Goal: Task Accomplishment & Management: Complete application form

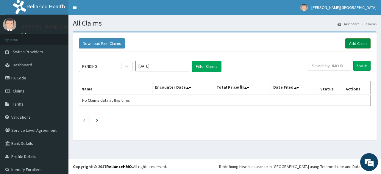
drag, startPoint x: 0, startPoint y: 0, endPoint x: 349, endPoint y: 44, distance: 351.7
click at [349, 44] on link "Add Claim" at bounding box center [358, 43] width 25 height 10
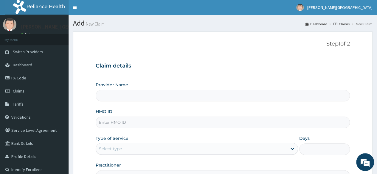
type input "[PERSON_NAME] PREMIERE HOSPITAL"
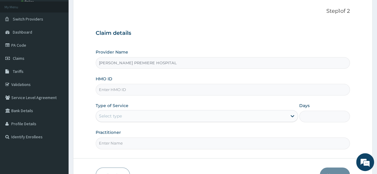
scroll to position [60, 0]
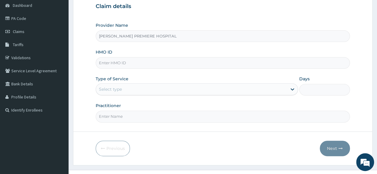
click at [123, 60] on input "HMO ID" at bounding box center [223, 63] width 254 height 12
paste input "4402401"
type input "4402401"
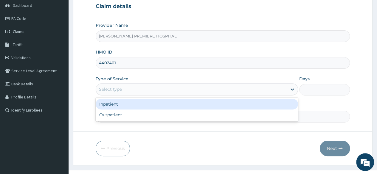
click at [126, 90] on div "Select type" at bounding box center [191, 90] width 191 height 10
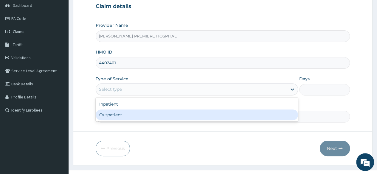
click at [127, 113] on div "Outpatient" at bounding box center [197, 115] width 202 height 11
type input "1"
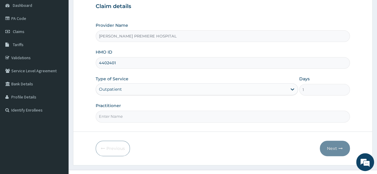
click at [118, 63] on input "4402401" at bounding box center [223, 63] width 254 height 12
type input "4"
click at [134, 60] on input "HMO ID" at bounding box center [223, 63] width 254 height 12
paste input "CRG/10035/B"
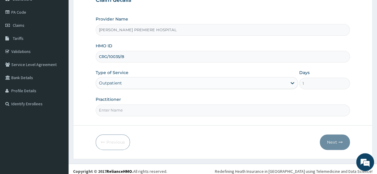
scroll to position [69, 0]
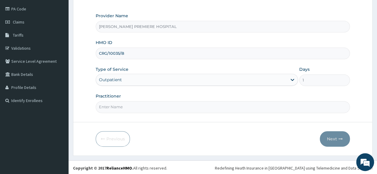
type input "CRG/10035/B"
click at [122, 106] on input "Practitioner" at bounding box center [223, 107] width 254 height 12
type input "[PERSON_NAME]"
click at [337, 141] on button "Next" at bounding box center [335, 138] width 30 height 15
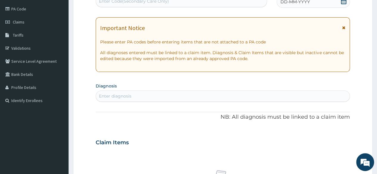
click at [345, 3] on icon at bounding box center [344, 1] width 6 height 6
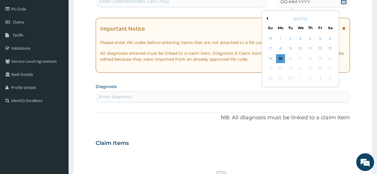
click at [266, 18] on button "Previous Month" at bounding box center [266, 18] width 3 height 3
click at [297, 68] on div "20" at bounding box center [300, 68] width 9 height 9
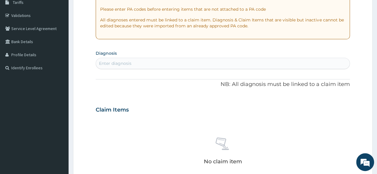
scroll to position [159, 0]
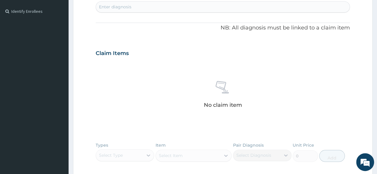
click at [205, 6] on div "Enter diagnosis" at bounding box center [223, 7] width 254 height 10
type input "MALARIA"
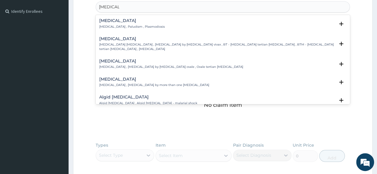
click at [136, 27] on p "[MEDICAL_DATA] , Paludism , Plasmodiosis" at bounding box center [132, 27] width 66 height 4
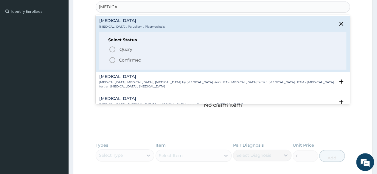
click at [133, 60] on p "Confirmed" at bounding box center [130, 60] width 22 height 6
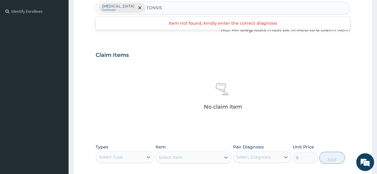
type input "TONSI"
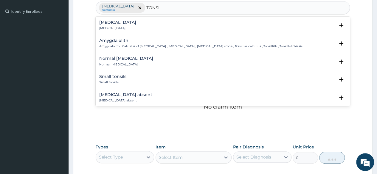
click at [114, 27] on p "Tonsillitis" at bounding box center [117, 28] width 37 height 4
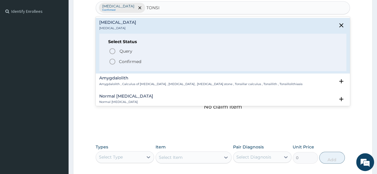
click at [118, 62] on span "Confirmed" at bounding box center [223, 61] width 229 height 7
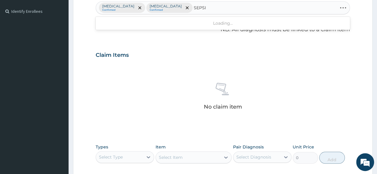
type input "SEPSIS"
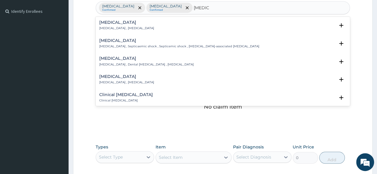
click at [118, 29] on p "Systemic infection , Sepsis" at bounding box center [126, 28] width 55 height 4
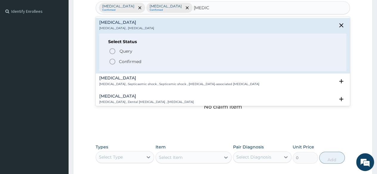
click at [115, 59] on icon "status option filled" at bounding box center [112, 61] width 7 height 7
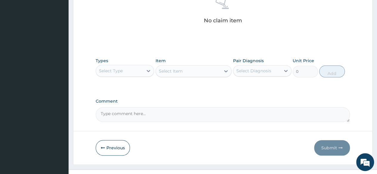
scroll to position [248, 0]
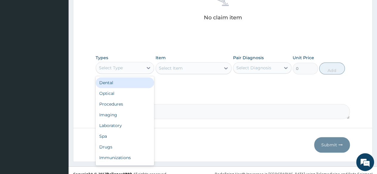
click at [135, 67] on div "Select Type" at bounding box center [119, 68] width 47 height 10
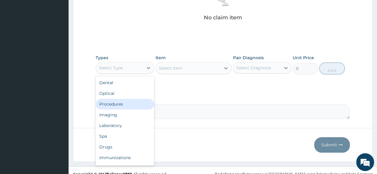
click at [123, 104] on div "Procedures" at bounding box center [125, 104] width 58 height 11
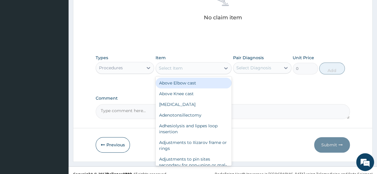
click at [198, 69] on div "Select Item" at bounding box center [188, 68] width 65 height 10
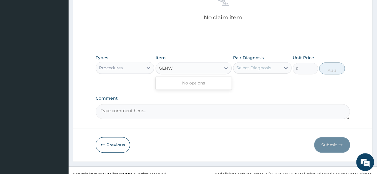
scroll to position [0, 0]
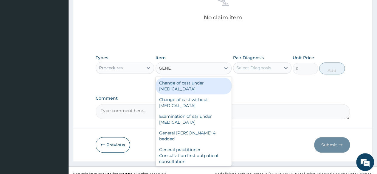
type input "GENER"
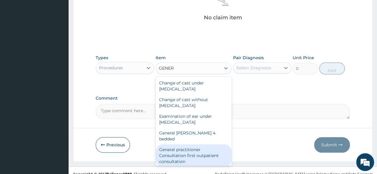
drag, startPoint x: 191, startPoint y: 147, endPoint x: 192, endPoint y: 126, distance: 21.8
click at [191, 147] on div "General practitioner Consultation first outpatient consultation" at bounding box center [194, 156] width 76 height 23
type input "3547.5"
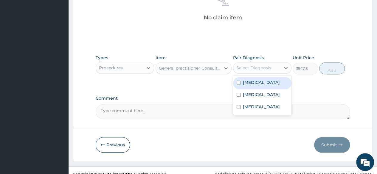
click at [247, 63] on div "Select Diagnosis" at bounding box center [256, 68] width 47 height 10
click at [247, 83] on label "[MEDICAL_DATA]" at bounding box center [261, 83] width 37 height 6
checkbox input "true"
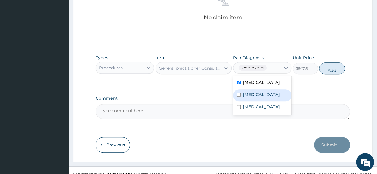
click at [246, 92] on label "Tonsillitis" at bounding box center [261, 95] width 37 height 6
checkbox input "true"
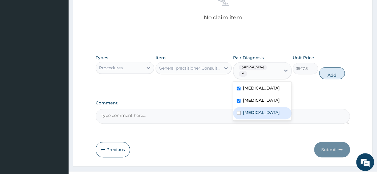
click at [247, 110] on label "Sepsis" at bounding box center [261, 113] width 37 height 6
checkbox input "true"
click at [334, 68] on button "Add" at bounding box center [331, 73] width 25 height 12
type input "0"
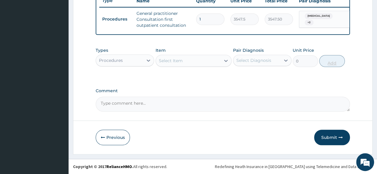
scroll to position [234, 0]
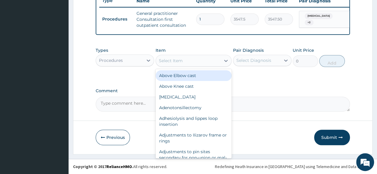
click at [181, 60] on div "Select Item" at bounding box center [171, 61] width 24 height 6
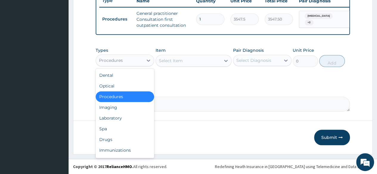
click at [136, 59] on div "Procedures" at bounding box center [119, 61] width 47 height 10
click at [126, 121] on div "Laboratory" at bounding box center [125, 118] width 58 height 11
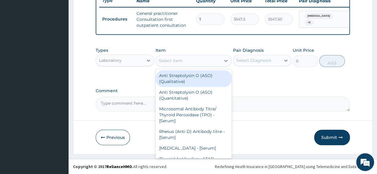
click at [196, 62] on div "Select Item" at bounding box center [188, 61] width 65 height 10
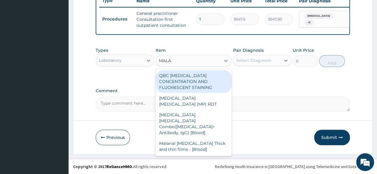
type input "MALAR"
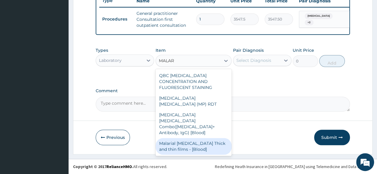
click at [204, 138] on div "Malarial [MEDICAL_DATA] Thick and thin films - [Blood]" at bounding box center [194, 146] width 76 height 17
type input "1612.5"
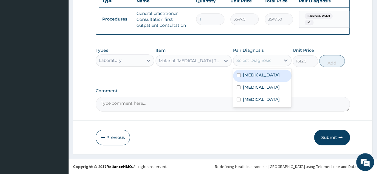
click at [265, 58] on div "Select Diagnosis" at bounding box center [253, 61] width 35 height 6
click at [256, 73] on label "[MEDICAL_DATA]" at bounding box center [261, 75] width 37 height 6
checkbox input "true"
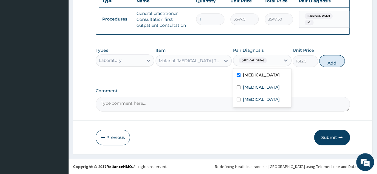
click at [331, 60] on button "Add" at bounding box center [331, 61] width 25 height 12
type input "0"
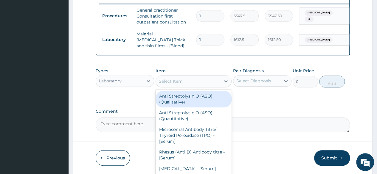
click at [181, 83] on div "Select Item" at bounding box center [171, 81] width 24 height 6
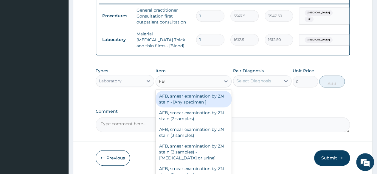
type input "FBC"
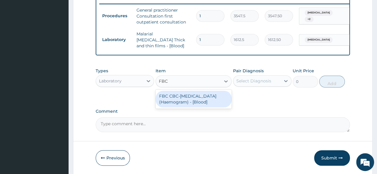
click at [207, 102] on div "FBC CBC-[MEDICAL_DATA] (Haemogram) - [Blood]" at bounding box center [194, 99] width 76 height 17
type input "4300"
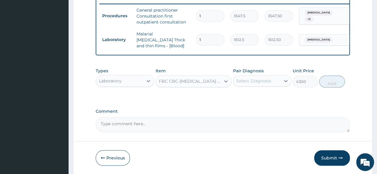
click at [256, 80] on div "Select Diagnosis" at bounding box center [253, 81] width 35 height 6
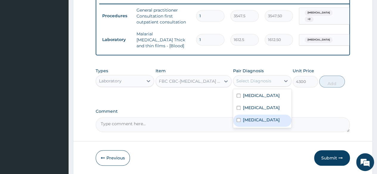
drag, startPoint x: 251, startPoint y: 122, endPoint x: 259, endPoint y: 109, distance: 14.8
click at [251, 118] on label "Sepsis" at bounding box center [261, 120] width 37 height 6
checkbox input "true"
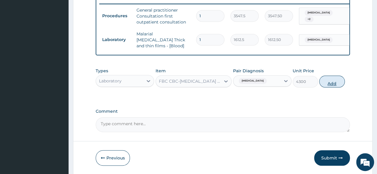
click at [333, 83] on button "Add" at bounding box center [331, 82] width 25 height 12
type input "0"
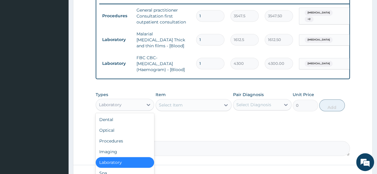
click at [128, 107] on div "Laboratory" at bounding box center [119, 105] width 47 height 10
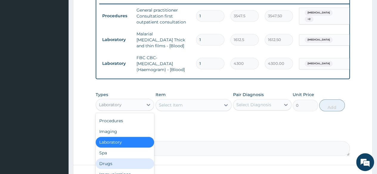
drag, startPoint x: 110, startPoint y: 164, endPoint x: 110, endPoint y: 160, distance: 4.2
click at [110, 163] on div "Drugs" at bounding box center [125, 164] width 58 height 11
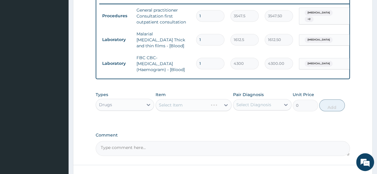
click at [189, 107] on div "Select Item" at bounding box center [194, 105] width 76 height 12
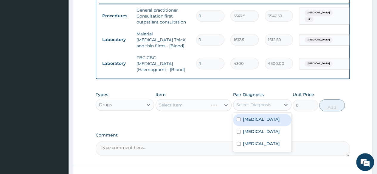
click at [260, 102] on div "Select Diagnosis" at bounding box center [256, 105] width 47 height 10
click at [248, 121] on label "[MEDICAL_DATA]" at bounding box center [261, 120] width 37 height 6
checkbox input "true"
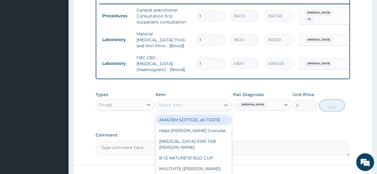
click at [207, 109] on div "Select Item" at bounding box center [188, 105] width 65 height 10
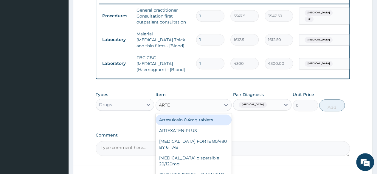
type input "ARTEM"
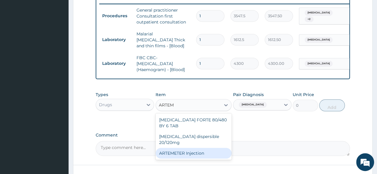
click at [211, 151] on div "ARTEMETER Injection" at bounding box center [194, 153] width 76 height 11
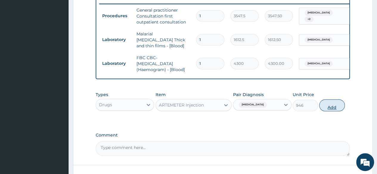
click at [329, 107] on button "Add" at bounding box center [331, 106] width 25 height 12
type input "0"
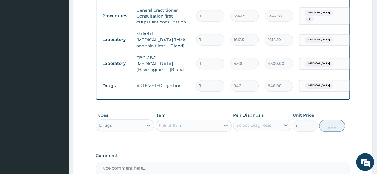
type input "0.00"
type input "2"
type input "1892.00"
type input "2"
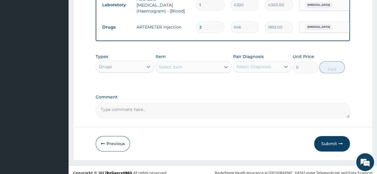
scroll to position [293, 0]
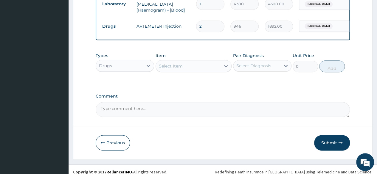
click at [197, 67] on div "Select Item" at bounding box center [188, 66] width 65 height 10
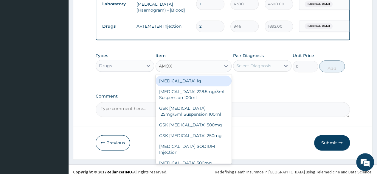
type input "AMOXI"
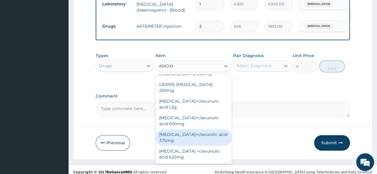
scroll to position [100, 0]
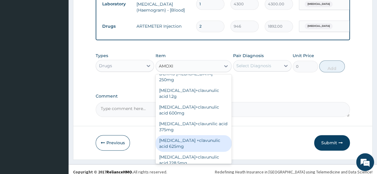
click at [205, 138] on div "[MEDICAL_DATA] +clavunulic acid 625mg" at bounding box center [194, 143] width 76 height 17
type input "350"
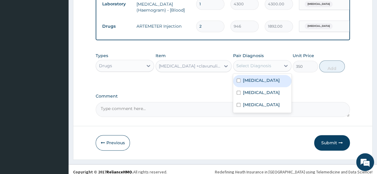
click at [263, 71] on div "Select Diagnosis" at bounding box center [256, 66] width 47 height 10
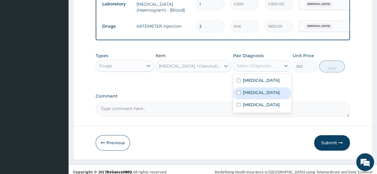
click at [257, 94] on label "Tonsillitis" at bounding box center [261, 93] width 37 height 6
checkbox input "true"
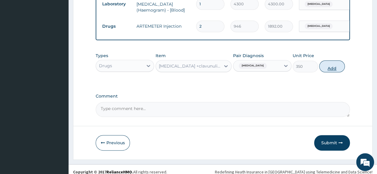
click at [333, 64] on button "Add" at bounding box center [331, 66] width 25 height 12
type input "0"
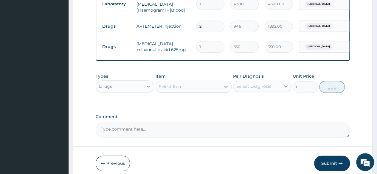
type input "10"
type input "3500.00"
type input "10"
click at [171, 88] on div "Select Item" at bounding box center [171, 87] width 24 height 6
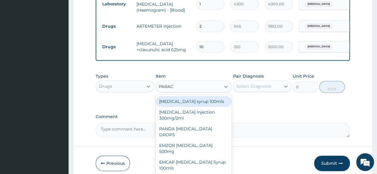
type input "PARACE"
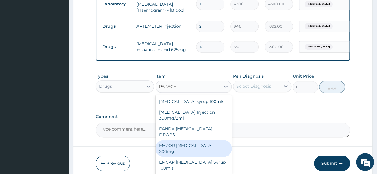
drag, startPoint x: 195, startPoint y: 140, endPoint x: 231, endPoint y: 109, distance: 47.6
click at [196, 140] on div "EMZOR [MEDICAL_DATA] 500mg" at bounding box center [194, 148] width 76 height 17
type input "23.65"
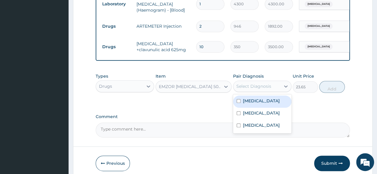
click at [268, 88] on div "Select Diagnosis" at bounding box center [253, 86] width 35 height 6
click at [265, 103] on div "[MEDICAL_DATA]" at bounding box center [262, 102] width 58 height 12
checkbox input "true"
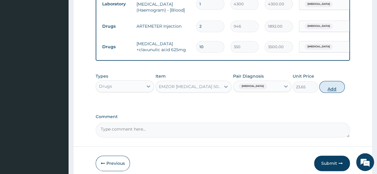
click at [337, 86] on button "Add" at bounding box center [331, 87] width 25 height 12
type input "0"
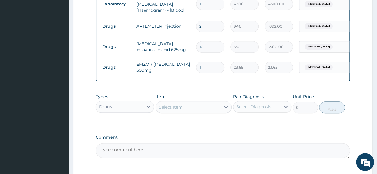
type input "18"
type input "425.70"
type input "18"
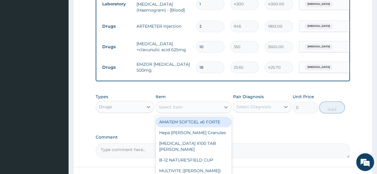
click at [197, 107] on div "Select Item" at bounding box center [188, 108] width 65 height 10
type input "ART"
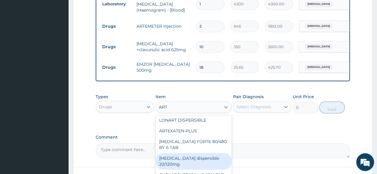
scroll to position [119, 0]
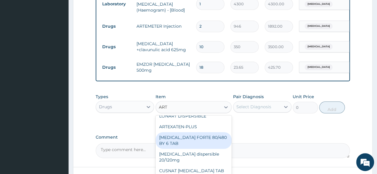
click at [220, 146] on div "COARTEM FORTE 80/480 BY 6 TAB" at bounding box center [194, 140] width 76 height 17
type input "449.35"
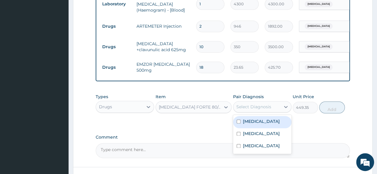
click at [253, 109] on div "Select Diagnosis" at bounding box center [253, 107] width 35 height 6
click at [249, 123] on label "Malaria" at bounding box center [261, 122] width 37 height 6
checkbox input "true"
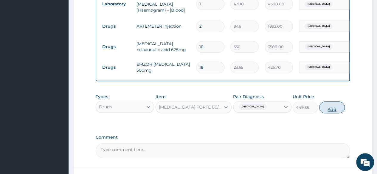
click at [338, 108] on button "Add" at bounding box center [331, 108] width 25 height 12
type input "0"
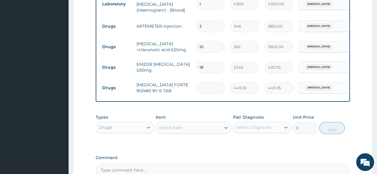
type input "0.00"
type input "6"
type input "2696.10"
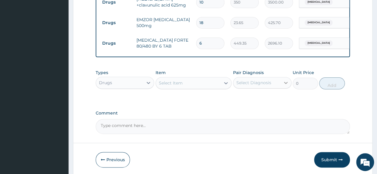
scroll to position [361, 0]
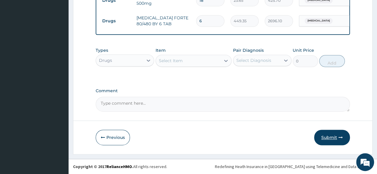
type input "6"
click at [330, 135] on button "Submit" at bounding box center [332, 137] width 36 height 15
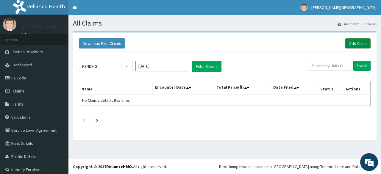
click at [354, 43] on link "Add Claim" at bounding box center [358, 43] width 25 height 10
click at [354, 44] on link "Add Claim" at bounding box center [358, 43] width 25 height 10
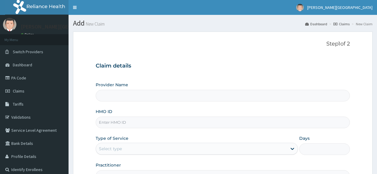
type input "[PERSON_NAME] PREMIERE HOSPITAL"
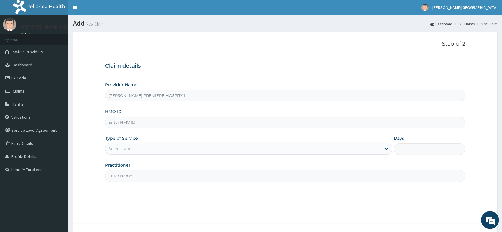
drag, startPoint x: 381, startPoint y: 120, endPoint x: 370, endPoint y: 79, distance: 42.4
click at [377, 114] on div "HMO ID" at bounding box center [285, 119] width 361 height 20
paste input "GBZ/10042/A"
type input "GBZ/10042/A"
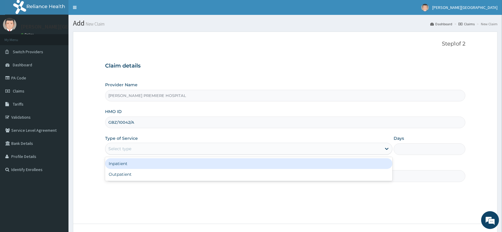
click at [122, 152] on div "Select type" at bounding box center [243, 149] width 276 height 10
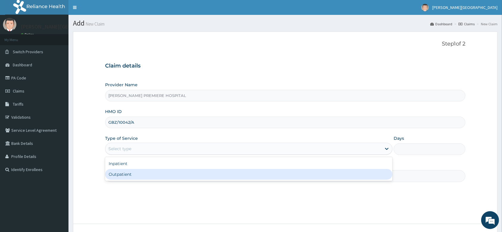
click at [135, 173] on div "Outpatient" at bounding box center [249, 174] width 288 height 11
type input "1"
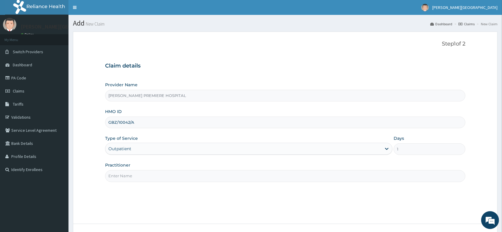
click at [127, 174] on input "Practitioner" at bounding box center [285, 176] width 361 height 12
type input "[PERSON_NAME]"
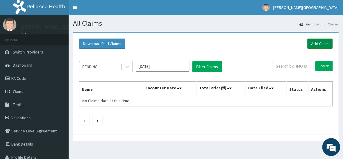
click at [94, 41] on link "Add Claim" at bounding box center [319, 43] width 25 height 10
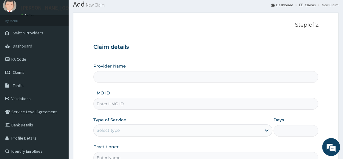
scroll to position [54, 0]
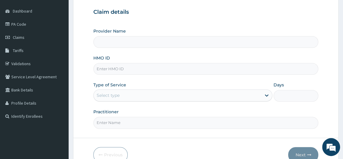
click at [121, 67] on input "HMO ID" at bounding box center [205, 69] width 225 height 12
type input "[PERSON_NAME] PREMIERE HOSPITAL"
paste input "GBZ/10042/A"
type input "GBZ/10042/A"
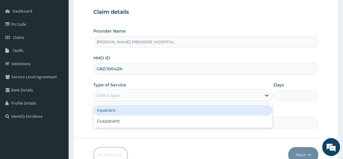
click at [114, 94] on div "Select type" at bounding box center [108, 95] width 23 height 6
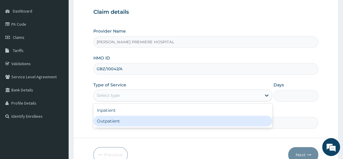
click at [113, 120] on div "Outpatient" at bounding box center [182, 120] width 179 height 11
type input "1"
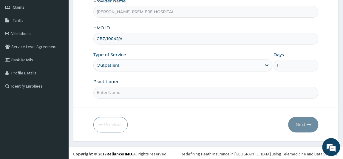
scroll to position [85, 0]
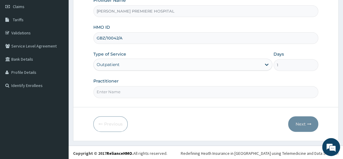
click at [114, 91] on input "Practitioner" at bounding box center [205, 92] width 225 height 12
type input "DR ALAMBA"
click at [301, 119] on button "Next" at bounding box center [303, 123] width 30 height 15
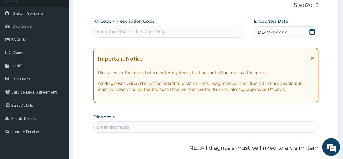
scroll to position [31, 0]
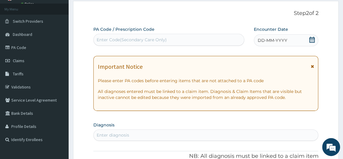
click at [313, 38] on icon at bounding box center [311, 40] width 5 height 6
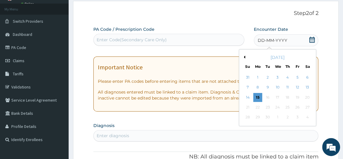
click at [244, 57] on button "Previous Month" at bounding box center [243, 56] width 3 height 3
click at [288, 105] on div "21" at bounding box center [286, 107] width 9 height 9
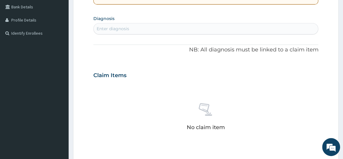
scroll to position [139, 0]
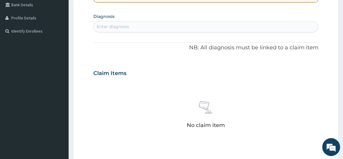
click at [190, 26] on div "Enter diagnosis" at bounding box center [206, 27] width 224 height 10
type input "MALARIA"
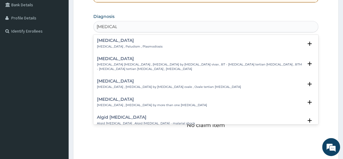
click at [118, 41] on h4 "[MEDICAL_DATA]" at bounding box center [130, 40] width 66 height 4
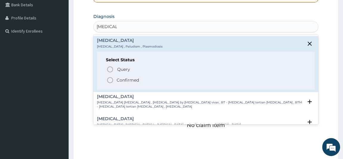
click at [124, 79] on p "Confirmed" at bounding box center [128, 80] width 22 height 6
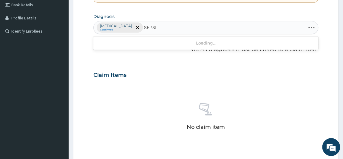
type input "SEPSIS"
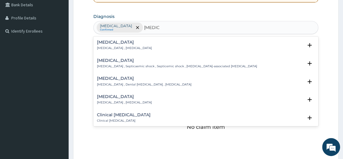
click at [116, 42] on h4 "Sepsis" at bounding box center [124, 42] width 55 height 4
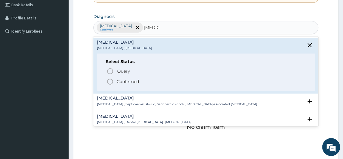
click at [119, 80] on p "Confirmed" at bounding box center [128, 81] width 22 height 6
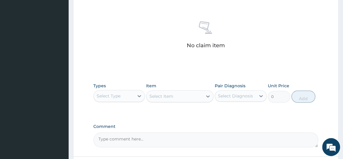
scroll to position [247, 0]
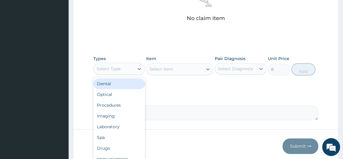
click at [131, 66] on div "Select Type" at bounding box center [114, 69] width 41 height 10
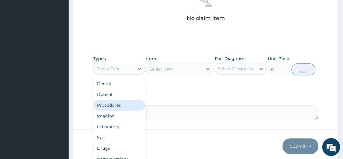
click at [116, 104] on div "Procedures" at bounding box center [119, 105] width 52 height 11
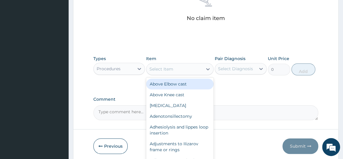
click at [192, 68] on div "Select Item" at bounding box center [174, 69] width 56 height 10
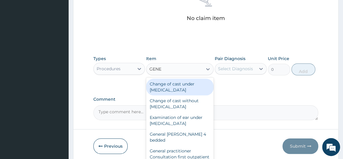
type input "GENER"
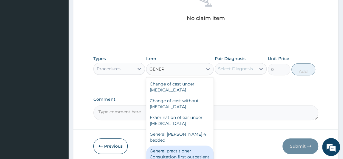
click at [194, 146] on div "General practitioner Consultation first outpatient consultation" at bounding box center [179, 156] width 67 height 23
type input "3547.5"
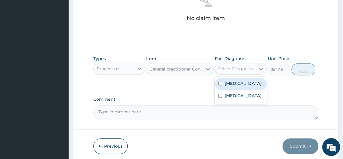
click at [250, 69] on div "Select Diagnosis" at bounding box center [235, 69] width 35 height 6
click at [237, 83] on label "[MEDICAL_DATA]" at bounding box center [242, 83] width 37 height 6
checkbox input "true"
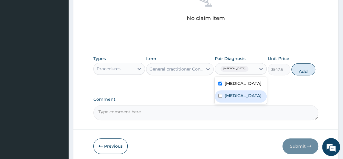
click at [236, 92] on label "Sepsis" at bounding box center [242, 95] width 37 height 6
checkbox input "true"
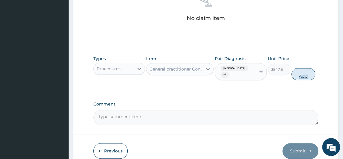
click at [300, 68] on button "Add" at bounding box center [303, 74] width 24 height 12
type input "0"
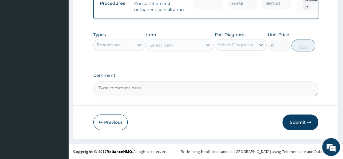
scroll to position [243, 0]
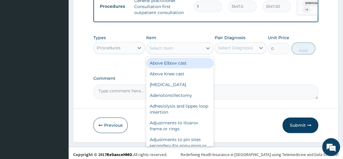
click at [177, 52] on div "Select Item" at bounding box center [174, 48] width 56 height 10
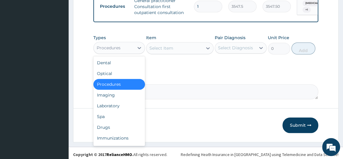
click at [124, 49] on div "Procedures" at bounding box center [114, 48] width 41 height 10
click at [116, 107] on div "Laboratory" at bounding box center [119, 105] width 52 height 11
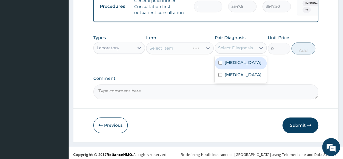
click at [230, 48] on div "Select Diagnosis" at bounding box center [235, 48] width 35 height 6
click at [227, 64] on label "[MEDICAL_DATA]" at bounding box center [242, 62] width 37 height 6
checkbox input "true"
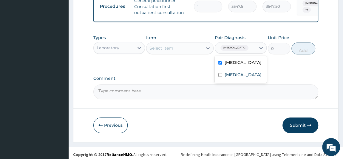
click at [187, 52] on div "Select Item" at bounding box center [174, 48] width 56 height 10
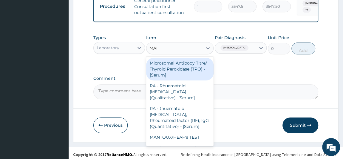
type input "MALA"
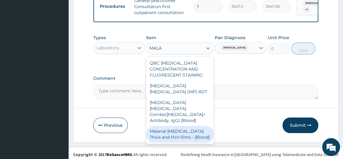
click at [172, 128] on div "Malarial [MEDICAL_DATA] Thick and thin films - [Blood]" at bounding box center [179, 133] width 67 height 17
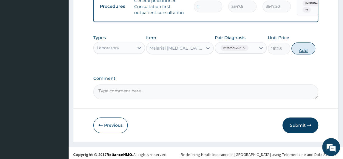
click at [305, 50] on button "Add" at bounding box center [303, 48] width 24 height 12
type input "0"
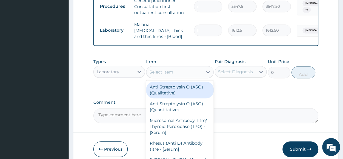
click at [180, 75] on div "Select Item" at bounding box center [174, 72] width 56 height 10
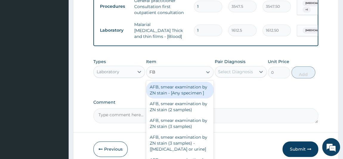
type input "FBC"
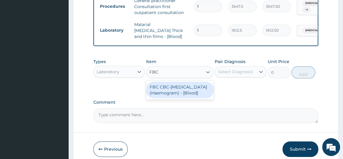
click at [190, 92] on div "FBC CBC-[MEDICAL_DATA] (Haemogram) - [Blood]" at bounding box center [179, 89] width 67 height 17
type input "4300"
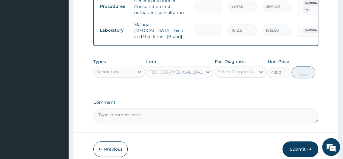
click at [240, 73] on div "Select Diagnosis" at bounding box center [235, 72] width 35 height 6
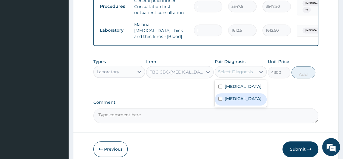
click at [239, 98] on div "[MEDICAL_DATA]" at bounding box center [241, 99] width 52 height 12
checkbox input "true"
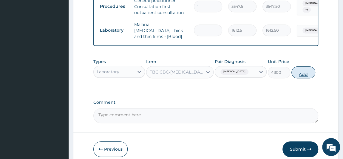
click at [299, 69] on button "Add" at bounding box center [303, 72] width 24 height 12
type input "0"
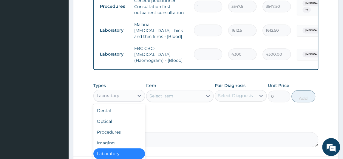
click at [128, 96] on div "Laboratory" at bounding box center [114, 96] width 41 height 10
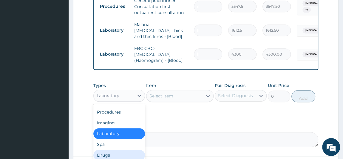
click at [117, 150] on div "Drugs" at bounding box center [119, 154] width 52 height 11
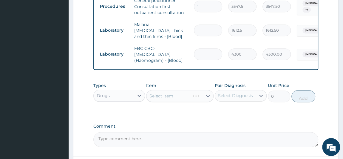
click at [237, 94] on div "Select Diagnosis" at bounding box center [235, 95] width 35 height 6
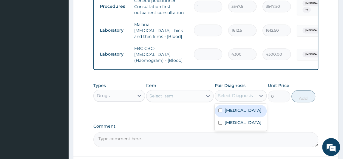
click at [234, 113] on label "[MEDICAL_DATA]" at bounding box center [242, 110] width 37 height 6
checkbox input "true"
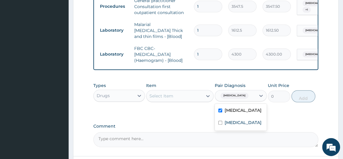
click at [178, 94] on div "Select Item" at bounding box center [174, 96] width 56 height 10
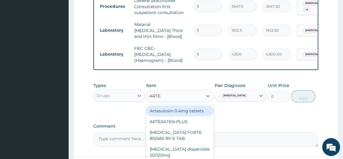
type input "ARTEE"
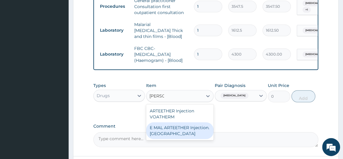
click at [181, 128] on div "E MAL ARTEETHER Injection. [GEOGRAPHIC_DATA]" at bounding box center [179, 130] width 67 height 17
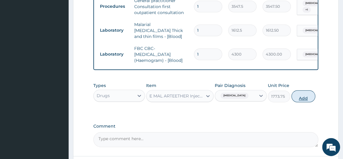
click at [302, 97] on button "Add" at bounding box center [303, 96] width 24 height 12
type input "0"
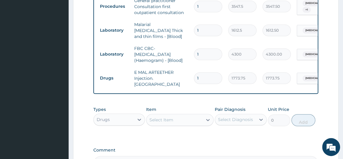
click at [176, 117] on div "Select Item" at bounding box center [174, 120] width 56 height 10
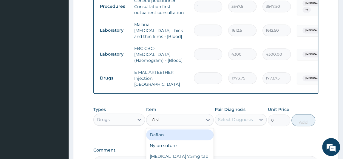
type input "LONA"
click at [180, 129] on div "LONART X6" at bounding box center [179, 134] width 67 height 11
type input "473"
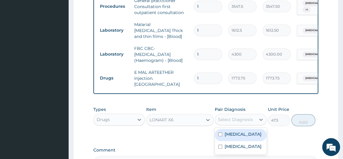
click at [243, 116] on div "Select Diagnosis" at bounding box center [235, 119] width 35 height 6
click at [241, 134] on div "[MEDICAL_DATA]" at bounding box center [241, 134] width 52 height 12
checkbox input "true"
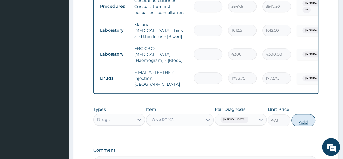
click at [296, 119] on button "Add" at bounding box center [303, 120] width 24 height 12
type input "0"
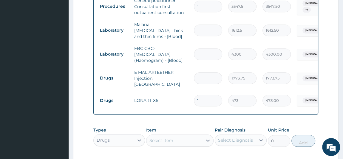
click at [296, 119] on div "PA Code / Prescription Code Enter Code(Secondary Care Only) Encounter Date 21-0…" at bounding box center [205, 2] width 225 height 377
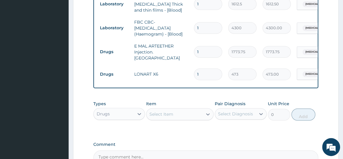
scroll to position [270, 0]
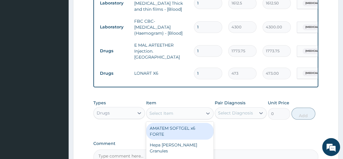
click at [179, 110] on div "Select Item" at bounding box center [174, 113] width 56 height 10
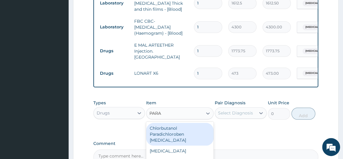
type input "PARAC"
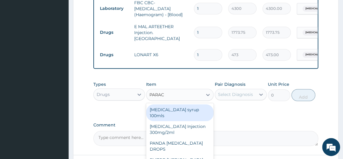
scroll to position [297, 0]
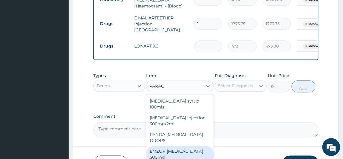
click at [195, 145] on div "EMZOR [MEDICAL_DATA] 500mg" at bounding box center [179, 153] width 67 height 17
type input "23.65"
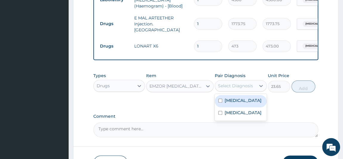
click at [243, 81] on div "Select Diagnosis" at bounding box center [235, 86] width 41 height 10
click at [240, 100] on div "[MEDICAL_DATA]" at bounding box center [241, 101] width 52 height 12
checkbox input "true"
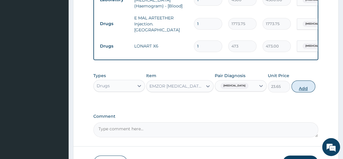
click at [305, 83] on button "Add" at bounding box center [303, 86] width 24 height 12
type input "0"
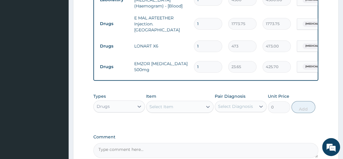
type input "18"
type input "425.70"
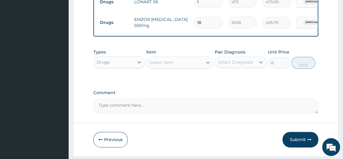
scroll to position [355, 0]
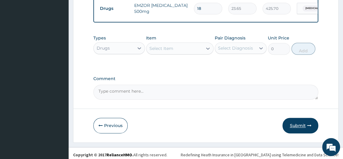
type input "18"
click at [290, 122] on button "Submit" at bounding box center [300, 124] width 36 height 15
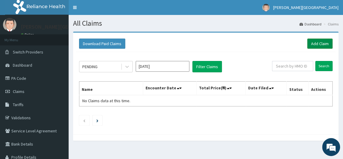
click at [321, 43] on link "Add Claim" at bounding box center [319, 43] width 25 height 10
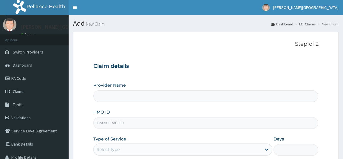
type input "[PERSON_NAME] PREMIERE HOSPITAL"
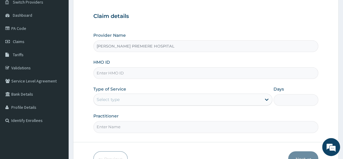
scroll to position [54, 0]
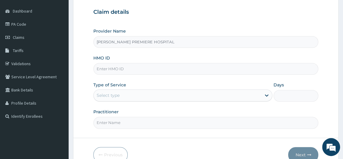
click at [120, 69] on input "HMO ID" at bounding box center [205, 69] width 225 height 12
paste input "FBO/10034/D"
type input "FBO/10034/D"
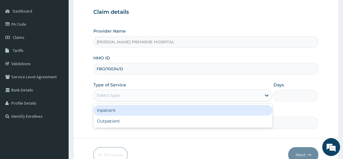
click at [113, 94] on div "Select type" at bounding box center [108, 95] width 23 height 6
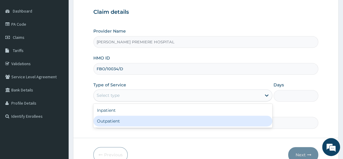
click at [109, 118] on div "Outpatient" at bounding box center [182, 120] width 179 height 11
type input "1"
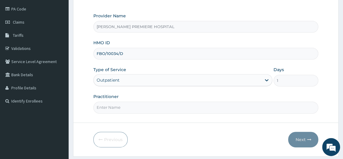
scroll to position [85, 0]
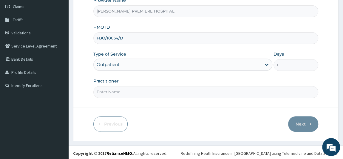
click at [120, 92] on input "Practitioner" at bounding box center [205, 92] width 225 height 12
type input "[PERSON_NAME]"
click at [301, 120] on button "Next" at bounding box center [303, 123] width 30 height 15
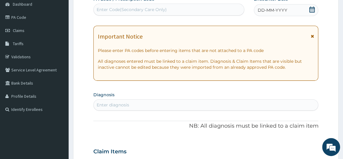
scroll to position [31, 0]
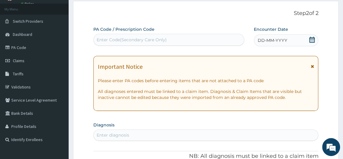
click at [313, 41] on icon at bounding box center [312, 40] width 6 height 6
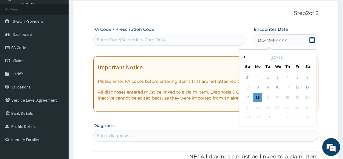
click at [245, 58] on div "[DATE]" at bounding box center [277, 57] width 72 height 6
click at [244, 56] on button "Previous Month" at bounding box center [243, 56] width 3 height 3
click at [288, 106] on div "21" at bounding box center [286, 107] width 9 height 9
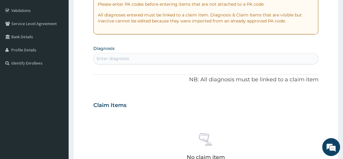
scroll to position [112, 0]
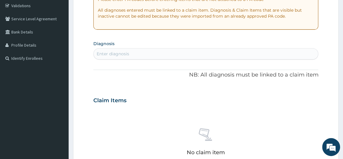
click at [117, 52] on div "Enter diagnosis" at bounding box center [113, 54] width 32 height 6
type input "[MEDICAL_DATA]"
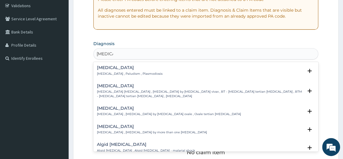
click at [110, 70] on div "[MEDICAL_DATA] [MEDICAL_DATA] , Paludism , Plasmodiosis" at bounding box center [130, 70] width 66 height 10
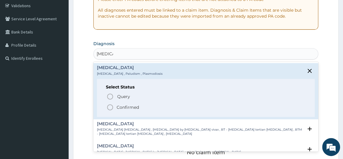
click at [132, 106] on p "Confirmed" at bounding box center [128, 107] width 22 height 6
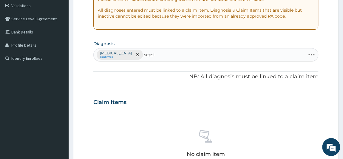
type input "[MEDICAL_DATA]"
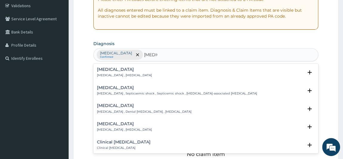
click at [118, 68] on h4 "[MEDICAL_DATA]" at bounding box center [124, 69] width 55 height 4
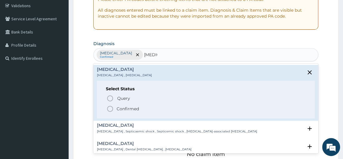
click at [119, 106] on p "Confirmed" at bounding box center [128, 108] width 22 height 6
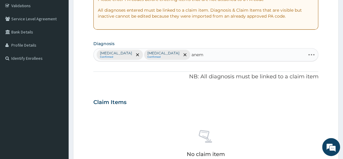
type input "anemi"
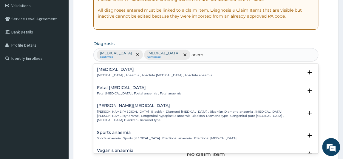
click at [112, 74] on p "Anemia , Anaemia , Absolute anemia , Absolute anaemia" at bounding box center [154, 75] width 115 height 4
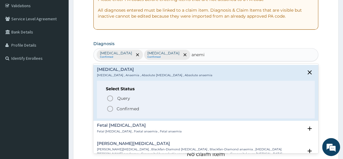
click at [121, 107] on p "Confirmed" at bounding box center [128, 108] width 22 height 6
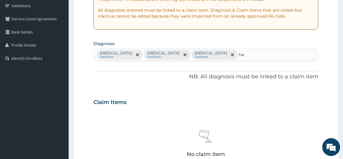
type input "h"
type input "geno"
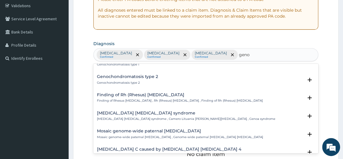
scroll to position [81, 0]
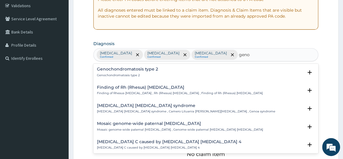
click at [143, 88] on h4 "Finding of Rh (Rhesus) genotype" at bounding box center [180, 87] width 166 height 4
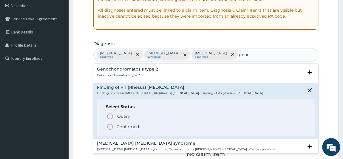
click at [124, 126] on p "Confirmed" at bounding box center [128, 126] width 22 height 6
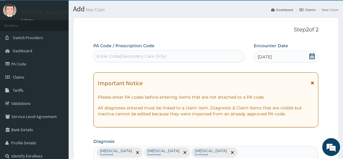
scroll to position [0, 0]
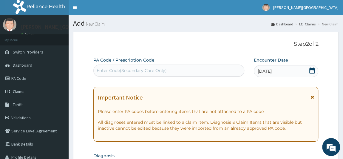
click at [158, 71] on div "Enter Code(Secondary Care Only)" at bounding box center [132, 70] width 70 height 6
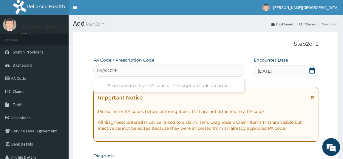
type input "PA/5D02EC"
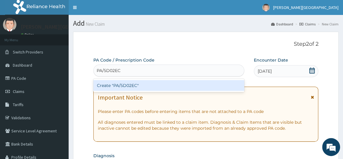
click at [159, 87] on div "Create "PA/5D02EC"" at bounding box center [168, 85] width 151 height 11
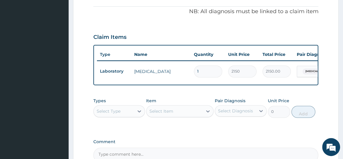
scroll to position [195, 0]
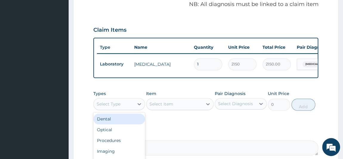
click at [133, 99] on div "Select Type" at bounding box center [114, 104] width 41 height 10
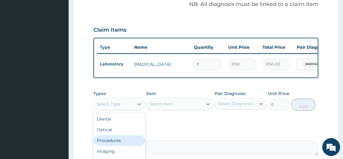
drag, startPoint x: 121, startPoint y: 133, endPoint x: 156, endPoint y: 108, distance: 43.3
click at [121, 135] on div "Procedures" at bounding box center [119, 140] width 52 height 11
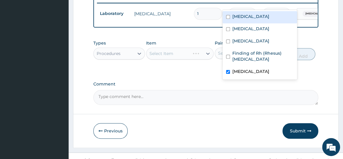
scroll to position [244, 0]
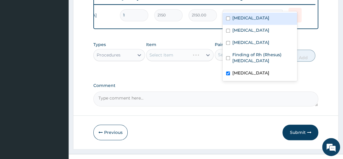
click at [308, 5] on tr "Laboratory genotype 1 2150 2150.00 option Malaria focused, 1 of 5. 5 results av…" at bounding box center [169, 15] width 292 height 21
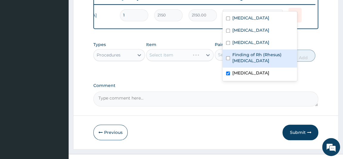
click at [256, 60] on label "Finding of Rh (Rhesus) genotype" at bounding box center [262, 58] width 61 height 12
checkbox input "true"
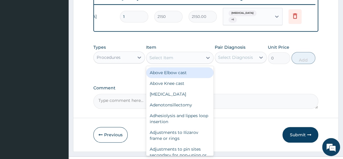
click at [167, 55] on div "Select Item" at bounding box center [161, 58] width 24 height 6
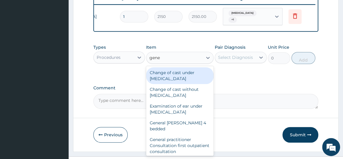
type input "gener"
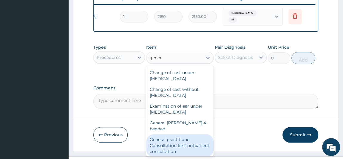
click at [171, 136] on div "General practitioner Consultation first outpatient consultation" at bounding box center [179, 145] width 67 height 23
type input "3547.5"
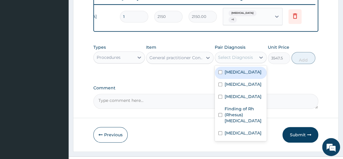
click at [237, 54] on div "Select Diagnosis" at bounding box center [235, 57] width 35 height 6
click at [235, 69] on label "Malaria" at bounding box center [242, 72] width 37 height 6
checkbox input "true"
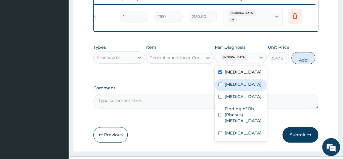
click at [234, 81] on label "Sepsis" at bounding box center [242, 84] width 37 height 6
checkbox input "true"
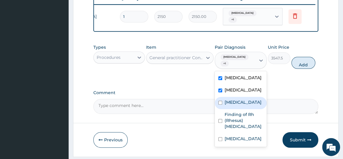
click at [235, 97] on div "Anemia" at bounding box center [241, 103] width 52 height 12
checkbox input "true"
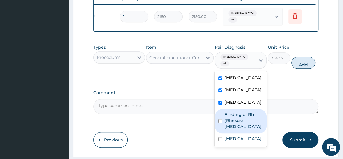
click at [237, 111] on label "Finding of Rh (Rhesus) genotype" at bounding box center [243, 120] width 38 height 18
checkbox input "true"
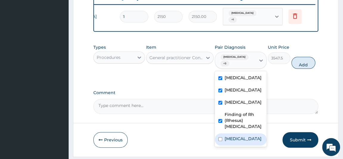
click at [238, 135] on label "Hemoglobinopathy" at bounding box center [242, 138] width 37 height 6
checkbox input "true"
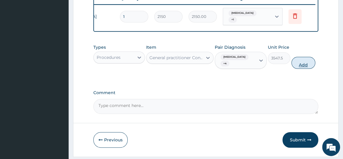
click at [304, 57] on button "Add" at bounding box center [303, 63] width 24 height 12
type input "0"
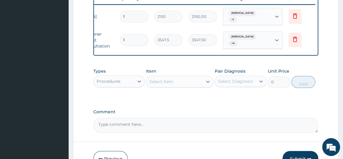
click at [132, 76] on div "Procedures" at bounding box center [114, 81] width 41 height 10
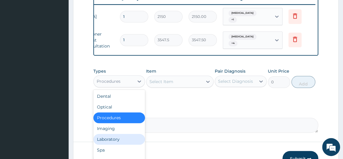
click at [121, 133] on div "Laboratory" at bounding box center [119, 138] width 52 height 11
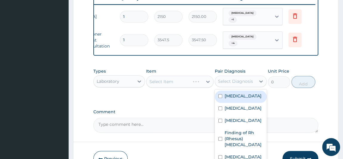
click at [228, 78] on div "Select Diagnosis" at bounding box center [235, 81] width 35 height 6
click at [229, 93] on label "[MEDICAL_DATA]" at bounding box center [242, 96] width 37 height 6
checkbox input "true"
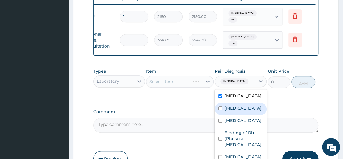
click at [229, 105] on label "Sepsis" at bounding box center [242, 108] width 37 height 6
checkbox input "true"
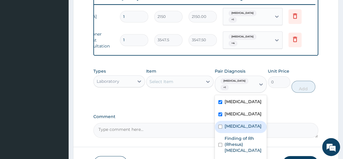
click at [222, 120] on div "Anemia" at bounding box center [241, 126] width 52 height 12
checkbox input "true"
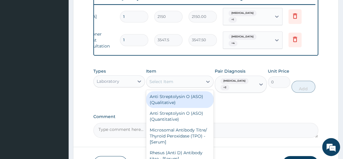
click at [187, 77] on div "Select Item" at bounding box center [174, 82] width 56 height 10
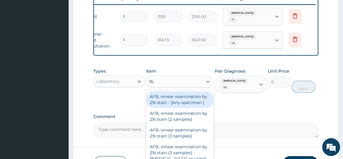
type input "fbc"
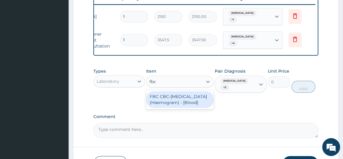
click at [190, 97] on div "FBC CBC-[MEDICAL_DATA] (Haemogram) - [Blood]" at bounding box center [179, 99] width 67 height 17
type input "4300"
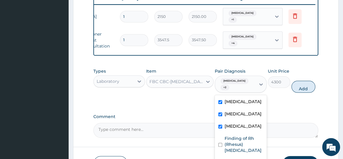
click at [225, 78] on span "[MEDICAL_DATA]" at bounding box center [234, 81] width 28 height 6
click at [229, 98] on label "[MEDICAL_DATA]" at bounding box center [242, 101] width 37 height 6
checkbox input "false"
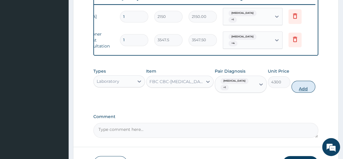
click at [300, 80] on button "Add" at bounding box center [303, 86] width 24 height 12
type input "0"
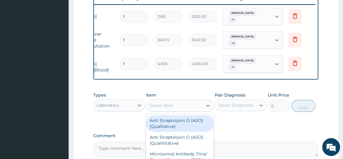
click at [176, 100] on div "Select Item" at bounding box center [174, 105] width 56 height 10
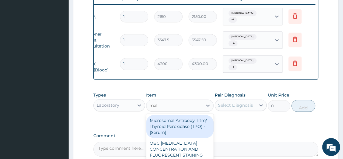
type input "mala"
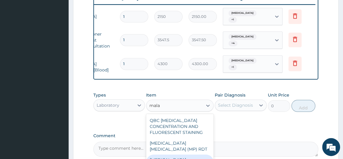
type input "1612.5"
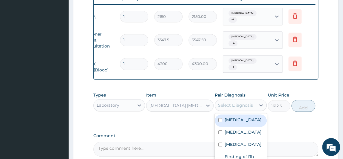
click at [239, 102] on div "Select Diagnosis" at bounding box center [235, 105] width 35 height 6
click at [229, 117] on label "[MEDICAL_DATA]" at bounding box center [242, 120] width 37 height 6
checkbox input "true"
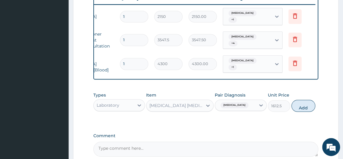
drag, startPoint x: 299, startPoint y: 98, endPoint x: 289, endPoint y: 100, distance: 9.8
click at [298, 100] on button "Add" at bounding box center [303, 106] width 24 height 12
type input "0"
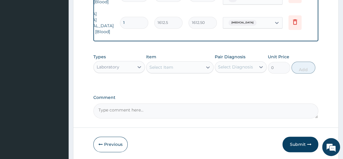
scroll to position [319, 0]
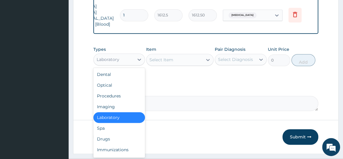
click at [128, 55] on div "Laboratory" at bounding box center [114, 60] width 41 height 10
click at [115, 133] on div "Drugs" at bounding box center [119, 138] width 52 height 11
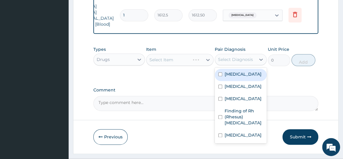
click at [230, 56] on div "Select Diagnosis" at bounding box center [235, 59] width 35 height 6
click at [229, 71] on label "[MEDICAL_DATA]" at bounding box center [242, 74] width 37 height 6
checkbox input "true"
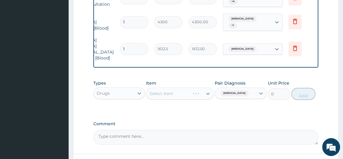
scroll to position [292, 0]
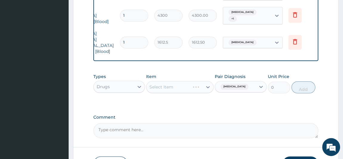
click at [194, 81] on div "Select Item" at bounding box center [179, 87] width 67 height 12
click at [189, 82] on div "Select Item" at bounding box center [174, 87] width 56 height 10
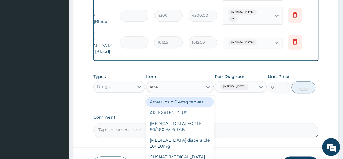
type input "artee"
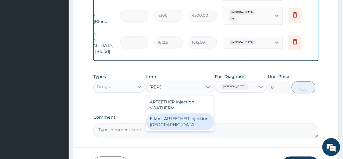
click at [186, 113] on div "E MAL ARTEETHER Injection. [GEOGRAPHIC_DATA]" at bounding box center [179, 121] width 67 height 17
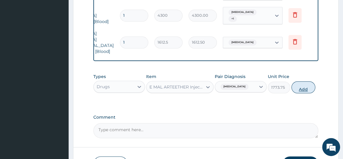
click at [302, 81] on button "Add" at bounding box center [303, 87] width 24 height 12
type input "0"
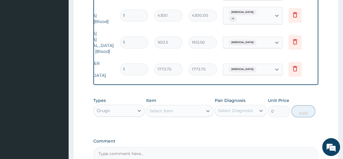
type input "0.00"
type input "2"
type input "3547.50"
type input "2"
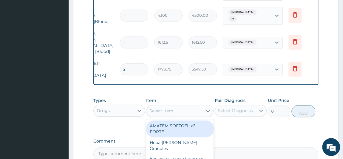
click at [184, 106] on div "Select Item" at bounding box center [174, 111] width 56 height 10
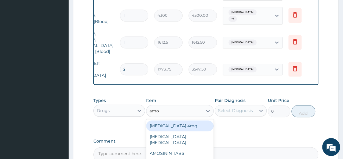
type input "amox"
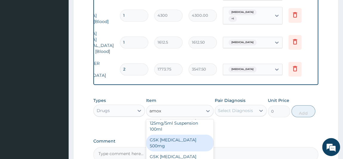
scroll to position [54, 0]
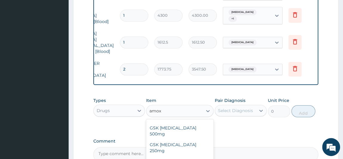
type input "70.95"
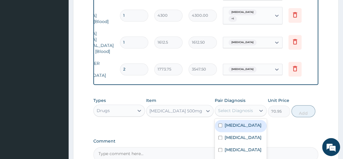
click at [245, 107] on div "Select Diagnosis" at bounding box center [235, 110] width 35 height 6
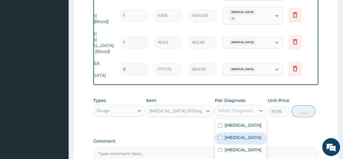
click at [230, 134] on label "Sepsis" at bounding box center [242, 137] width 37 height 6
checkbox input "true"
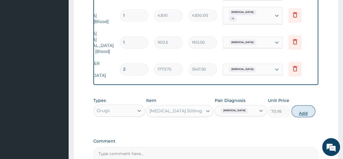
click at [299, 105] on button "Add" at bounding box center [303, 111] width 24 height 12
type input "0"
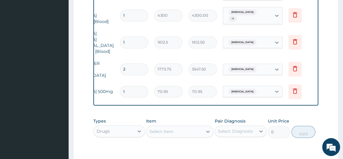
type input "15"
type input "1064.25"
type input "15"
click at [174, 126] on div "Select Item" at bounding box center [174, 131] width 56 height 10
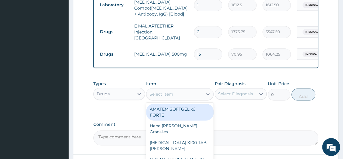
scroll to position [347, 0]
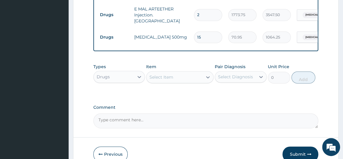
click at [175, 72] on div "Select Item" at bounding box center [174, 77] width 56 height 10
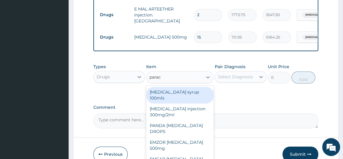
type input "parace"
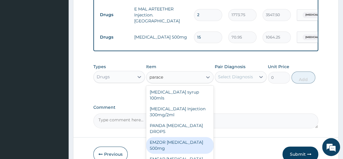
click at [174, 136] on div "EMZOR [MEDICAL_DATA] 500mg" at bounding box center [179, 144] width 67 height 17
type input "23.65"
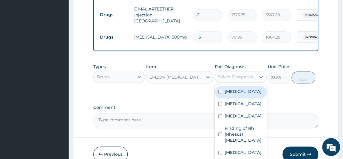
click at [243, 74] on div "Select Diagnosis" at bounding box center [235, 77] width 35 height 6
click at [245, 86] on div "[MEDICAL_DATA]" at bounding box center [241, 92] width 52 height 12
checkbox input "true"
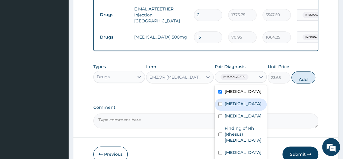
click at [239, 98] on div "Sepsis" at bounding box center [241, 104] width 52 height 12
checkbox input "true"
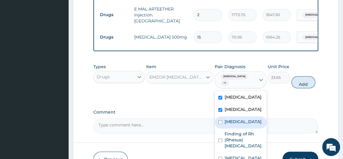
click at [236, 116] on div "Anemia" at bounding box center [241, 122] width 52 height 12
checkbox input "true"
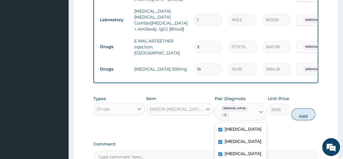
scroll to position [319, 0]
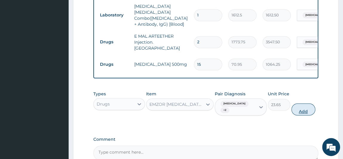
click at [305, 103] on button "Add" at bounding box center [303, 109] width 24 height 12
type input "0"
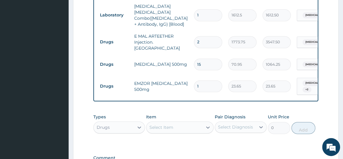
type input "18"
type input "425.70"
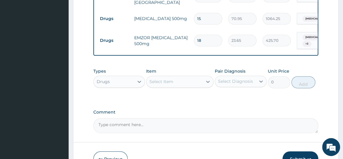
scroll to position [373, 0]
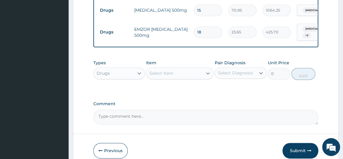
type input "18"
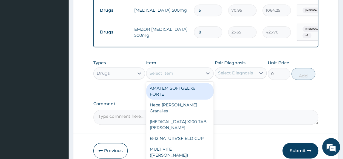
click at [181, 68] on div "Select Item" at bounding box center [174, 73] width 56 height 10
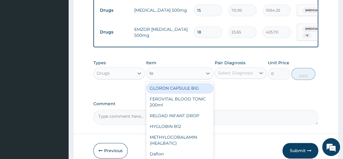
type input "lon"
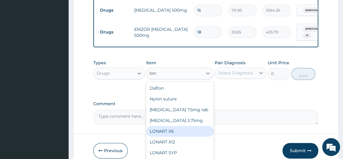
click at [177, 125] on div "LONART X6" at bounding box center [179, 130] width 67 height 11
type input "473"
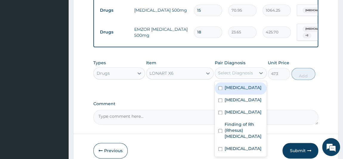
click at [239, 70] on div "Select Diagnosis" at bounding box center [235, 73] width 35 height 6
click at [237, 84] on label "[MEDICAL_DATA]" at bounding box center [242, 87] width 37 height 6
checkbox input "true"
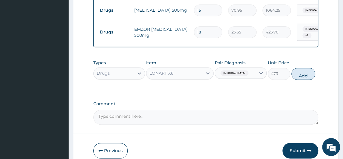
click at [309, 68] on button "Add" at bounding box center [303, 74] width 24 height 12
type input "0"
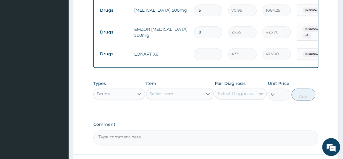
type input "0.00"
type input "6"
type input "2838.00"
type input "6"
click at [187, 89] on div "Select Item" at bounding box center [174, 94] width 56 height 10
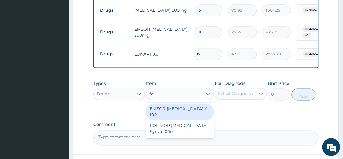
type input "foli"
click at [189, 103] on div "EMZOR [MEDICAL_DATA] X 100" at bounding box center [179, 111] width 67 height 17
type input "23.65"
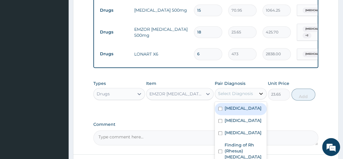
click at [257, 88] on div at bounding box center [260, 93] width 11 height 11
click at [246, 103] on div "[MEDICAL_DATA]" at bounding box center [241, 109] width 52 height 12
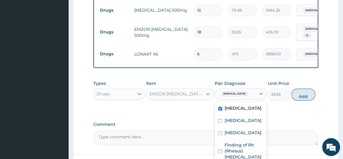
click at [240, 103] on div "[MEDICAL_DATA]" at bounding box center [241, 109] width 52 height 12
checkbox input "false"
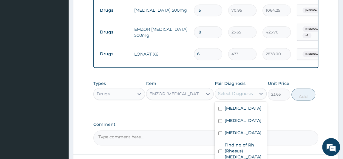
checkbox input "true"
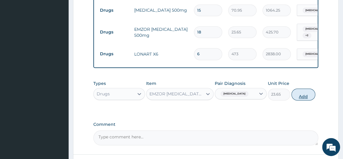
click at [308, 88] on button "Add" at bounding box center [303, 94] width 24 height 12
type input "0"
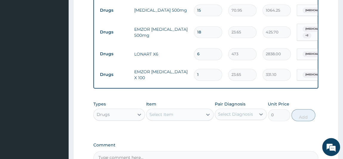
type input "14"
type input "331.10"
click at [181, 109] on div "Select Item" at bounding box center [174, 114] width 56 height 10
click at [203, 69] on input "14" at bounding box center [208, 75] width 28 height 12
type input "1"
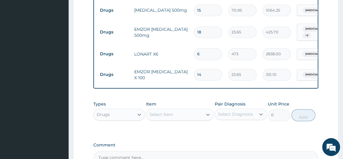
type input "23.65"
type input "0.00"
type input "2"
type input "47.30"
type input "28"
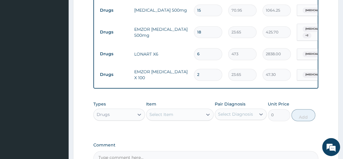
type input "662.20"
type input "28"
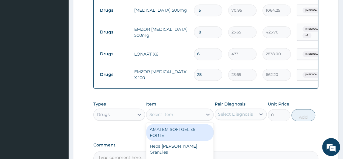
click at [188, 109] on div "Select Item" at bounding box center [174, 114] width 56 height 10
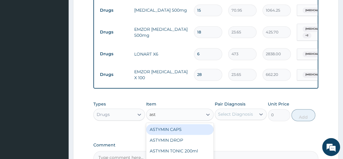
type input "asty"
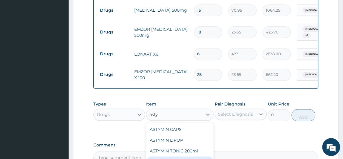
drag, startPoint x: 194, startPoint y: 143, endPoint x: 207, endPoint y: 139, distance: 13.5
click at [195, 156] on div "ASTYFER TONIC 200ml" at bounding box center [179, 161] width 67 height 11
type input "2956.25"
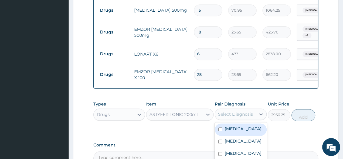
click at [254, 109] on div "Select Diagnosis" at bounding box center [235, 114] width 41 height 10
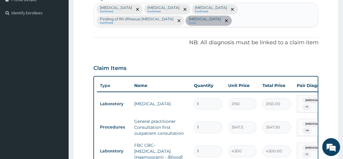
scroll to position [157, 0]
click at [313, 6] on div "Malaria Confirmed Sepsis Confirmed Anemia Confirmed Finding of Rh (Rhesus) geno…" at bounding box center [206, 15] width 224 height 24
type input "d"
type input "anemi"
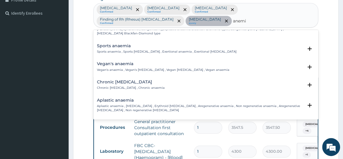
scroll to position [54, 0]
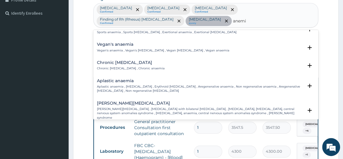
click at [131, 66] on p "Chronic anemia , Chronic anaemia" at bounding box center [131, 68] width 68 height 4
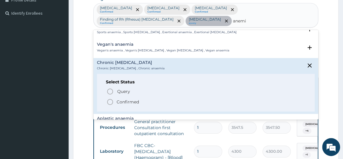
click at [121, 99] on p "Confirmed" at bounding box center [128, 102] width 22 height 6
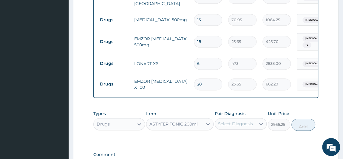
scroll to position [400, 0]
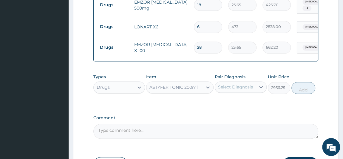
click at [247, 84] on div "Select Diagnosis" at bounding box center [235, 87] width 35 height 6
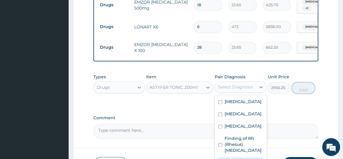
drag, startPoint x: 245, startPoint y: 156, endPoint x: 244, endPoint y: 145, distance: 10.5
click at [245, 158] on label "Hemoglobinopathy" at bounding box center [242, 162] width 37 height 6
checkbox input "true"
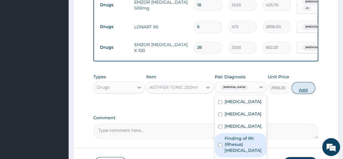
click at [303, 82] on button "Add" at bounding box center [303, 88] width 24 height 12
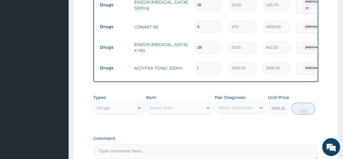
type input "0"
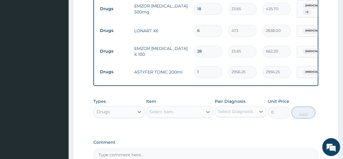
scroll to position [455, 0]
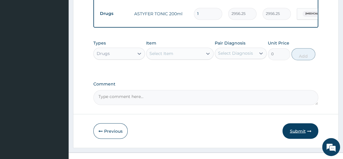
drag, startPoint x: 302, startPoint y: 120, endPoint x: 302, endPoint y: 115, distance: 4.8
click at [302, 123] on button "Submit" at bounding box center [300, 130] width 36 height 15
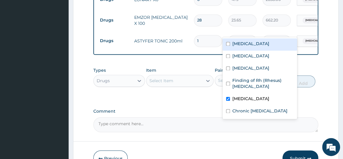
scroll to position [0, 74]
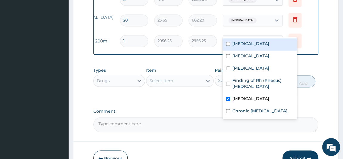
click at [309, 32] on tr "Drugs ASTYFER TONIC 200ml 1 2956.25 2956.25 option Malaria focused, 1 of 6. 6 r…" at bounding box center [169, 40] width 292 height 21
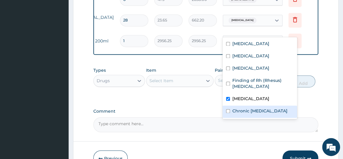
click at [242, 111] on label "Chronic anemia" at bounding box center [259, 111] width 55 height 6
checkbox input "true"
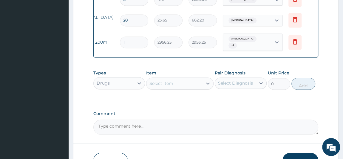
drag, startPoint x: 299, startPoint y: 153, endPoint x: 298, endPoint y: 150, distance: 3.6
click at [299, 153] on button "Submit" at bounding box center [300, 159] width 36 height 15
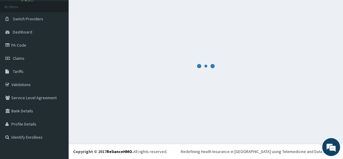
scroll to position [33, 0]
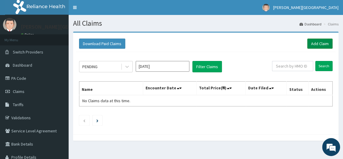
click at [319, 44] on link "Add Claim" at bounding box center [319, 43] width 25 height 10
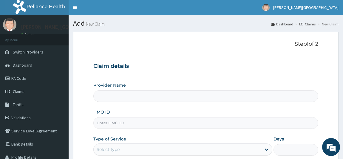
type input "[PERSON_NAME] PREMIERE HOSPITAL"
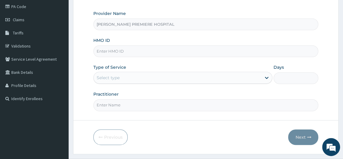
scroll to position [81, 0]
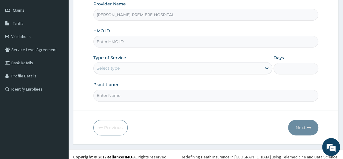
click at [125, 40] on input "HMO ID" at bounding box center [205, 42] width 225 height 12
paste input "GSV/10364/A"
type input "GSV/10364/A"
click at [115, 67] on div "Select type" at bounding box center [108, 68] width 23 height 6
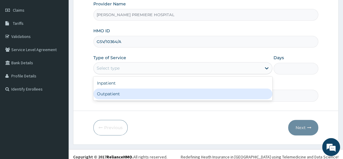
click at [111, 93] on div "Outpatient" at bounding box center [182, 93] width 179 height 11
type input "1"
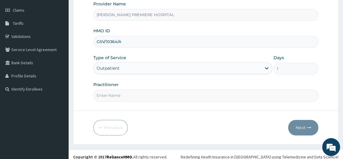
click at [109, 91] on input "Practitioner" at bounding box center [205, 95] width 225 height 12
type input "[PERSON_NAME]"
click at [303, 125] on button "Next" at bounding box center [303, 126] width 30 height 15
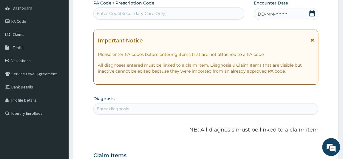
scroll to position [0, 0]
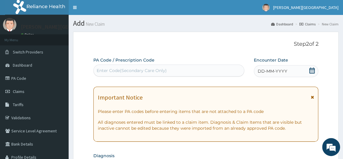
click at [313, 70] on icon at bounding box center [312, 70] width 6 height 6
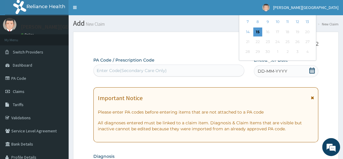
click at [329, 55] on div "Previous Month September 2025 Su Mo Tu We Th Fr Sa 31 1 2 3 4 5 6 7 8 9 10 11 1…" at bounding box center [289, 23] width 101 height 78
click at [312, 71] on icon at bounding box center [312, 70] width 6 height 6
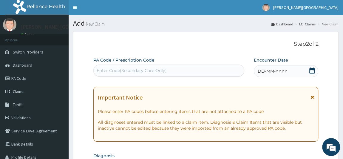
click at [313, 69] on icon at bounding box center [311, 70] width 5 height 6
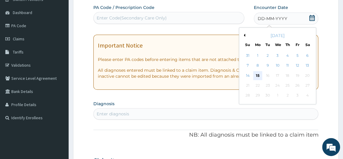
scroll to position [54, 0]
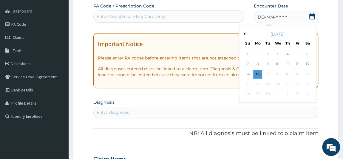
click at [243, 33] on button "Previous Month" at bounding box center [243, 33] width 3 height 3
click at [288, 83] on div "21" at bounding box center [286, 83] width 9 height 9
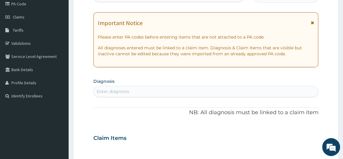
scroll to position [108, 0]
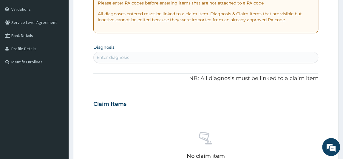
click at [185, 58] on div "Enter diagnosis" at bounding box center [206, 57] width 224 height 10
type input "[MEDICAL_DATA]"
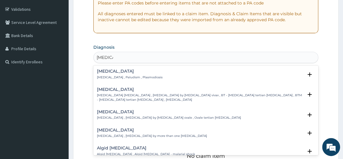
click at [116, 75] on p "[MEDICAL_DATA] , Paludism , Plasmodiosis" at bounding box center [130, 77] width 66 height 4
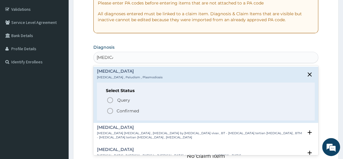
click at [131, 108] on p "Confirmed" at bounding box center [128, 111] width 22 height 6
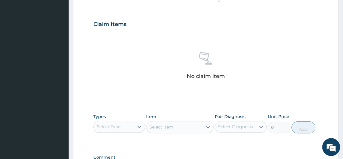
scroll to position [244, 0]
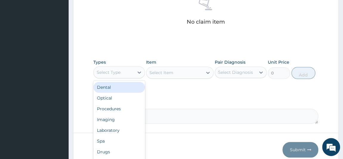
click at [122, 71] on div "Select Type" at bounding box center [114, 72] width 41 height 10
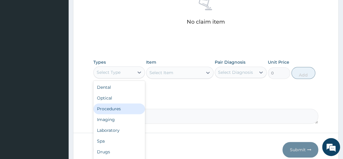
click at [116, 108] on div "Procedures" at bounding box center [119, 108] width 52 height 11
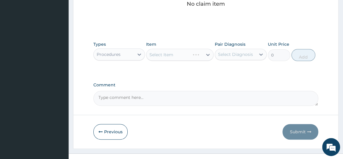
scroll to position [270, 0]
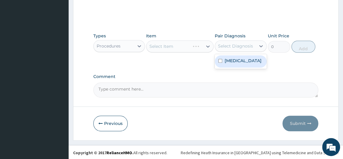
click at [234, 46] on div "Select Diagnosis" at bounding box center [235, 46] width 35 height 6
click at [232, 60] on label "[MEDICAL_DATA]" at bounding box center [242, 61] width 37 height 6
checkbox input "true"
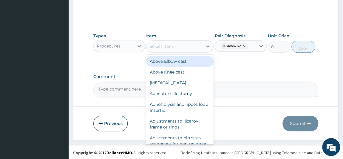
click at [185, 48] on div "Select Item" at bounding box center [174, 46] width 56 height 10
type input "m"
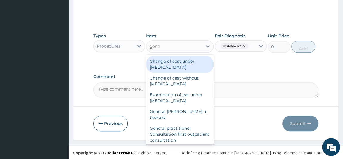
type input "gener"
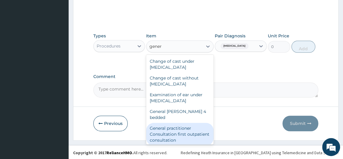
drag, startPoint x: 195, startPoint y: 125, endPoint x: 198, endPoint y: 118, distance: 7.3
click at [195, 125] on div "General practitioner Consultation first outpatient consultation" at bounding box center [179, 133] width 67 height 23
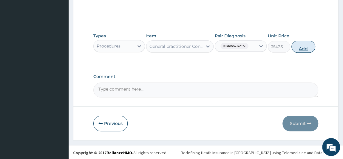
click at [308, 48] on button "Add" at bounding box center [303, 47] width 24 height 12
type input "0"
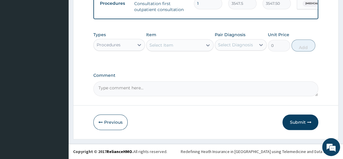
scroll to position [243, 0]
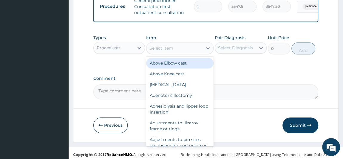
click at [171, 50] on div "Select Item" at bounding box center [161, 48] width 24 height 6
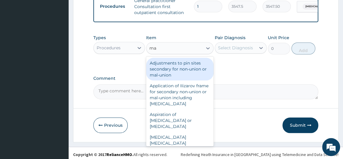
type input "m"
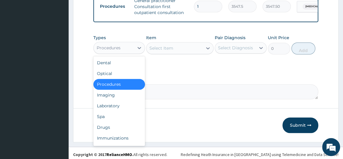
click at [124, 49] on div "Procedures" at bounding box center [114, 48] width 41 height 10
drag, startPoint x: 113, startPoint y: 109, endPoint x: 113, endPoint y: 106, distance: 3.3
click at [113, 109] on div "Laboratory" at bounding box center [119, 105] width 52 height 11
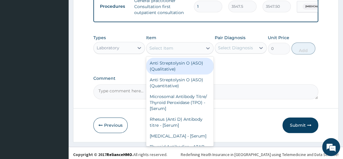
click at [187, 50] on div "Select Item" at bounding box center [174, 48] width 56 height 10
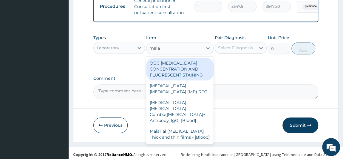
type input "malar"
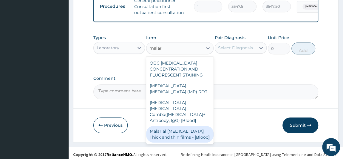
click at [189, 131] on div "Malarial [MEDICAL_DATA] Thick and thin films - [Blood]" at bounding box center [179, 133] width 67 height 17
type input "1612.5"
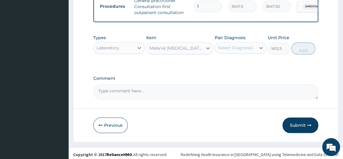
click at [244, 51] on div "Select Diagnosis" at bounding box center [235, 48] width 35 height 6
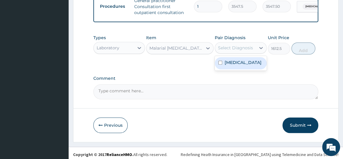
click at [230, 69] on div "[MEDICAL_DATA]" at bounding box center [241, 63] width 52 height 12
checkbox input "true"
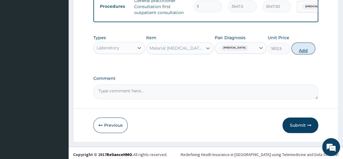
click at [306, 50] on button "Add" at bounding box center [303, 48] width 24 height 12
type input "0"
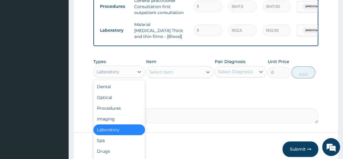
click at [130, 69] on div "Laboratory" at bounding box center [114, 72] width 41 height 10
drag, startPoint x: 110, startPoint y: 152, endPoint x: 114, endPoint y: 144, distance: 9.6
click at [110, 151] on div "Drugs" at bounding box center [119, 150] width 52 height 11
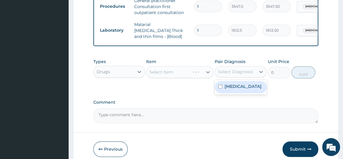
click at [242, 71] on div "Select Diagnosis" at bounding box center [235, 72] width 35 height 6
click at [230, 85] on label "[MEDICAL_DATA]" at bounding box center [242, 86] width 37 height 6
checkbox input "true"
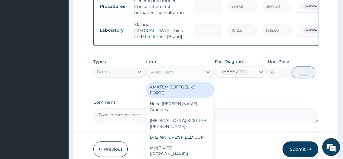
click at [186, 73] on div "Select Item" at bounding box center [174, 72] width 56 height 10
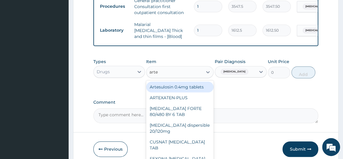
type input "artem"
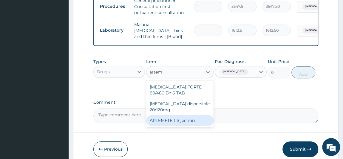
click at [188, 122] on div "ARTEMETER Injection" at bounding box center [179, 120] width 67 height 11
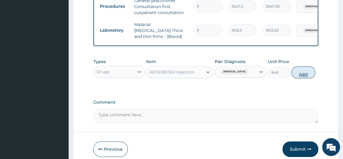
click at [300, 72] on button "Add" at bounding box center [303, 72] width 24 height 12
type input "0"
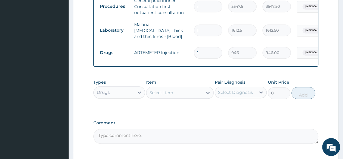
type input "0.00"
type input "2"
type input "1892.00"
type input "2"
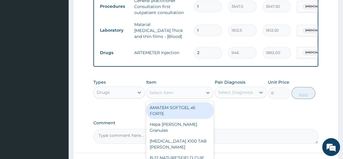
click at [191, 95] on div "Select Item" at bounding box center [174, 93] width 56 height 10
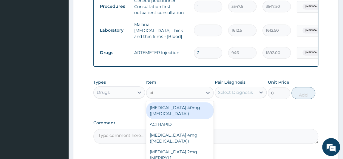
type input "p"
type input "art"
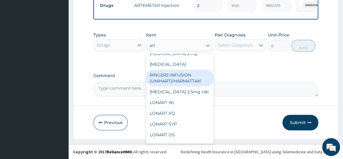
scroll to position [54, 0]
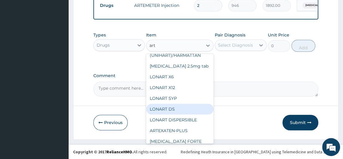
click at [175, 108] on div "LONART DS" at bounding box center [179, 108] width 67 height 11
type input "473"
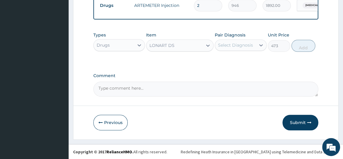
click at [241, 46] on div "Select Diagnosis" at bounding box center [235, 45] width 35 height 6
click at [230, 62] on label "[MEDICAL_DATA]" at bounding box center [242, 60] width 37 height 6
checkbox input "true"
click at [303, 46] on button "Add" at bounding box center [303, 46] width 24 height 12
type input "0"
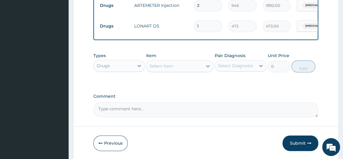
type input "0.00"
type input "6"
type input "2838.00"
type input "6"
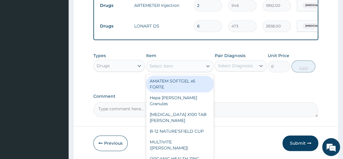
click at [172, 64] on div "Select Item" at bounding box center [161, 66] width 24 height 6
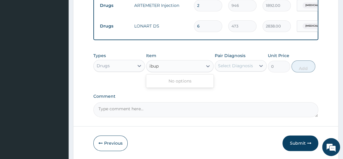
type input "ibu"
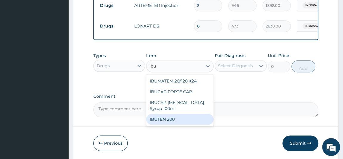
click at [185, 116] on div "IBUTEN 200" at bounding box center [179, 119] width 67 height 11
type input "82.775"
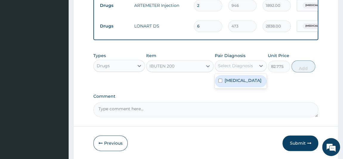
click at [235, 66] on div "Select Diagnosis" at bounding box center [235, 66] width 35 height 6
click at [232, 78] on label "[MEDICAL_DATA]" at bounding box center [242, 80] width 37 height 6
checkbox input "true"
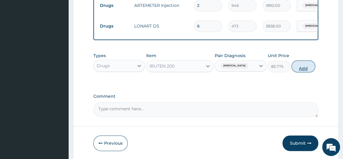
click at [302, 64] on button "Add" at bounding box center [303, 66] width 24 height 12
type input "0"
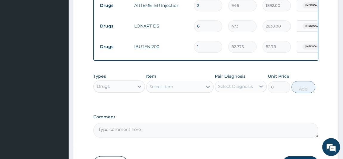
type input "0.00"
type input "9"
type input "744.98"
type input "10"
type input "827.75"
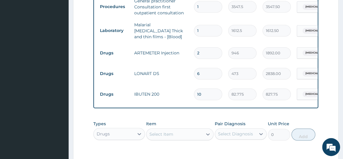
scroll to position [236, 0]
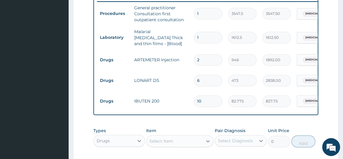
type input "1"
type input "82.78"
type input "19"
type input "1572.73"
type input "1"
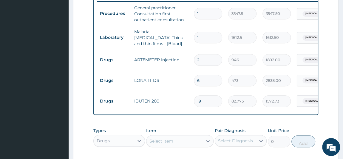
type input "82.78"
type input "0.00"
type input "9"
type input "744.98"
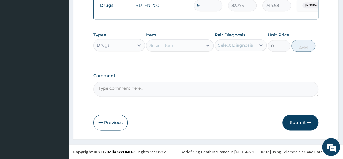
scroll to position [332, 0]
type input "9"
drag, startPoint x: 295, startPoint y: 121, endPoint x: 286, endPoint y: 116, distance: 10.4
click at [295, 121] on button "Submit" at bounding box center [300, 121] width 36 height 15
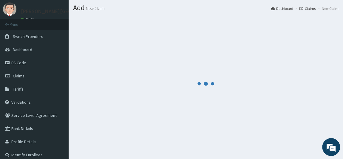
scroll to position [0, 0]
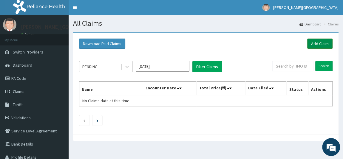
click at [318, 41] on link "Add Claim" at bounding box center [319, 43] width 25 height 10
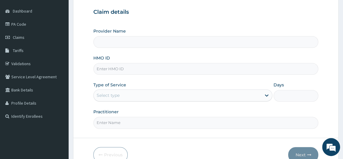
click at [123, 68] on input "HMO ID" at bounding box center [205, 69] width 225 height 12
type input "[PERSON_NAME] PREMIERE HOSPITAL"
paste input "RSJ/10055/C"
type input "RSJ/10055/C"
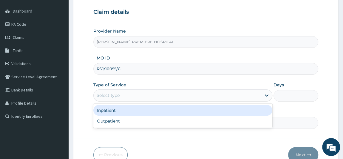
click at [110, 93] on div "Select type" at bounding box center [108, 95] width 23 height 6
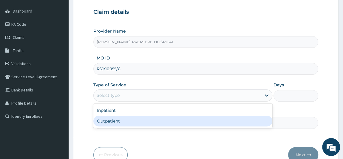
drag, startPoint x: 118, startPoint y: 122, endPoint x: 119, endPoint y: 118, distance: 4.1
click at [118, 121] on div "Outpatient" at bounding box center [182, 120] width 179 height 11
type input "1"
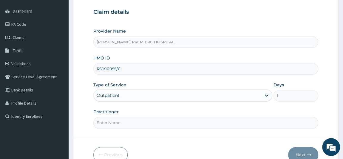
click at [164, 118] on input "Practitioner" at bounding box center [205, 123] width 225 height 12
type input "[PERSON_NAME]"
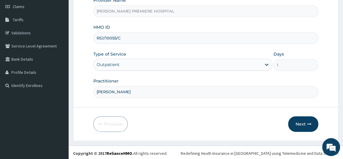
scroll to position [85, 0]
click at [305, 126] on button "Next" at bounding box center [303, 123] width 30 height 15
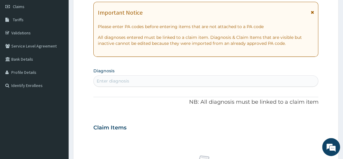
click at [134, 77] on div "Enter diagnosis" at bounding box center [206, 81] width 224 height 10
type input "[MEDICAL_DATA]"
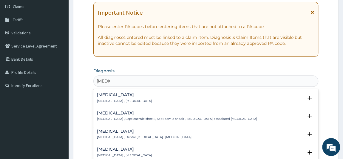
click at [113, 97] on div "[MEDICAL_DATA] [MEDICAL_DATA] , [MEDICAL_DATA]" at bounding box center [124, 97] width 55 height 10
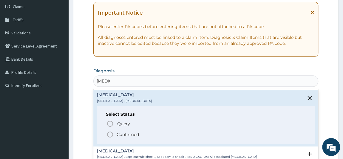
click at [127, 134] on p "Confirmed" at bounding box center [128, 134] width 22 height 6
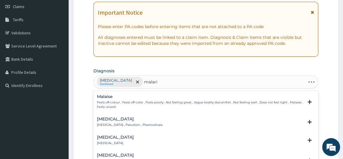
type input "[MEDICAL_DATA]"
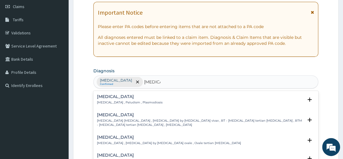
click at [116, 97] on h4 "[MEDICAL_DATA]" at bounding box center [130, 96] width 66 height 4
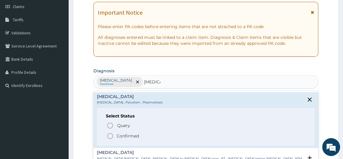
click at [120, 133] on p "Confirmed" at bounding box center [128, 136] width 22 height 6
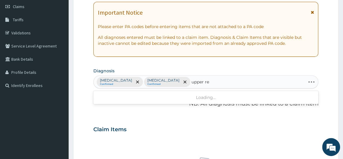
type input "upper res"
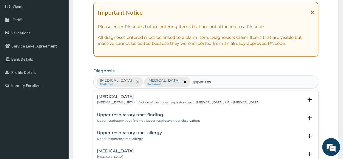
click at [119, 100] on p "[MEDICAL_DATA] , URTI - Infection of the upper respiratory tract , [MEDICAL_DAT…" at bounding box center [178, 102] width 162 height 4
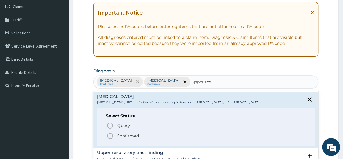
click at [128, 139] on p "Confirmed" at bounding box center [128, 136] width 22 height 6
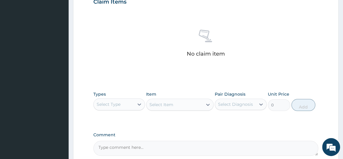
scroll to position [247, 0]
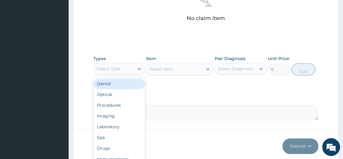
click at [123, 67] on div "Select Type" at bounding box center [114, 69] width 41 height 10
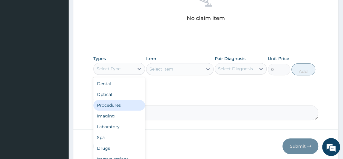
click at [115, 106] on div "Procedures" at bounding box center [119, 105] width 52 height 11
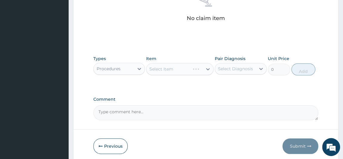
click at [187, 68] on div "Select Item" at bounding box center [179, 69] width 67 height 12
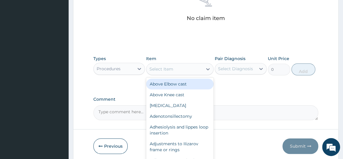
click at [186, 68] on div "Select Item" at bounding box center [174, 69] width 56 height 10
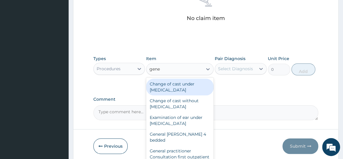
type input "gener"
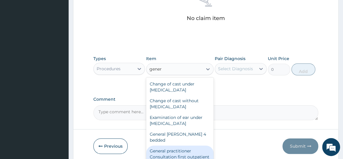
click at [195, 151] on div "General practitioner Consultation first outpatient consultation" at bounding box center [179, 156] width 67 height 23
type input "3547.5"
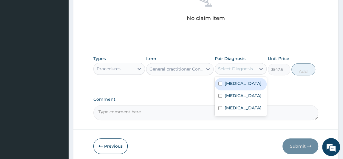
click at [249, 66] on div "Select Diagnosis" at bounding box center [235, 69] width 35 height 6
drag, startPoint x: 243, startPoint y: 81, endPoint x: 239, endPoint y: 91, distance: 10.2
click at [243, 82] on div "Sepsis" at bounding box center [241, 84] width 52 height 12
checkbox input "true"
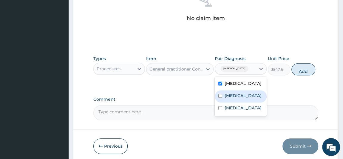
click at [238, 94] on label "[MEDICAL_DATA]" at bounding box center [242, 95] width 37 height 6
checkbox input "true"
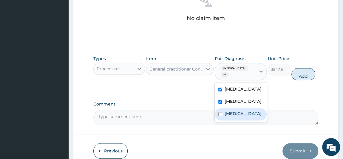
click at [238, 110] on label "[MEDICAL_DATA]" at bounding box center [242, 113] width 37 height 6
checkbox input "true"
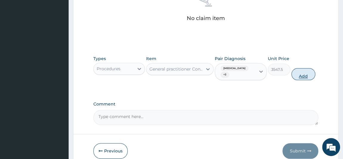
click at [302, 63] on div "Types Procedures Item General practitioner Consultation first outpatient consul…" at bounding box center [205, 67] width 225 height 31
click at [300, 68] on button "Add" at bounding box center [303, 74] width 24 height 12
type input "0"
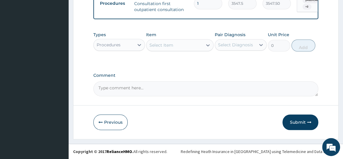
scroll to position [243, 0]
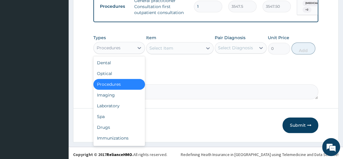
click at [124, 52] on div "Procedures" at bounding box center [114, 48] width 41 height 10
click at [128, 108] on div "Laboratory" at bounding box center [119, 105] width 52 height 11
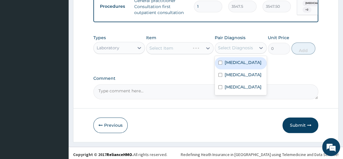
click at [239, 51] on div "Select Diagnosis" at bounding box center [235, 48] width 35 height 6
click at [230, 65] on label "Sepsis" at bounding box center [242, 62] width 37 height 6
checkbox input "true"
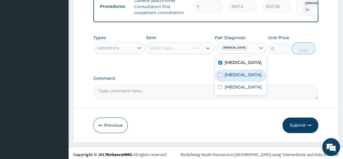
click at [230, 77] on label "[MEDICAL_DATA]" at bounding box center [242, 75] width 37 height 6
checkbox input "true"
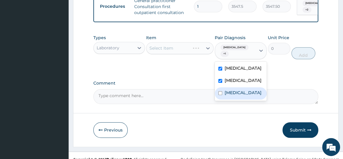
click at [235, 91] on label "[MEDICAL_DATA]" at bounding box center [242, 92] width 37 height 6
click at [245, 89] on label "[MEDICAL_DATA]" at bounding box center [242, 92] width 37 height 6
checkbox input "false"
click at [234, 77] on label "[MEDICAL_DATA]" at bounding box center [242, 80] width 37 height 6
checkbox input "false"
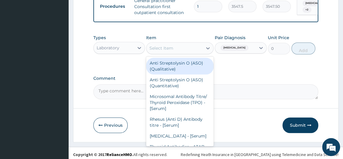
click at [170, 51] on div "Select Item" at bounding box center [161, 48] width 24 height 6
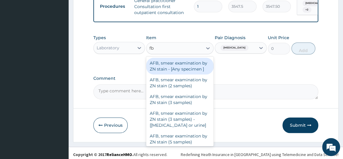
type input "fbc"
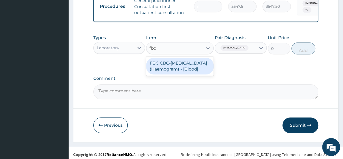
click at [184, 74] on div "FBC CBC-[MEDICAL_DATA] (Haemogram) - [Blood]" at bounding box center [179, 66] width 67 height 17
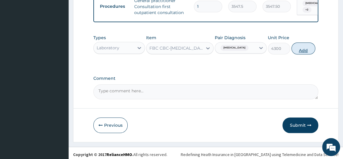
click at [308, 52] on button "Add" at bounding box center [303, 48] width 24 height 12
type input "0"
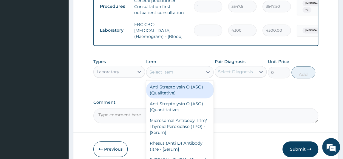
click at [187, 72] on div "Select Item" at bounding box center [174, 72] width 56 height 10
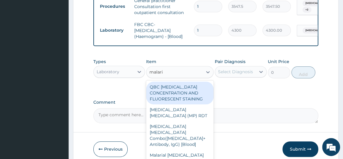
type input "[MEDICAL_DATA]"
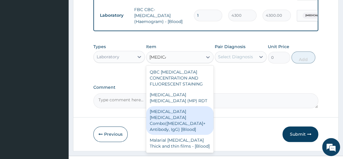
scroll to position [270, 0]
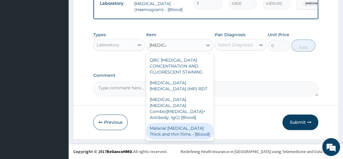
click at [187, 130] on div "Malarial [MEDICAL_DATA] Thick and thin films - [Blood]" at bounding box center [179, 130] width 67 height 17
type input "1612.5"
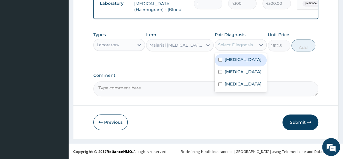
click at [249, 42] on div "Select Diagnosis" at bounding box center [241, 44] width 52 height 11
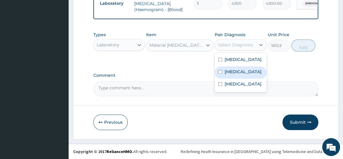
click at [236, 72] on label "[MEDICAL_DATA]" at bounding box center [242, 72] width 37 height 6
checkbox input "true"
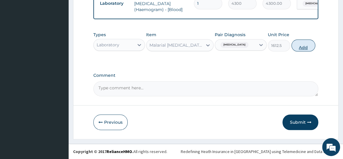
click at [300, 46] on button "Add" at bounding box center [303, 45] width 24 height 12
type input "0"
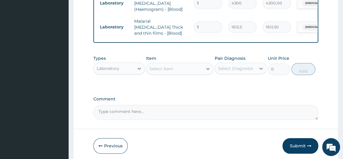
click at [125, 72] on div "Laboratory" at bounding box center [114, 68] width 41 height 10
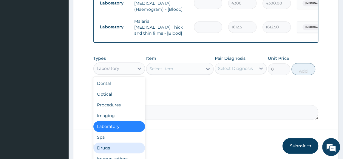
drag, startPoint x: 115, startPoint y: 150, endPoint x: 122, endPoint y: 143, distance: 9.9
click at [115, 150] on div "Drugs" at bounding box center [119, 147] width 52 height 11
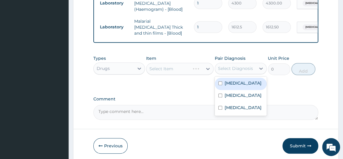
click at [238, 67] on div "Select Diagnosis" at bounding box center [235, 68] width 35 height 6
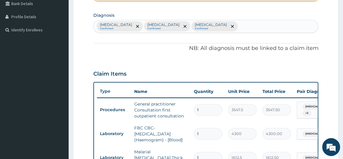
scroll to position [135, 0]
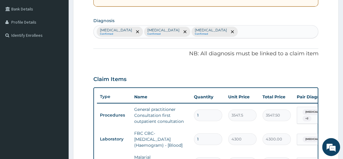
click at [226, 34] on div "Sepsis Confirmed Malaria Confirmed Upper respiratory infection Confirmed" at bounding box center [206, 31] width 224 height 13
type input "tonsi"
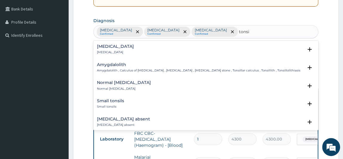
click at [133, 50] on div "Tonsillitis Tonsillitis" at bounding box center [206, 49] width 218 height 10
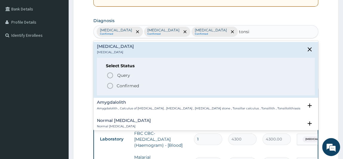
click at [127, 88] on p "Confirmed" at bounding box center [128, 86] width 22 height 6
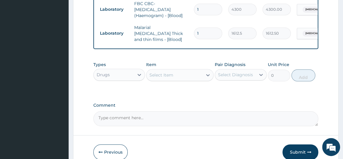
scroll to position [270, 0]
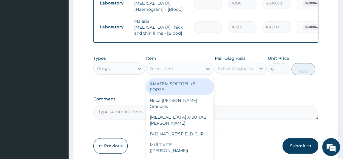
click at [167, 68] on div "Select Item" at bounding box center [161, 69] width 24 height 6
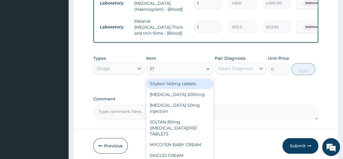
type input "375"
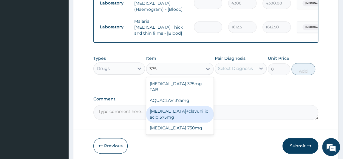
click at [185, 108] on div "[MEDICAL_DATA]+clavunilic acid 375mg" at bounding box center [179, 113] width 67 height 17
type input "300"
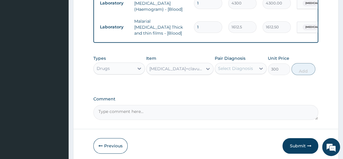
click at [241, 69] on div "Select Diagnosis" at bounding box center [235, 68] width 35 height 6
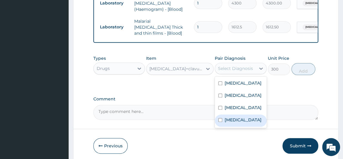
click at [238, 122] on label "Tonsillitis" at bounding box center [242, 120] width 37 height 6
checkbox input "true"
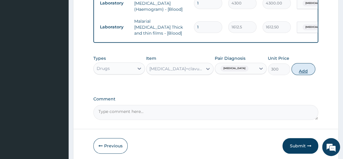
click at [296, 68] on button "Add" at bounding box center [303, 69] width 24 height 12
type input "0"
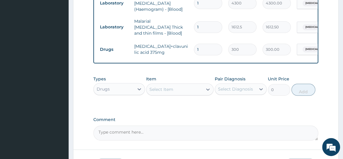
type input "10"
type input "3000.00"
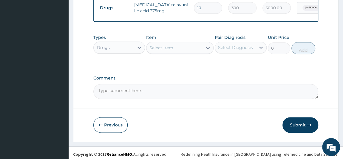
scroll to position [314, 0]
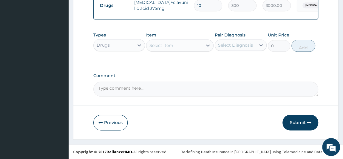
type input "10"
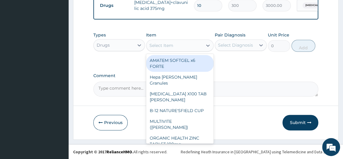
click at [190, 46] on div "Select Item" at bounding box center [174, 46] width 56 height 10
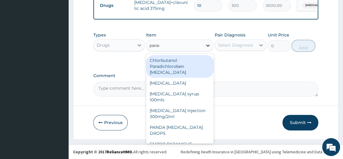
type input "parace"
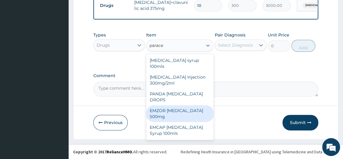
click at [195, 108] on div "EMZOR [MEDICAL_DATA] 500mg" at bounding box center [179, 113] width 67 height 17
type input "23.65"
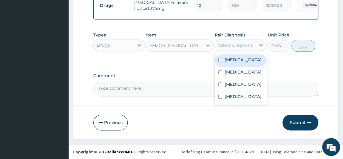
click at [246, 44] on div "Select Diagnosis" at bounding box center [235, 45] width 35 height 6
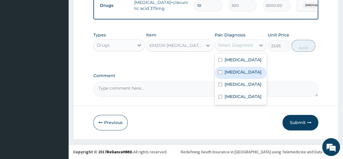
click at [235, 76] on div "[MEDICAL_DATA]" at bounding box center [241, 72] width 52 height 12
checkbox input "true"
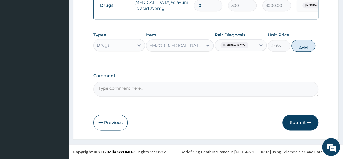
click at [286, 52] on div "Types Drugs Item EMZOR PARACETAMOL 500mg Pair Diagnosis Malaria Unit Price 23.6…" at bounding box center [205, 42] width 225 height 26
click at [301, 45] on button "Add" at bounding box center [303, 46] width 24 height 12
type input "0"
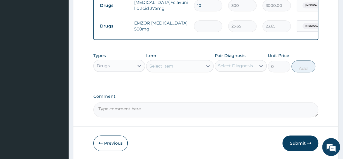
type input "0.00"
type input "9"
type input "212.85"
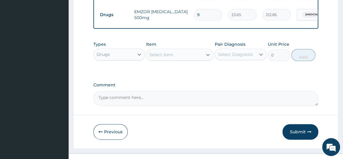
scroll to position [335, 0]
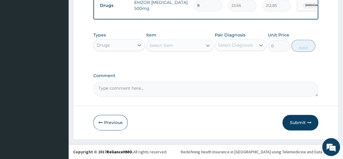
type input "9"
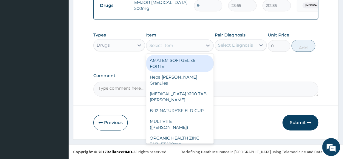
click at [182, 47] on div "Select Item" at bounding box center [174, 46] width 56 height 10
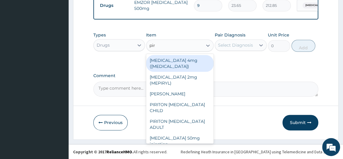
type input "piri"
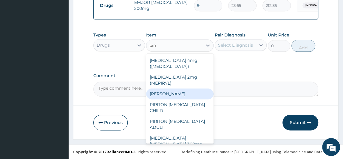
click at [179, 96] on div "[PERSON_NAME]" at bounding box center [179, 93] width 67 height 11
type input "23.65"
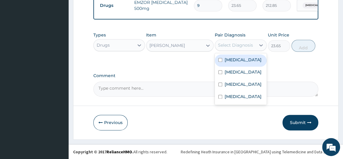
click at [248, 44] on div "Select Diagnosis" at bounding box center [235, 45] width 35 height 6
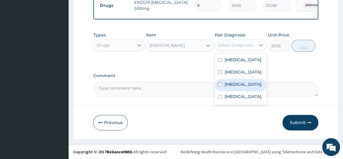
click at [234, 87] on label "[MEDICAL_DATA]" at bounding box center [242, 84] width 37 height 6
checkbox input "true"
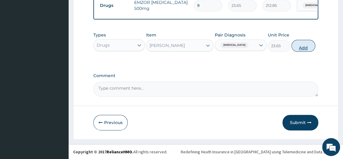
click at [301, 49] on button "Add" at bounding box center [303, 46] width 24 height 12
type input "0"
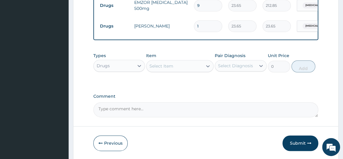
type input "0.00"
type input "5"
type input "118.25"
type input "5"
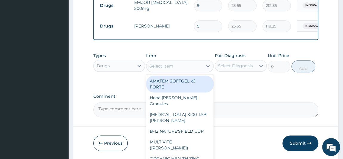
click at [174, 66] on div "Select Item" at bounding box center [174, 66] width 56 height 10
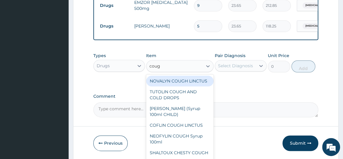
type input "cough"
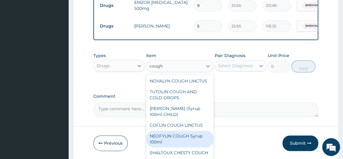
click at [187, 140] on div "NEOFYLIN COUGH Syrup 100ml" at bounding box center [179, 138] width 67 height 17
type input "1419"
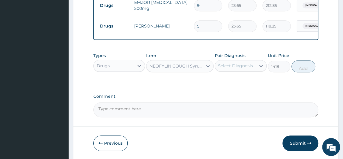
click at [250, 68] on div "Select Diagnosis" at bounding box center [235, 66] width 35 height 6
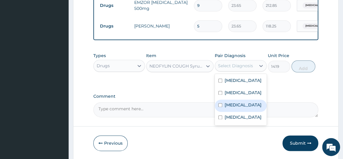
click at [240, 108] on label "[MEDICAL_DATA]" at bounding box center [242, 105] width 37 height 6
checkbox input "true"
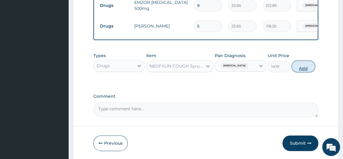
click at [308, 67] on button "Add" at bounding box center [303, 66] width 24 height 12
type input "0"
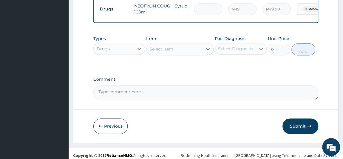
scroll to position [376, 0]
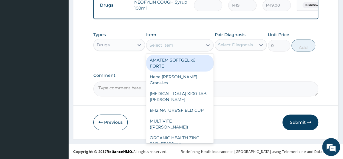
click at [194, 49] on div "Select Item" at bounding box center [174, 45] width 56 height 10
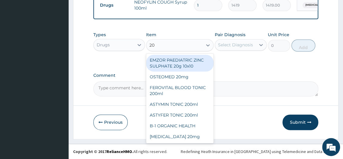
type input "20/"
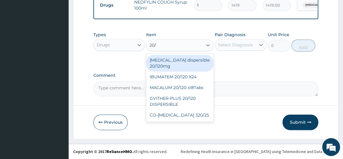
click at [185, 64] on div "[MEDICAL_DATA] dispersible 20/120mg" at bounding box center [179, 63] width 67 height 17
type input "112.3375"
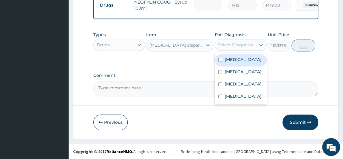
click at [234, 44] on div "Select Diagnosis" at bounding box center [235, 45] width 35 height 6
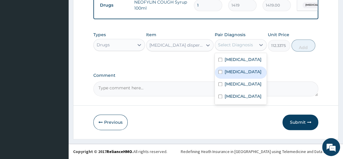
drag, startPoint x: 233, startPoint y: 71, endPoint x: 248, endPoint y: 65, distance: 16.0
click at [233, 71] on label "[MEDICAL_DATA]" at bounding box center [242, 72] width 37 height 6
checkbox input "true"
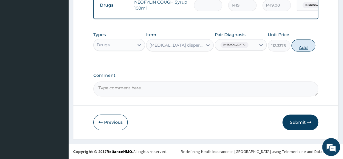
click at [304, 49] on button "Add" at bounding box center [303, 45] width 24 height 12
type input "0"
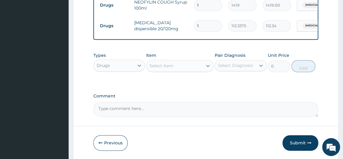
type input "18"
type input "2022.08"
type input "18"
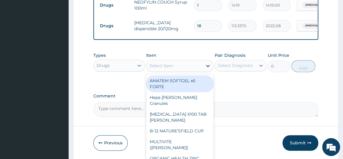
click at [204, 65] on div at bounding box center [207, 65] width 11 height 11
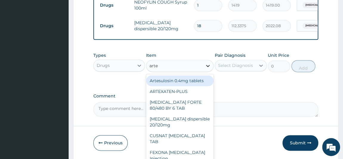
type input "[PERSON_NAME]"
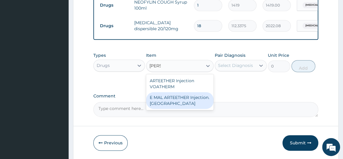
click at [201, 102] on div "E MAL ARTEETHER Injection. [GEOGRAPHIC_DATA]" at bounding box center [179, 100] width 67 height 17
type input "1773.75"
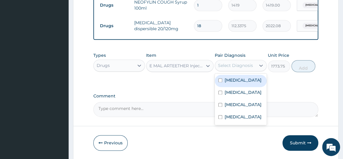
click at [252, 68] on div "Select Diagnosis" at bounding box center [235, 65] width 35 height 6
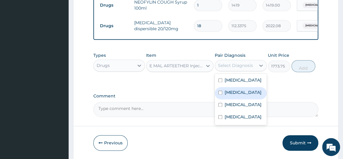
drag, startPoint x: 238, startPoint y: 95, endPoint x: 278, endPoint y: 86, distance: 40.9
click at [238, 94] on label "[MEDICAL_DATA]" at bounding box center [242, 92] width 37 height 6
checkbox input "true"
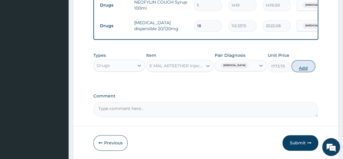
click at [307, 70] on button "Add" at bounding box center [303, 66] width 24 height 12
type input "0"
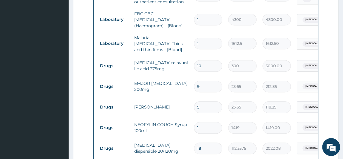
scroll to position [268, 0]
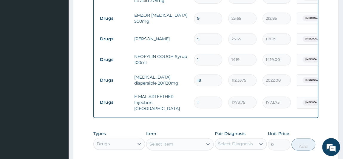
type input "0"
type input "0.00"
type input "1"
type input "1773.75"
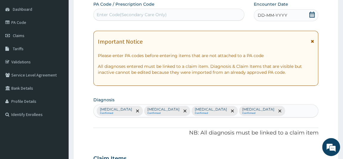
scroll to position [0, 0]
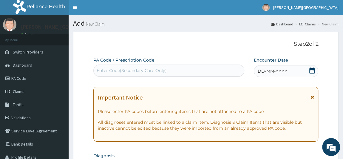
click at [306, 72] on div "DD-MM-YYYY" at bounding box center [286, 71] width 65 height 12
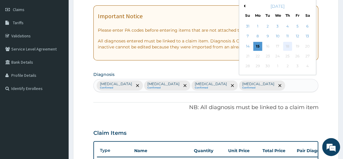
scroll to position [81, 0]
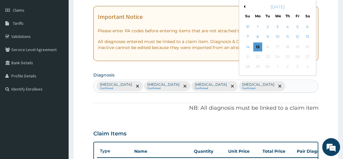
click at [244, 6] on button "Previous Month" at bounding box center [243, 6] width 3 height 3
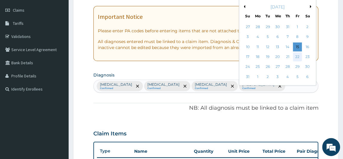
click at [297, 58] on div "22" at bounding box center [297, 56] width 9 height 9
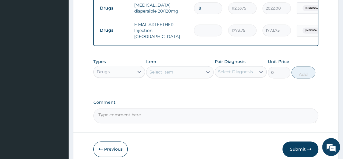
scroll to position [417, 0]
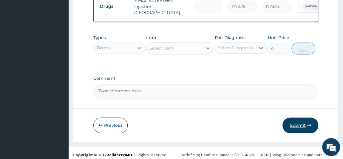
click at [298, 122] on button "Submit" at bounding box center [300, 124] width 36 height 15
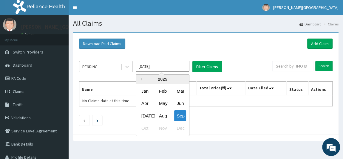
click at [155, 65] on input "[DATE]" at bounding box center [163, 66] width 54 height 11
drag, startPoint x: 161, startPoint y: 116, endPoint x: 131, endPoint y: 95, distance: 36.0
click at [161, 116] on div "Aug" at bounding box center [162, 115] width 12 height 11
type input "[DATE]"
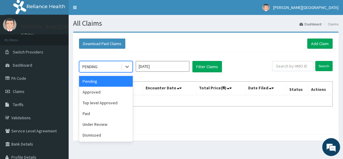
click at [92, 64] on div "PENDING" at bounding box center [89, 66] width 15 height 6
click at [97, 96] on div "Approved" at bounding box center [106, 91] width 54 height 11
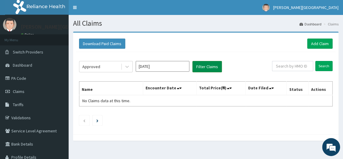
click at [198, 67] on button "Filter Claims" at bounding box center [206, 66] width 29 height 11
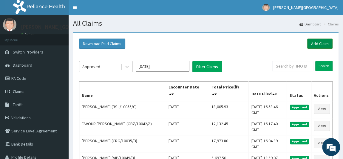
click at [312, 42] on link "Add Claim" at bounding box center [319, 43] width 25 height 10
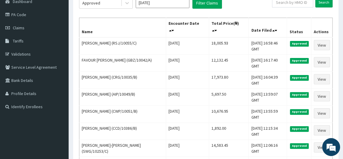
scroll to position [81, 0]
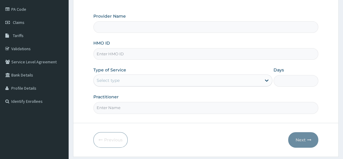
scroll to position [81, 0]
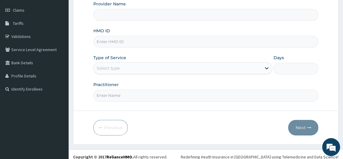
click at [147, 41] on input "HMO ID" at bounding box center [205, 42] width 225 height 12
type input "[PERSON_NAME] PREMIERE HOSPITAL"
paste input "KGP/10090/C"
type input "KGP/10090/C"
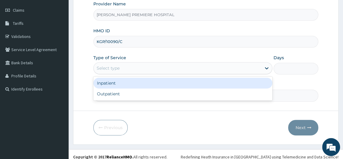
click at [109, 69] on div "Select type" at bounding box center [108, 68] width 23 height 6
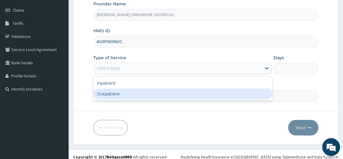
click at [115, 96] on div "Outpatient" at bounding box center [182, 93] width 179 height 11
type input "1"
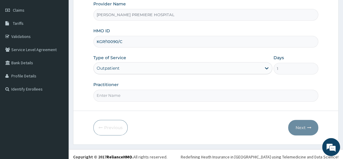
click at [115, 93] on input "Practitioner" at bounding box center [205, 95] width 225 height 12
type input "[PERSON_NAME]"
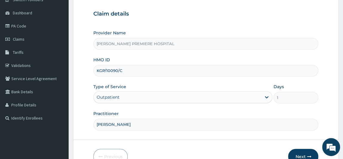
scroll to position [85, 0]
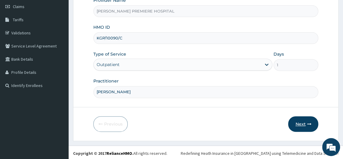
click at [306, 119] on button "Next" at bounding box center [303, 123] width 30 height 15
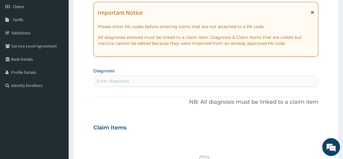
click at [142, 79] on div "Enter diagnosis" at bounding box center [206, 81] width 224 height 10
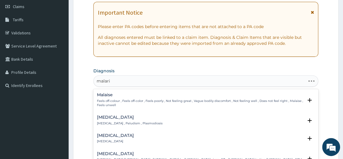
type input "[MEDICAL_DATA]"
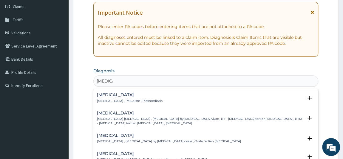
click at [139, 100] on p "[MEDICAL_DATA] , Paludism , Plasmodiosis" at bounding box center [130, 101] width 66 height 4
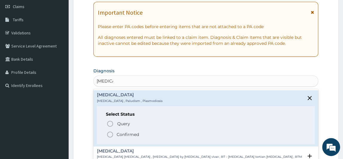
click at [132, 133] on p "Confirmed" at bounding box center [128, 134] width 22 height 6
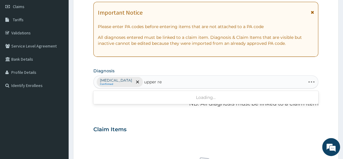
type input "upper res"
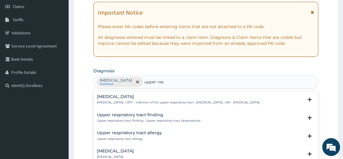
click at [149, 99] on div "[MEDICAL_DATA] [MEDICAL_DATA] , URTI - Infection of the upper respiratory tract…" at bounding box center [178, 99] width 162 height 10
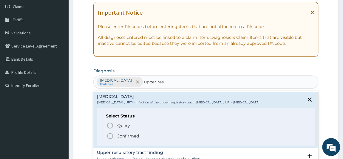
click at [122, 139] on p "Confirmed" at bounding box center [128, 136] width 22 height 6
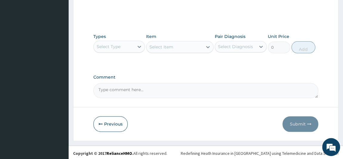
scroll to position [270, 0]
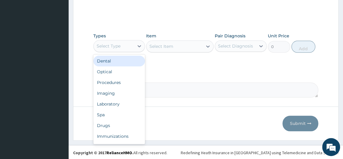
click at [122, 43] on div "Select Type" at bounding box center [114, 46] width 41 height 10
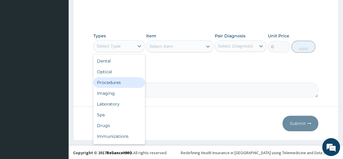
click at [114, 79] on div "Procedures" at bounding box center [119, 82] width 52 height 11
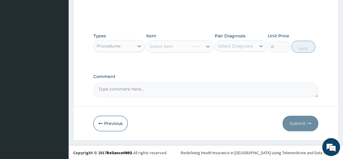
click at [240, 41] on div "Select Diagnosis" at bounding box center [235, 46] width 41 height 10
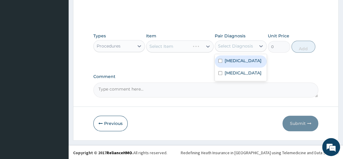
click at [236, 62] on label "[MEDICAL_DATA]" at bounding box center [242, 61] width 37 height 6
checkbox input "true"
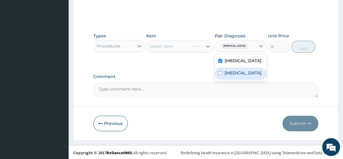
click at [237, 74] on label "[MEDICAL_DATA]" at bounding box center [242, 73] width 37 height 6
checkbox input "true"
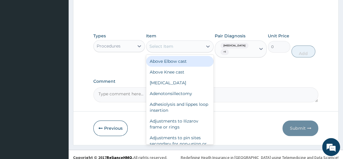
click at [190, 46] on div "Select Item" at bounding box center [174, 46] width 56 height 10
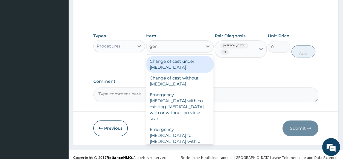
type input "gene"
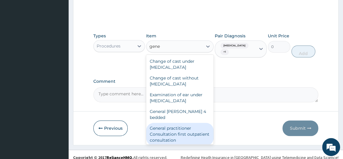
click at [197, 129] on div "General practitioner Consultation first outpatient consultation" at bounding box center [179, 133] width 67 height 23
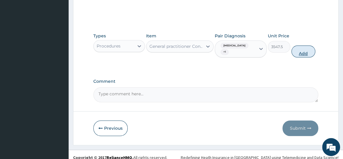
click at [305, 46] on button "Add" at bounding box center [303, 51] width 24 height 12
type input "0"
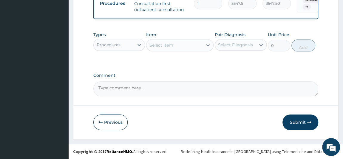
scroll to position [249, 0]
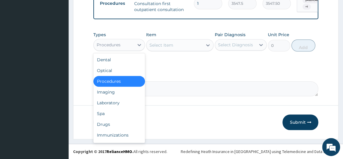
click at [123, 43] on div "Procedures" at bounding box center [114, 45] width 41 height 10
click at [110, 105] on div "Laboratory" at bounding box center [119, 102] width 52 height 11
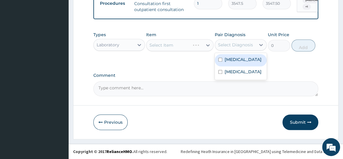
click at [243, 47] on div "Select Diagnosis" at bounding box center [235, 45] width 35 height 6
click at [235, 62] on label "[MEDICAL_DATA]" at bounding box center [242, 59] width 37 height 6
checkbox input "true"
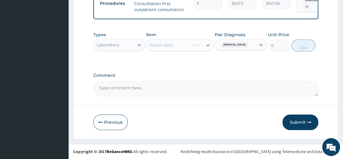
click at [185, 47] on div "Select Item" at bounding box center [179, 45] width 67 height 12
click at [189, 47] on div "Select Item" at bounding box center [179, 45] width 67 height 12
click at [202, 46] on div "Select Item" at bounding box center [179, 45] width 67 height 12
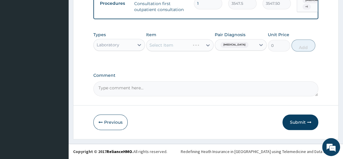
click at [177, 45] on div "Select Item" at bounding box center [179, 45] width 67 height 12
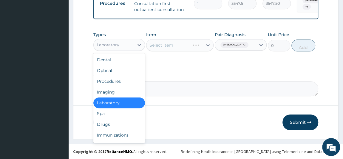
click at [125, 42] on div "Laboratory" at bounding box center [114, 45] width 41 height 10
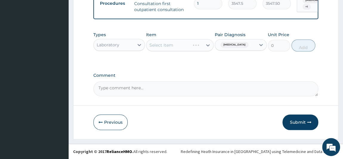
click at [187, 79] on div "Comment" at bounding box center [205, 84] width 225 height 23
click at [165, 46] on div "Select Item" at bounding box center [179, 45] width 67 height 12
click at [183, 46] on div "Select Item" at bounding box center [179, 45] width 67 height 12
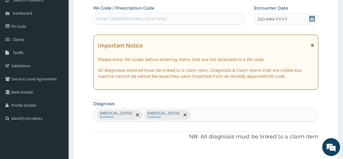
scroll to position [5, 0]
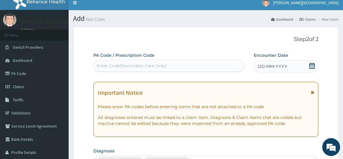
click at [313, 64] on icon at bounding box center [311, 66] width 5 height 6
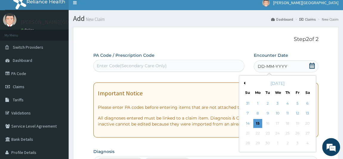
click at [243, 83] on button "Previous Month" at bounding box center [243, 82] width 3 height 3
click at [307, 133] on div "23" at bounding box center [306, 132] width 9 height 9
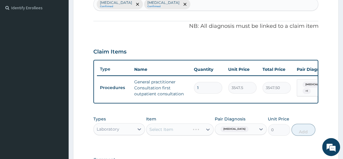
scroll to position [222, 0]
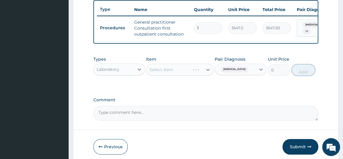
click at [194, 75] on div "Select Item" at bounding box center [179, 69] width 67 height 12
click at [243, 74] on div "[MEDICAL_DATA]" at bounding box center [235, 69] width 41 height 10
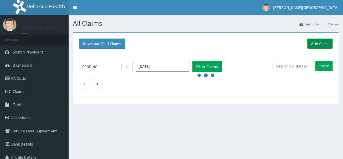
click at [325, 42] on link "Add Claim" at bounding box center [319, 43] width 25 height 10
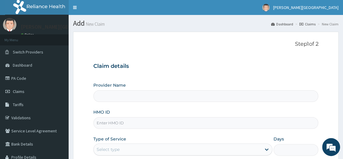
type input "[PERSON_NAME] PREMIERE HOSPITAL"
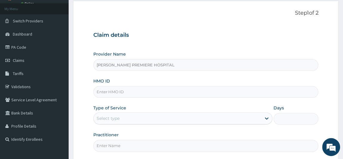
scroll to position [81, 0]
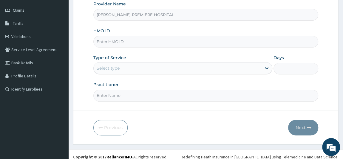
click at [131, 44] on input "HMO ID" at bounding box center [205, 42] width 225 height 12
paste input "KGP/10090/C"
type input "KGP/10090/C"
click at [141, 67] on div "Select type" at bounding box center [178, 68] width 168 height 10
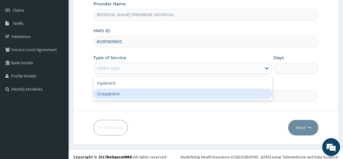
click at [127, 94] on div "Outpatient" at bounding box center [182, 93] width 179 height 11
type input "1"
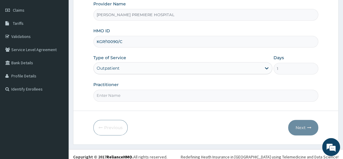
click at [117, 91] on input "Practitioner" at bounding box center [205, 95] width 225 height 12
type input "[PERSON_NAME]"
click at [304, 126] on button "Next" at bounding box center [303, 126] width 30 height 15
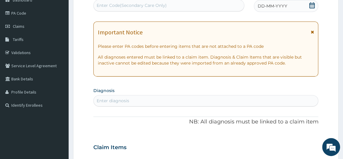
scroll to position [27, 0]
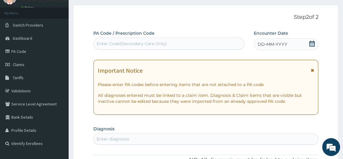
click at [313, 43] on icon at bounding box center [312, 44] width 6 height 6
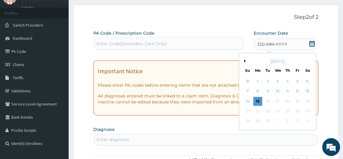
click at [244, 60] on button "Previous Month" at bounding box center [243, 60] width 3 height 3
click at [305, 112] on div "23" at bounding box center [306, 110] width 9 height 9
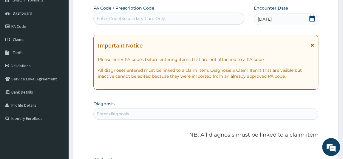
scroll to position [81, 0]
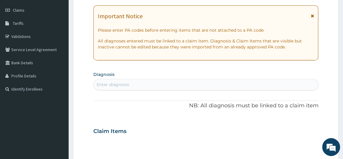
click at [159, 84] on div "Enter diagnosis" at bounding box center [206, 85] width 224 height 10
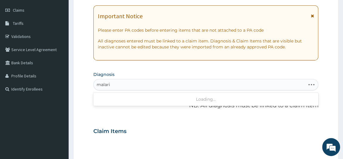
type input "[MEDICAL_DATA]"
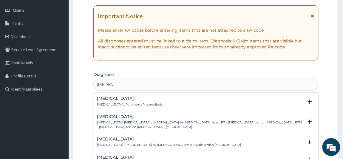
click at [105, 97] on h4 "[MEDICAL_DATA]" at bounding box center [130, 98] width 66 height 4
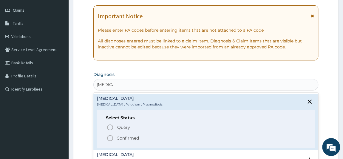
click at [121, 137] on p "Confirmed" at bounding box center [128, 138] width 22 height 6
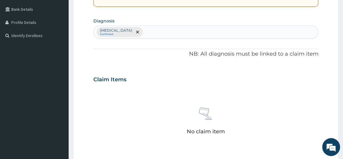
scroll to position [135, 0]
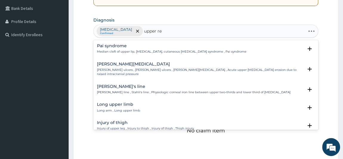
type input "upper res"
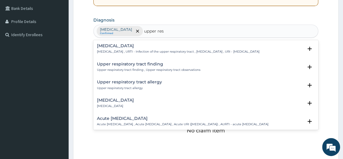
click at [119, 51] on p "[MEDICAL_DATA] , URTI - Infection of the upper respiratory tract , [MEDICAL_DAT…" at bounding box center [178, 51] width 162 height 4
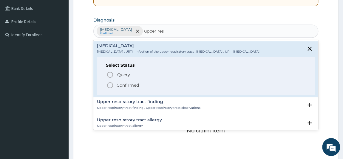
click at [129, 88] on p "Confirmed" at bounding box center [128, 85] width 22 height 6
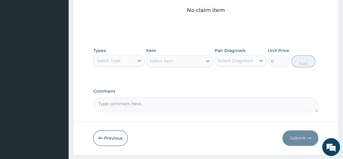
scroll to position [270, 0]
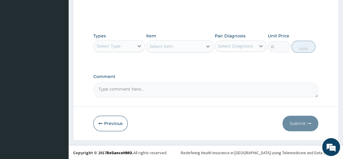
click at [119, 45] on div "Select Type" at bounding box center [109, 46] width 24 height 6
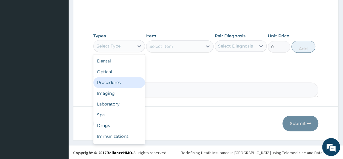
click at [114, 84] on div "Procedures" at bounding box center [119, 82] width 52 height 11
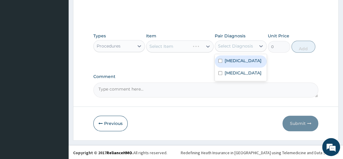
click at [234, 44] on div "Select Diagnosis" at bounding box center [235, 46] width 35 height 6
click at [235, 62] on label "[MEDICAL_DATA]" at bounding box center [242, 61] width 37 height 6
checkbox input "true"
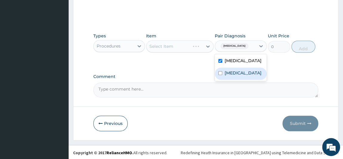
click at [236, 73] on label "[MEDICAL_DATA]" at bounding box center [242, 73] width 37 height 6
checkbox input "true"
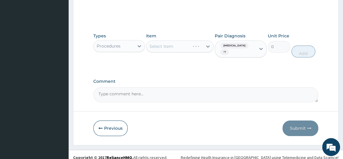
click at [190, 45] on div "Select Item" at bounding box center [179, 46] width 67 height 12
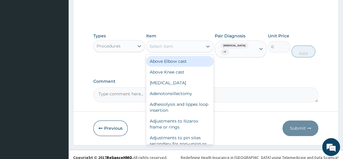
click at [183, 47] on div "Select Item" at bounding box center [174, 46] width 56 height 10
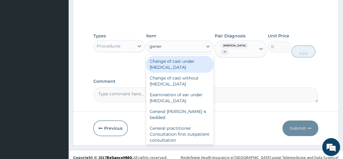
type input "genera"
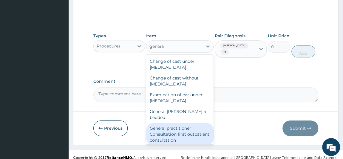
click at [193, 130] on div "General practitioner Consultation first outpatient consultation" at bounding box center [179, 133] width 67 height 23
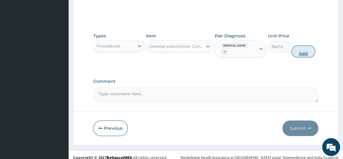
click at [304, 48] on button "Add" at bounding box center [303, 51] width 24 height 12
type input "0"
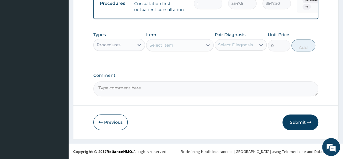
scroll to position [243, 0]
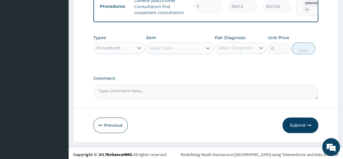
click at [125, 47] on div "Procedures" at bounding box center [114, 48] width 41 height 10
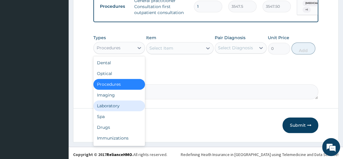
click at [114, 107] on div "Laboratory" at bounding box center [119, 105] width 52 height 11
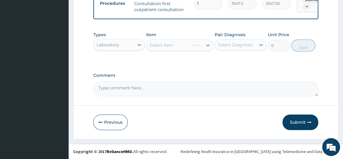
scroll to position [249, 0]
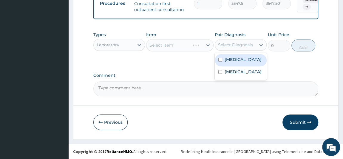
drag, startPoint x: 227, startPoint y: 45, endPoint x: 227, endPoint y: 58, distance: 13.4
click at [227, 44] on div "Select Diagnosis" at bounding box center [235, 45] width 35 height 6
click at [228, 60] on label "[MEDICAL_DATA]" at bounding box center [242, 59] width 37 height 6
checkbox input "true"
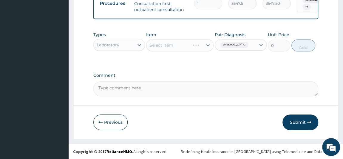
click at [187, 47] on div "Select Item" at bounding box center [179, 45] width 67 height 12
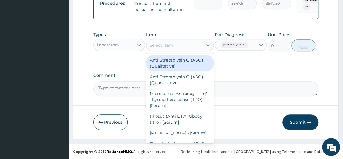
click at [187, 47] on div "Select Item" at bounding box center [174, 45] width 56 height 10
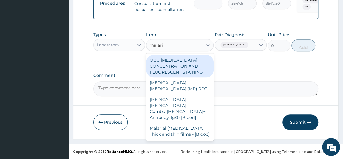
type input "[MEDICAL_DATA]"
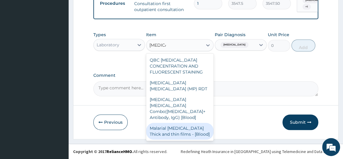
click at [175, 123] on div "Malarial [MEDICAL_DATA] Thick and thin films - [Blood]" at bounding box center [179, 130] width 67 height 17
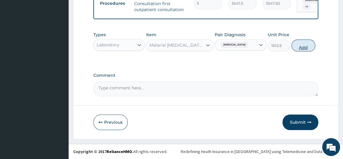
click at [308, 48] on button "Add" at bounding box center [303, 45] width 24 height 12
type input "0"
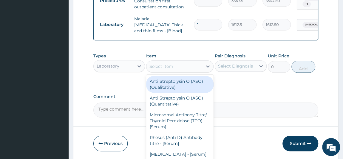
click at [164, 66] on div "Select Item" at bounding box center [161, 66] width 24 height 6
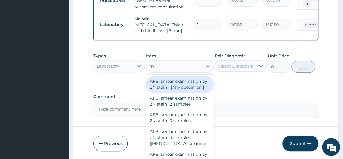
type input "fbc"
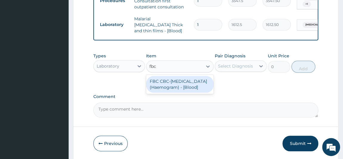
click at [169, 81] on div "FBC CBC-[MEDICAL_DATA] (Haemogram) - [Blood]" at bounding box center [179, 84] width 67 height 17
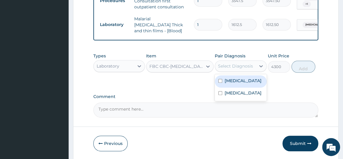
click at [239, 63] on div "Select Diagnosis" at bounding box center [235, 66] width 35 height 6
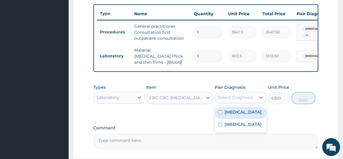
scroll to position [222, 0]
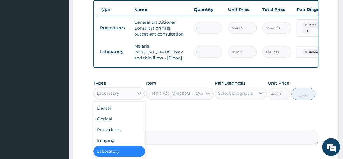
click at [131, 94] on div "Laboratory" at bounding box center [114, 93] width 41 height 10
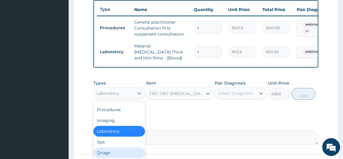
click at [105, 150] on div "Drugs" at bounding box center [119, 152] width 52 height 11
type input "0"
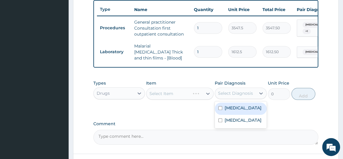
click at [238, 91] on div "Select Diagnosis" at bounding box center [235, 93] width 35 height 6
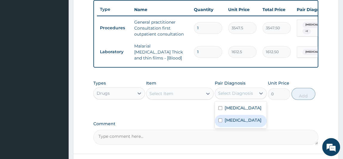
click at [238, 123] on label "[MEDICAL_DATA]" at bounding box center [242, 120] width 37 height 6
checkbox input "true"
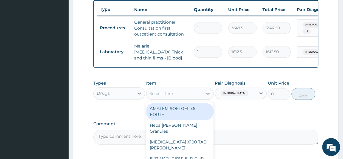
click at [193, 93] on div "Select Item" at bounding box center [174, 93] width 56 height 10
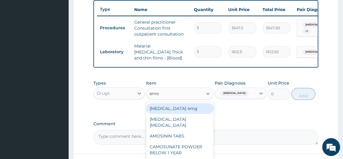
type input "amox"
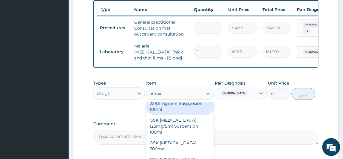
scroll to position [54, 0]
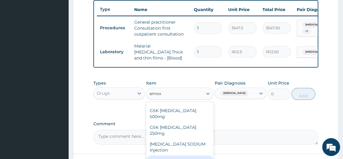
click at [186, 155] on div "[MEDICAL_DATA] 500mg" at bounding box center [179, 160] width 67 height 11
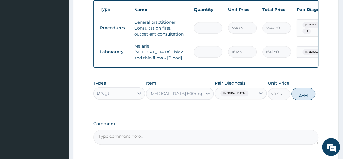
click at [306, 94] on button "Add" at bounding box center [303, 94] width 24 height 12
type input "0"
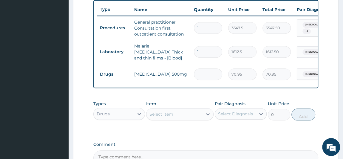
type input "15"
type input "1064.25"
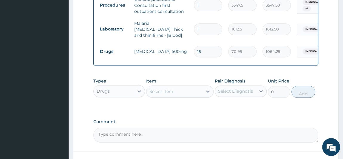
scroll to position [276, 0]
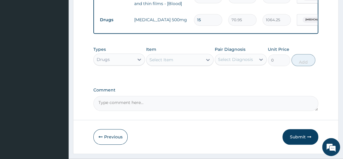
type input "15"
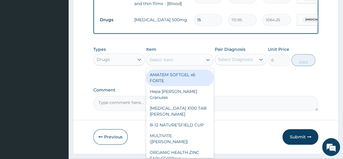
click at [182, 62] on div "Select Item" at bounding box center [174, 60] width 56 height 10
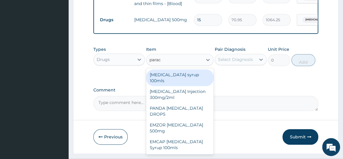
type input "parace"
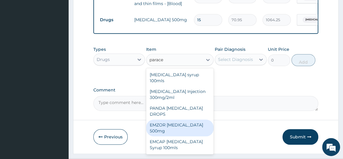
drag, startPoint x: 178, startPoint y: 126, endPoint x: 218, endPoint y: 86, distance: 55.4
click at [180, 125] on div "EMZOR [MEDICAL_DATA] 500mg" at bounding box center [179, 127] width 67 height 17
type input "23.65"
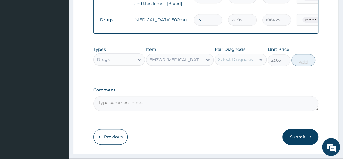
click at [233, 63] on div "Select Diagnosis" at bounding box center [235, 60] width 41 height 10
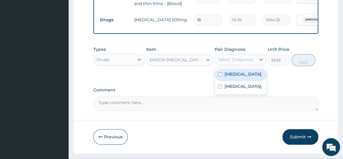
click at [231, 75] on label "[MEDICAL_DATA]" at bounding box center [242, 74] width 37 height 6
checkbox input "true"
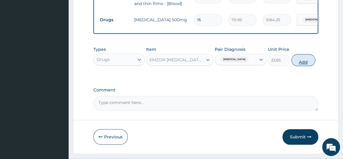
click at [305, 62] on button "Add" at bounding box center [303, 60] width 24 height 12
type input "0"
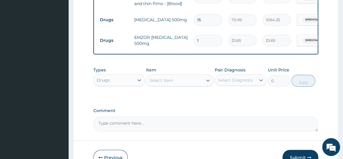
type input "18"
type input "425.70"
type input "18"
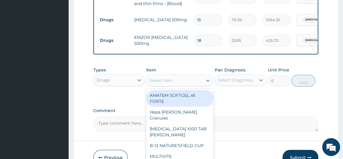
click at [170, 78] on div "Select Item" at bounding box center [161, 80] width 24 height 6
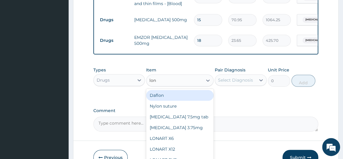
type input "[PERSON_NAME]"
click at [177, 93] on div "LONART X6" at bounding box center [179, 95] width 67 height 11
type input "473"
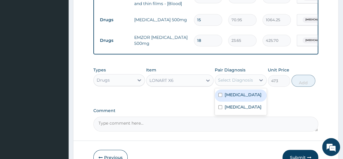
click at [228, 82] on div "Select Diagnosis" at bounding box center [235, 80] width 35 height 6
click at [234, 97] on label "[MEDICAL_DATA]" at bounding box center [242, 94] width 37 height 6
checkbox input "true"
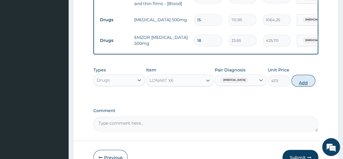
click at [305, 79] on button "Add" at bounding box center [303, 80] width 24 height 12
type input "0"
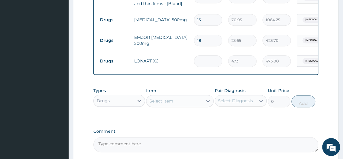
type input "0.00"
type input "6"
type input "2838.00"
type input "6"
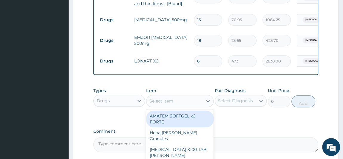
click at [186, 100] on div "Select Item" at bounding box center [174, 101] width 56 height 10
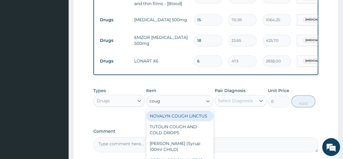
type input "cough"
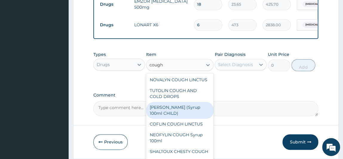
scroll to position [330, 0]
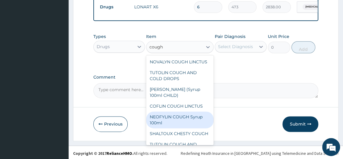
click at [175, 124] on div "NEOFYLIN COUGH Syrup 100ml" at bounding box center [179, 119] width 67 height 17
type input "1419"
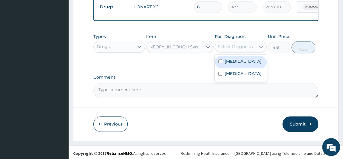
click at [225, 49] on div "Select Diagnosis" at bounding box center [235, 47] width 35 height 6
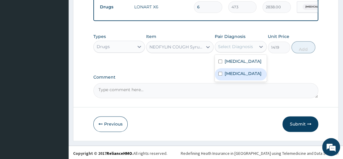
drag, startPoint x: 233, startPoint y: 73, endPoint x: 240, endPoint y: 70, distance: 7.5
click at [234, 73] on label "[MEDICAL_DATA]" at bounding box center [242, 73] width 37 height 6
checkbox input "true"
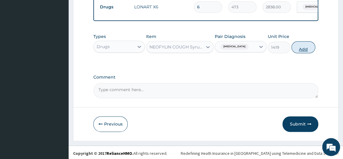
click at [301, 46] on button "Add" at bounding box center [303, 47] width 24 height 12
type input "0"
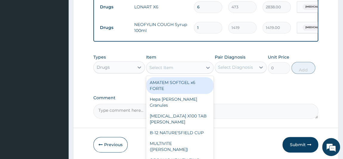
click at [177, 67] on div "Select Item" at bounding box center [174, 68] width 56 height 10
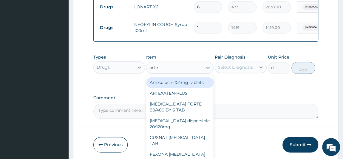
type input "[PERSON_NAME]"
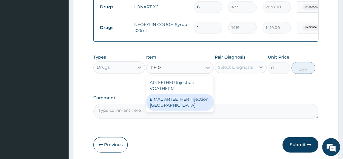
drag, startPoint x: 182, startPoint y: 104, endPoint x: 189, endPoint y: 102, distance: 7.1
click at [183, 104] on div "E MAL ARTEETHER Injection. [GEOGRAPHIC_DATA]" at bounding box center [179, 102] width 67 height 17
type input "1773.75"
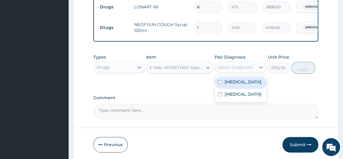
click at [248, 67] on div "Select Diagnosis" at bounding box center [235, 67] width 35 height 6
click at [243, 81] on div "[MEDICAL_DATA]" at bounding box center [241, 82] width 52 height 12
checkbox input "true"
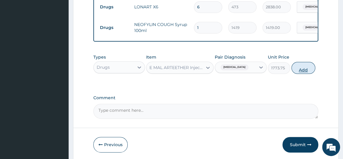
click at [309, 69] on button "Add" at bounding box center [303, 68] width 24 height 12
type input "0"
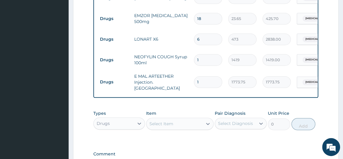
scroll to position [373, 0]
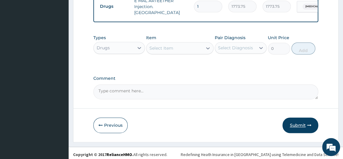
click at [302, 122] on button "Submit" at bounding box center [300, 124] width 36 height 15
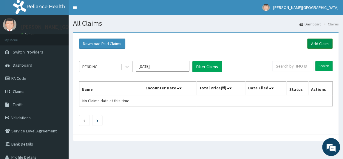
click at [319, 43] on link "Add Claim" at bounding box center [319, 43] width 25 height 10
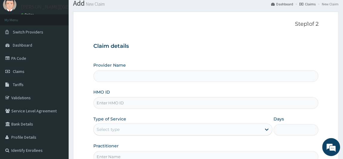
scroll to position [27, 0]
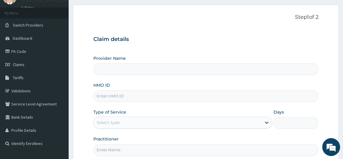
click at [118, 94] on input "HMO ID" at bounding box center [205, 96] width 225 height 12
type input "BRONK PREMIERE HOSPITAL"
paste input "KGP/10090/B"
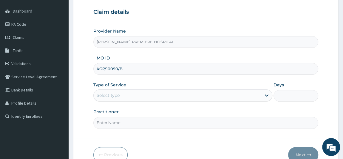
type input "KGP/10090/B"
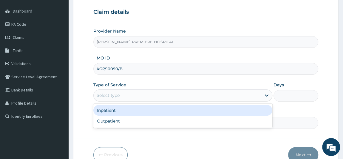
click at [117, 90] on div "Select type" at bounding box center [178, 95] width 168 height 10
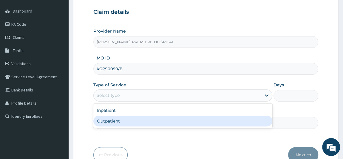
click at [111, 117] on div "Outpatient" at bounding box center [182, 120] width 179 height 11
type input "1"
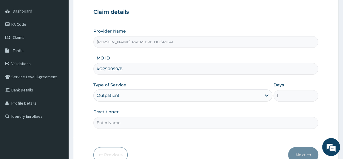
scroll to position [0, 0]
click at [109, 123] on input "Practitioner" at bounding box center [205, 123] width 225 height 12
type input "[PERSON_NAME]"
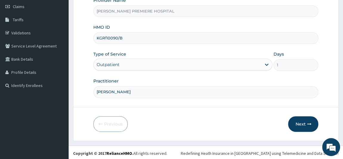
scroll to position [85, 0]
click at [306, 122] on button "Next" at bounding box center [303, 123] width 30 height 15
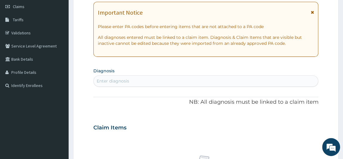
click at [113, 78] on div "Enter diagnosis" at bounding box center [113, 81] width 32 height 6
type input "sepsis"
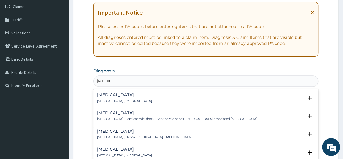
click at [120, 99] on p "Systemic infection , Sepsis" at bounding box center [124, 101] width 55 height 4
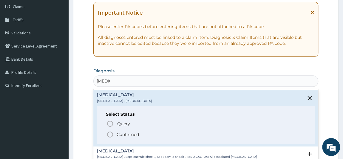
click at [126, 133] on p "Confirmed" at bounding box center [128, 134] width 22 height 6
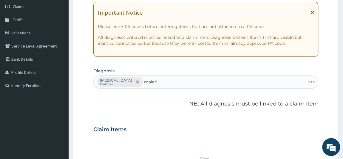
type input "malaria"
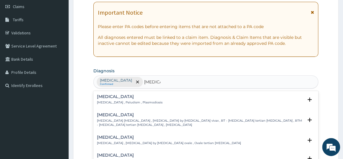
click at [115, 97] on h4 "Malaria" at bounding box center [130, 96] width 66 height 4
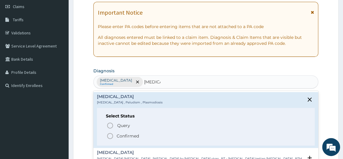
drag, startPoint x: 122, startPoint y: 134, endPoint x: 122, endPoint y: 131, distance: 3.3
click at [122, 133] on p "Confirmed" at bounding box center [128, 136] width 22 height 6
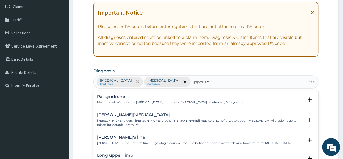
type input "upper res"
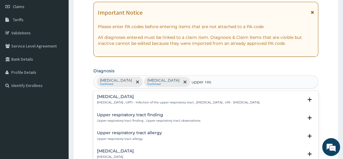
click at [120, 98] on div "Upper respiratory infection Upper respiratory infection , URTI - Infection of t…" at bounding box center [178, 99] width 162 height 10
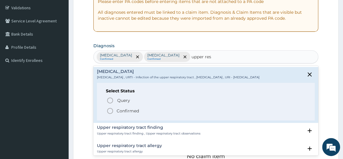
scroll to position [139, 0]
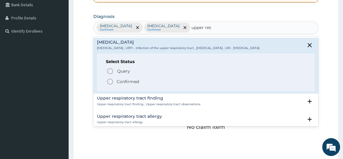
click at [118, 83] on p "Confirmed" at bounding box center [128, 81] width 22 height 6
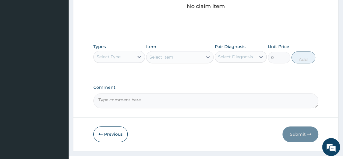
scroll to position [270, 0]
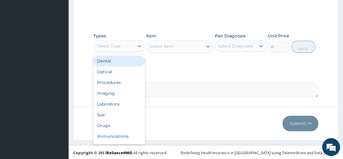
click at [121, 46] on div "Select Type" at bounding box center [114, 46] width 41 height 10
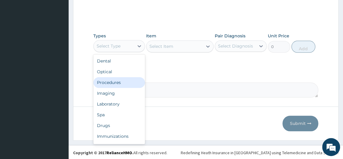
click at [115, 82] on div "Procedures" at bounding box center [119, 82] width 52 height 11
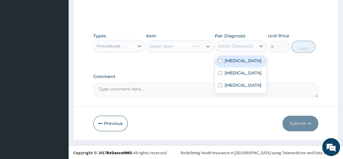
click at [237, 45] on div "Select Diagnosis" at bounding box center [235, 46] width 35 height 6
click at [233, 58] on label "Sepsis" at bounding box center [242, 61] width 37 height 6
checkbox input "true"
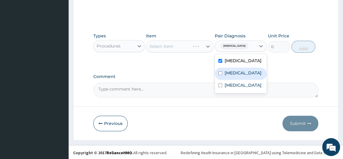
drag, startPoint x: 238, startPoint y: 72, endPoint x: 235, endPoint y: 78, distance: 6.5
click at [238, 73] on label "Malaria" at bounding box center [242, 73] width 37 height 6
checkbox input "true"
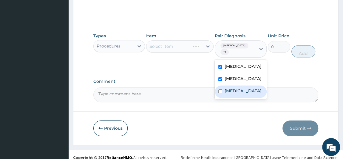
click at [234, 88] on label "Upper respiratory infection" at bounding box center [242, 91] width 37 height 6
checkbox input "true"
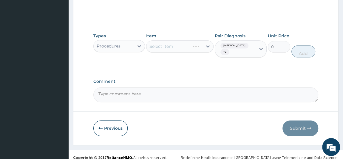
click at [183, 48] on div "Select Item" at bounding box center [179, 46] width 67 height 12
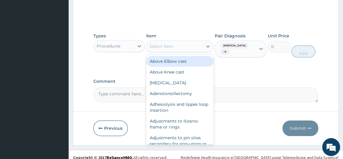
click at [190, 48] on div "Select Item" at bounding box center [174, 46] width 56 height 10
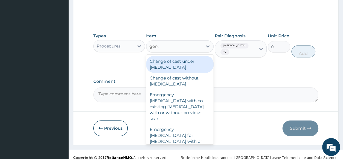
type input "gener"
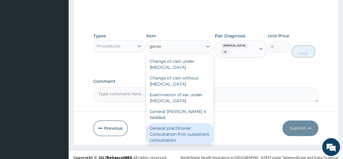
click at [194, 126] on div "General practitioner Consultation first outpatient consultation" at bounding box center [179, 133] width 67 height 23
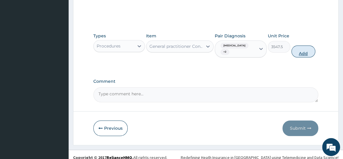
click at [305, 46] on button "Add" at bounding box center [303, 51] width 24 height 12
type input "0"
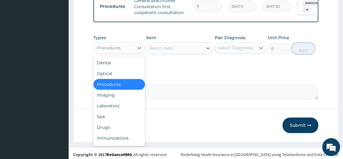
click at [131, 52] on div "Procedures" at bounding box center [114, 48] width 41 height 10
click at [107, 111] on div "Laboratory" at bounding box center [119, 105] width 52 height 11
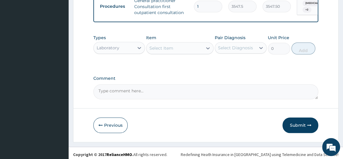
click at [172, 51] on div "Select Item" at bounding box center [161, 48] width 24 height 6
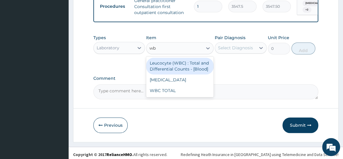
type input "wbc"
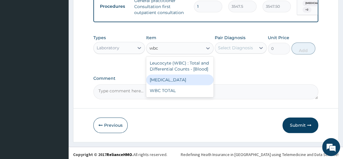
click at [174, 85] on div "WBC DIFFERENTIAL" at bounding box center [179, 79] width 67 height 11
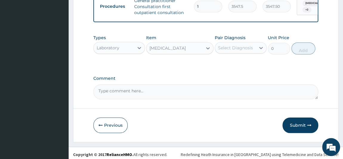
type input "3225"
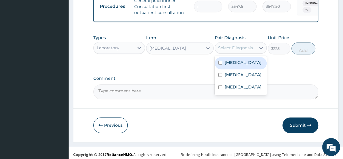
click at [238, 51] on div "Select Diagnosis" at bounding box center [235, 48] width 35 height 6
click at [224, 69] on div "Sepsis" at bounding box center [241, 63] width 52 height 12
checkbox input "true"
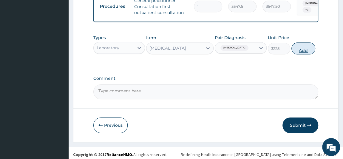
click at [302, 53] on button "Add" at bounding box center [303, 48] width 24 height 12
type input "0"
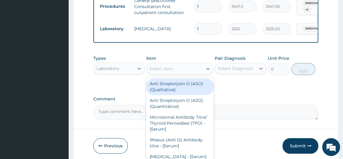
click at [187, 72] on div "Select Item" at bounding box center [174, 69] width 56 height 10
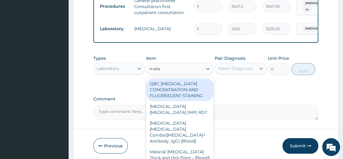
type input "malar"
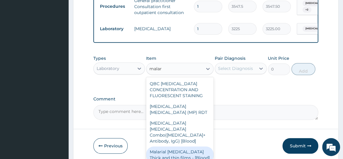
click at [183, 153] on div "Malarial Parasite Thick and thin films - [Blood]" at bounding box center [179, 154] width 67 height 17
type input "1612.5"
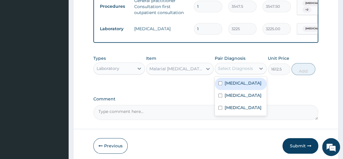
click at [233, 68] on div "Select Diagnosis" at bounding box center [235, 68] width 41 height 10
click at [229, 86] on label "Sepsis" at bounding box center [242, 83] width 37 height 6
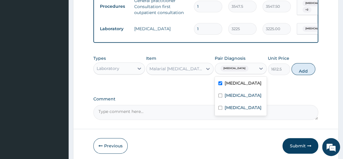
click at [235, 86] on label "Sepsis" at bounding box center [242, 83] width 37 height 6
checkbox input "false"
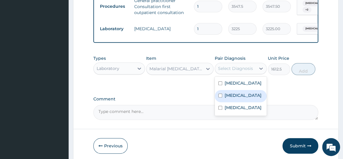
click at [230, 98] on label "Malaria" at bounding box center [242, 95] width 37 height 6
checkbox input "true"
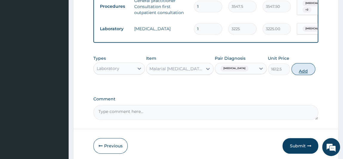
click at [299, 71] on button "Add" at bounding box center [303, 69] width 24 height 12
type input "0"
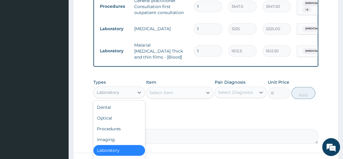
click at [116, 92] on div "Laboratory" at bounding box center [108, 92] width 23 height 6
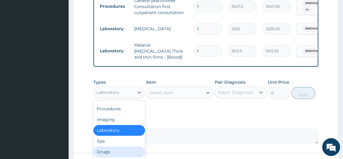
click at [114, 154] on div "Drugs" at bounding box center [119, 151] width 52 height 11
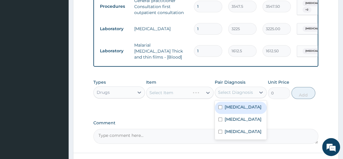
click at [249, 93] on div "Select Diagnosis" at bounding box center [235, 92] width 35 height 6
drag, startPoint x: 249, startPoint y: 107, endPoint x: 241, endPoint y: 115, distance: 10.7
click at [249, 108] on div "Sepsis" at bounding box center [241, 107] width 52 height 12
checkbox input "true"
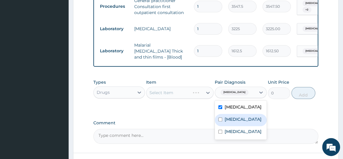
click at [238, 119] on label "Malaria" at bounding box center [242, 119] width 37 height 6
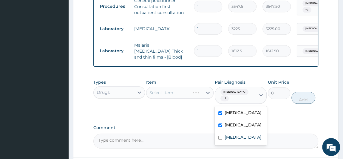
click at [229, 122] on label "Malaria" at bounding box center [242, 125] width 37 height 6
checkbox input "false"
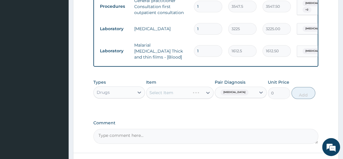
click at [164, 94] on div "Select Item" at bounding box center [179, 92] width 67 height 12
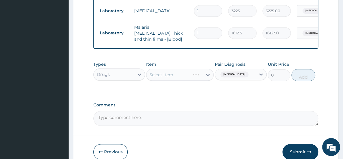
scroll to position [290, 0]
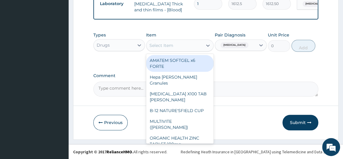
click at [192, 46] on div "Select Item" at bounding box center [174, 46] width 56 height 10
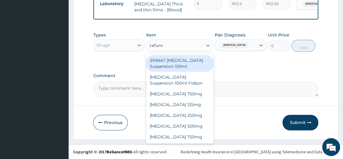
type input "cefurox"
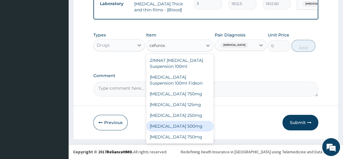
drag, startPoint x: 164, startPoint y: 123, endPoint x: 171, endPoint y: 117, distance: 9.7
click at [165, 122] on div "Cefuroxime 500mg" at bounding box center [179, 125] width 67 height 11
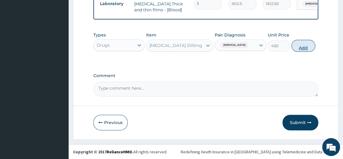
click at [306, 44] on button "Add" at bounding box center [303, 46] width 24 height 12
type input "0"
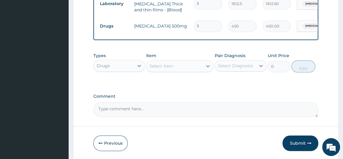
type input "10"
type input "4500.00"
type input "10"
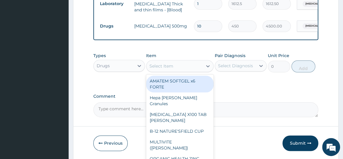
click at [187, 70] on div "Select Item" at bounding box center [174, 66] width 56 height 10
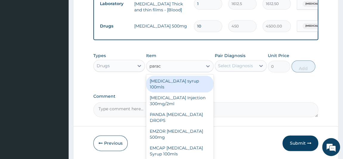
type input "parace"
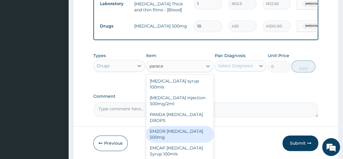
drag, startPoint x: 163, startPoint y: 131, endPoint x: 189, endPoint y: 111, distance: 33.0
click at [164, 130] on div "EMZOR PARACETAMOL 500mg" at bounding box center [179, 133] width 67 height 17
type input "23.65"
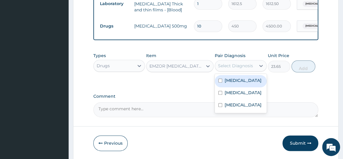
click at [235, 67] on div "Select Diagnosis" at bounding box center [235, 66] width 35 height 6
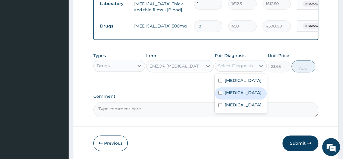
drag, startPoint x: 230, startPoint y: 93, endPoint x: 243, endPoint y: 88, distance: 13.8
click at [230, 93] on label "Malaria" at bounding box center [242, 92] width 37 height 6
checkbox input "true"
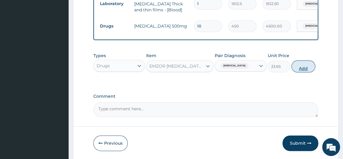
click at [302, 68] on button "Add" at bounding box center [303, 66] width 24 height 12
type input "0"
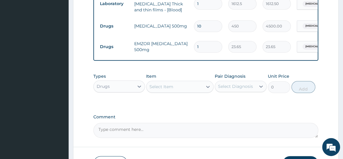
type input "18"
type input "425.70"
type input "18"
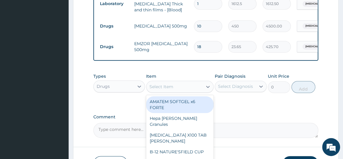
click at [199, 88] on div "Select Item" at bounding box center [174, 87] width 56 height 10
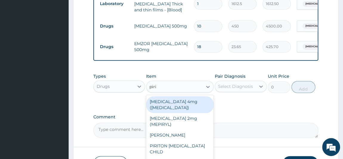
type input "pirit"
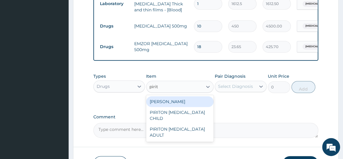
click at [187, 103] on div "PIRITON TAB EVANS" at bounding box center [179, 101] width 67 height 11
type input "23.65"
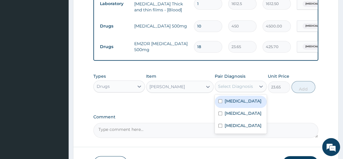
click at [231, 87] on div "Select Diagnosis" at bounding box center [235, 86] width 35 height 6
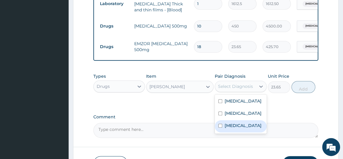
drag, startPoint x: 229, startPoint y: 128, endPoint x: 251, endPoint y: 118, distance: 23.9
click at [232, 127] on label "Upper respiratory infection" at bounding box center [242, 125] width 37 height 6
checkbox input "true"
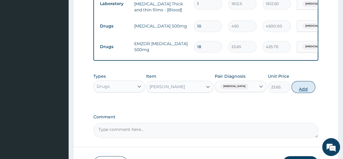
click at [305, 87] on button "Add" at bounding box center [303, 87] width 24 height 12
type input "0"
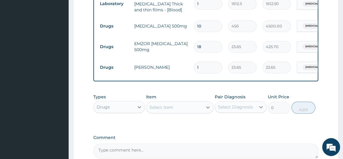
type input "10"
type input "236.50"
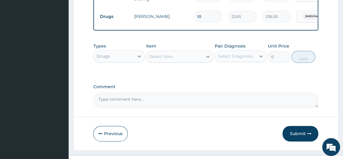
scroll to position [344, 0]
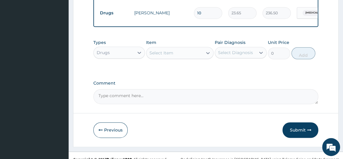
type input "10"
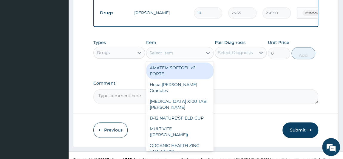
click at [181, 53] on div "Select Item" at bounding box center [174, 53] width 56 height 10
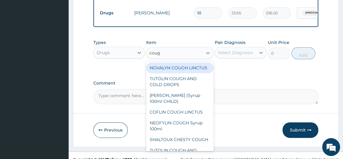
type input "cough"
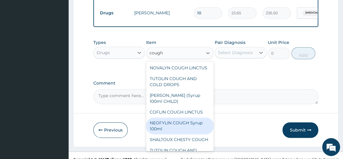
drag, startPoint x: 166, startPoint y: 135, endPoint x: 177, endPoint y: 125, distance: 14.6
click at [165, 134] on div "NEOFYLIN COUGH Syrup 100ml" at bounding box center [179, 125] width 67 height 17
type input "1419"
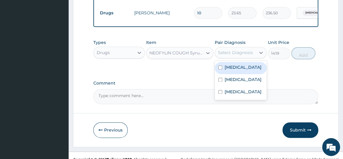
click at [245, 54] on div "Select Diagnosis" at bounding box center [235, 52] width 35 height 6
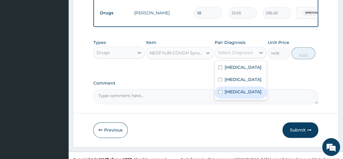
drag, startPoint x: 234, startPoint y: 96, endPoint x: 253, endPoint y: 77, distance: 27.4
click at [234, 94] on label "Upper respiratory infection" at bounding box center [242, 91] width 37 height 6
checkbox input "true"
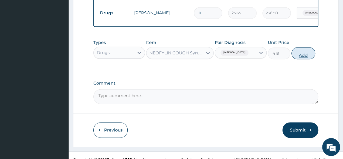
click at [305, 52] on button "Add" at bounding box center [303, 53] width 24 height 12
type input "0"
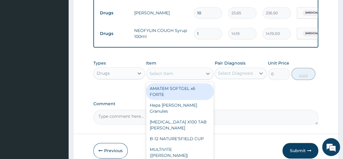
click at [163, 73] on div "Select Item" at bounding box center [161, 73] width 24 height 6
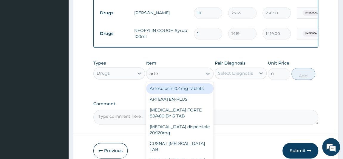
type input "artee"
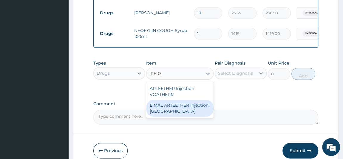
click at [172, 108] on div "E MAL ARTEETHER Injection. FIDSON" at bounding box center [179, 108] width 67 height 17
type input "1773.75"
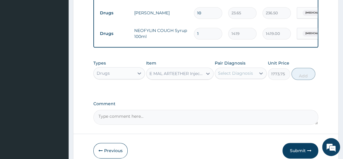
click at [243, 75] on div "Select Diagnosis" at bounding box center [235, 73] width 35 height 6
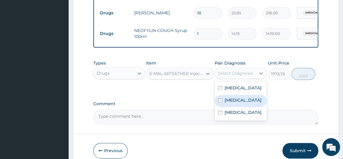
click at [236, 102] on label "Malaria" at bounding box center [242, 100] width 37 height 6
checkbox input "true"
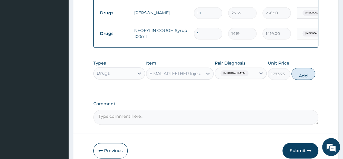
click at [304, 72] on button "Add" at bounding box center [303, 74] width 24 height 12
type input "0"
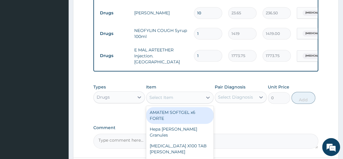
click at [185, 97] on div "Select Item" at bounding box center [174, 97] width 56 height 10
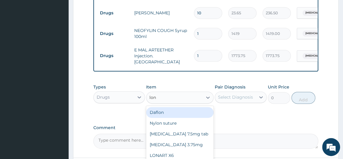
type input "lona"
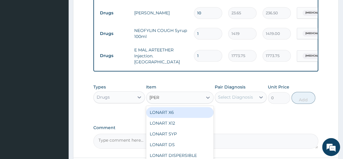
drag, startPoint x: 190, startPoint y: 110, endPoint x: 224, endPoint y: 101, distance: 35.4
click at [190, 110] on div "LONART X6" at bounding box center [179, 112] width 67 height 11
type input "473"
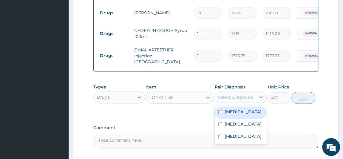
click at [237, 95] on div "Select Diagnosis" at bounding box center [235, 97] width 35 height 6
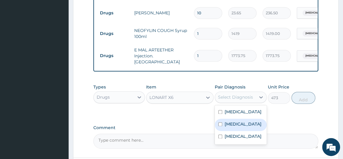
click at [234, 118] on div "Malaria" at bounding box center [241, 124] width 52 height 12
checkbox input "true"
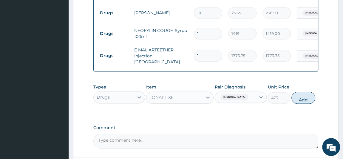
click at [306, 93] on button "Add" at bounding box center [303, 97] width 24 height 12
type input "0"
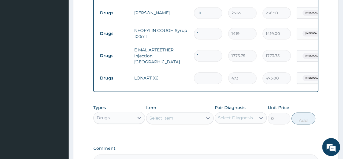
type input "0.00"
type input "6"
type input "2838.00"
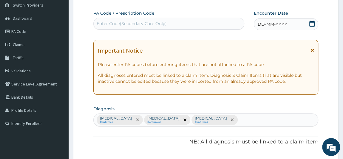
scroll to position [46, 0]
type input "6"
click at [311, 21] on icon at bounding box center [312, 24] width 6 height 6
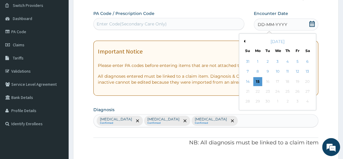
click at [243, 40] on button "Previous Month" at bounding box center [243, 41] width 3 height 3
click at [308, 90] on div "23" at bounding box center [306, 91] width 9 height 9
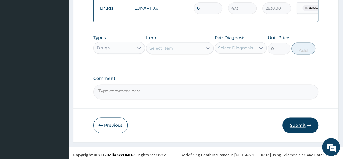
click at [295, 119] on button "Submit" at bounding box center [300, 124] width 36 height 15
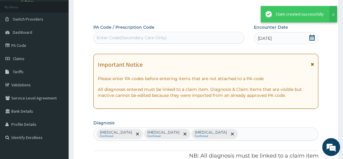
scroll to position [414, 0]
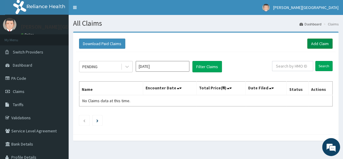
click at [320, 44] on link "Add Claim" at bounding box center [319, 43] width 25 height 10
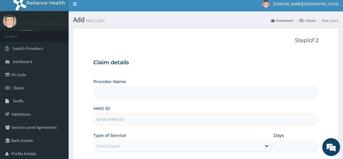
scroll to position [54, 0]
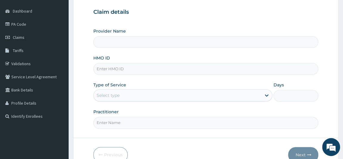
click at [134, 70] on input "HMO ID" at bounding box center [205, 69] width 225 height 12
paste input "KGP/10090/D"
type input "KGP/10090/D"
type input "[PERSON_NAME] PREMIERE HOSPITAL"
type input "KGP/10090/D"
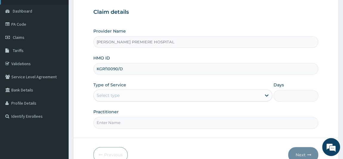
scroll to position [0, 0]
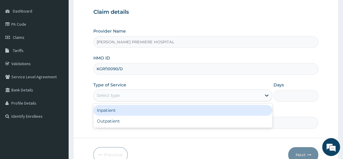
click at [151, 90] on div "Select type" at bounding box center [178, 95] width 168 height 10
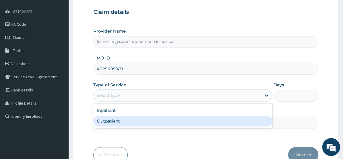
click at [134, 117] on div "Outpatient" at bounding box center [182, 120] width 179 height 11
type input "1"
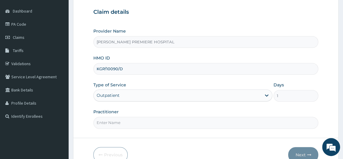
click at [127, 119] on input "Practitioner" at bounding box center [205, 123] width 225 height 12
type input "DR ALAMBA"
click at [300, 150] on button "Next" at bounding box center [303, 154] width 30 height 15
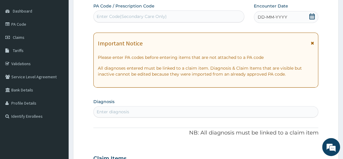
click at [312, 16] on icon at bounding box center [312, 16] width 6 height 6
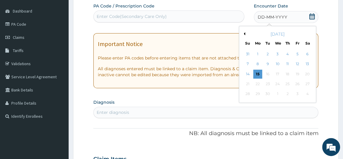
click at [243, 33] on button "Previous Month" at bounding box center [243, 33] width 3 height 3
click at [306, 83] on div "23" at bounding box center [306, 83] width 9 height 9
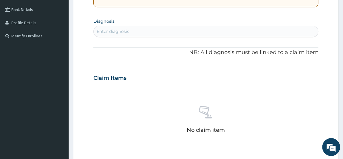
scroll to position [135, 0]
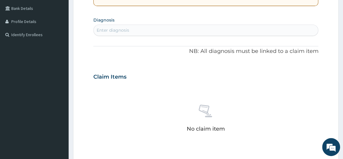
click at [180, 29] on div "Enter diagnosis" at bounding box center [206, 30] width 224 height 10
type input "upper resp"
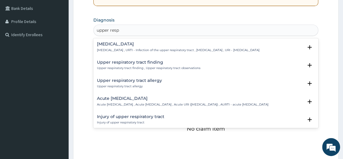
click at [155, 48] on p "Upper respiratory infection , URTI - Infection of the upper respiratory tract ,…" at bounding box center [178, 50] width 162 height 4
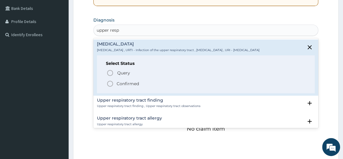
click at [136, 86] on p "Confirmed" at bounding box center [128, 83] width 22 height 6
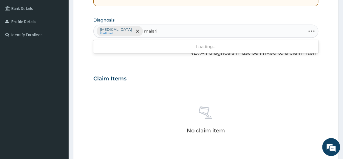
type input "malaria"
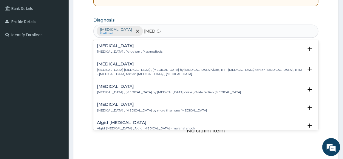
click at [128, 49] on p "Malaria , Paludism , Plasmodiosis" at bounding box center [130, 51] width 66 height 4
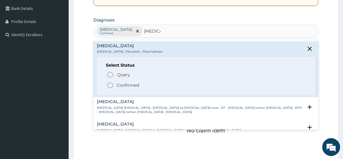
click at [121, 84] on p "Confirmed" at bounding box center [128, 85] width 22 height 6
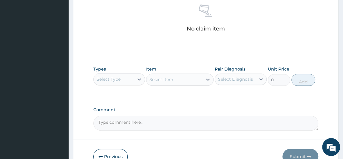
scroll to position [244, 0]
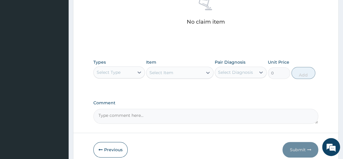
click at [120, 73] on div "Select Type" at bounding box center [114, 72] width 41 height 10
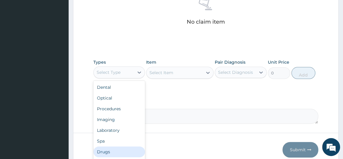
click at [103, 149] on div "Drugs" at bounding box center [119, 151] width 52 height 11
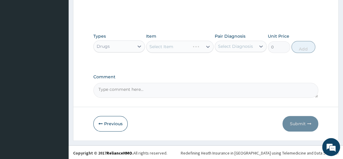
scroll to position [270, 0]
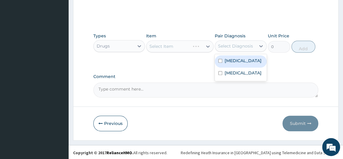
click at [234, 45] on div "Select Diagnosis" at bounding box center [235, 46] width 35 height 6
click at [230, 63] on label "Upper respiratory infection" at bounding box center [242, 61] width 37 height 6
checkbox input "true"
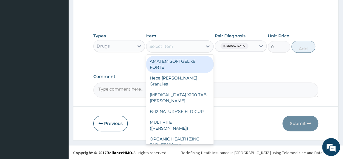
click at [180, 48] on div "Select Item" at bounding box center [174, 46] width 56 height 10
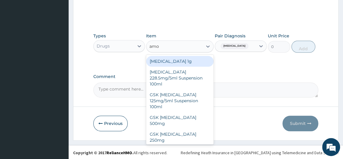
type input "amox"
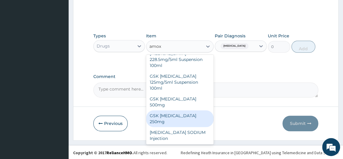
scroll to position [27, 0]
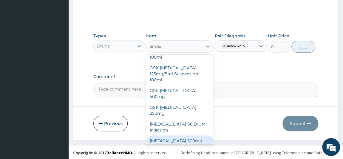
drag, startPoint x: 183, startPoint y: 122, endPoint x: 184, endPoint y: 114, distance: 8.5
click at [183, 135] on div "AMOXICILLIN 500mg" at bounding box center [179, 140] width 67 height 11
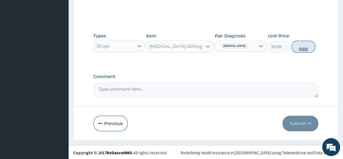
click at [300, 47] on button "Add" at bounding box center [303, 47] width 24 height 12
type input "0"
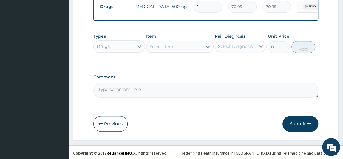
type input "15"
type input "1064.25"
type input "15"
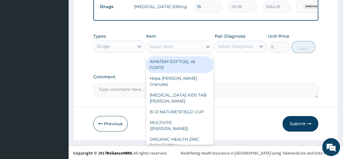
click at [170, 49] on div "Select Item" at bounding box center [161, 47] width 24 height 6
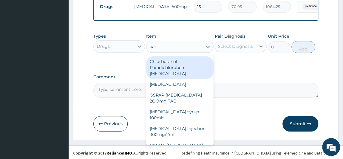
type input "para"
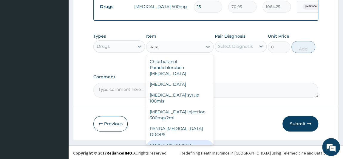
click at [173, 140] on div "EMZOR PARANIGHT CAPSULE" at bounding box center [179, 147] width 67 height 17
type input "82.775"
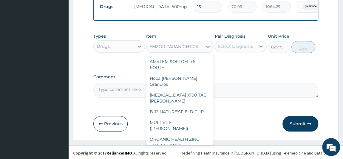
click at [191, 49] on div "EMZOR PARANIGHT CAPSULE" at bounding box center [176, 47] width 54 height 6
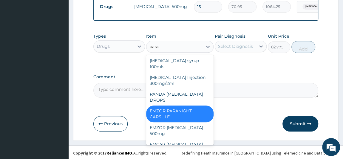
scroll to position [0, 0]
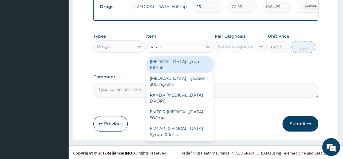
type input "parace"
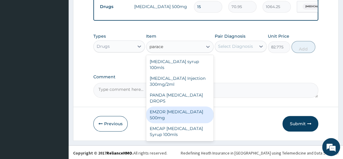
click at [180, 111] on div "EMZOR PARACETAMOL 500mg" at bounding box center [179, 114] width 67 height 17
type input "23.65"
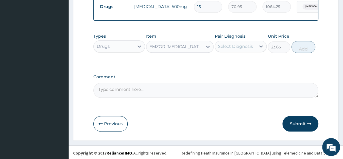
click at [230, 49] on div "Select Diagnosis" at bounding box center [235, 46] width 35 height 6
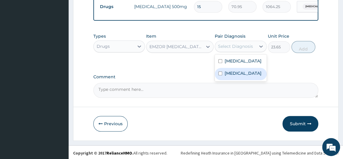
click at [228, 76] on label "Malaria" at bounding box center [242, 73] width 37 height 6
checkbox input "true"
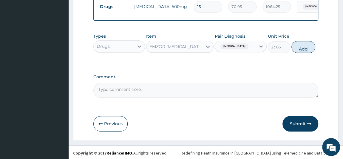
click at [299, 48] on button "Add" at bounding box center [303, 47] width 24 height 12
type input "0"
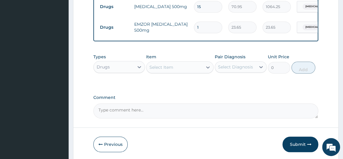
type input "0.00"
type input "9"
type input "212.85"
type input "9"
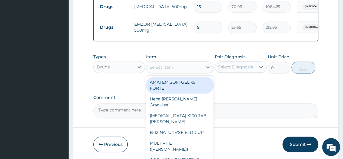
click at [195, 72] on div "Select Item" at bounding box center [174, 67] width 56 height 10
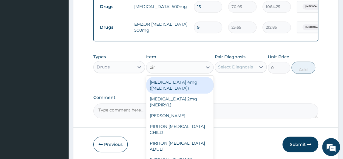
type input "piri"
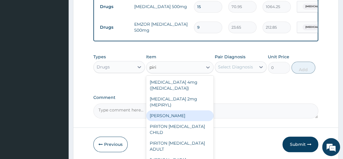
click at [180, 120] on div "PIRITON TAB EVANS" at bounding box center [179, 115] width 67 height 11
type input "23.65"
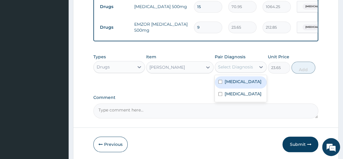
click at [240, 70] on div "Select Diagnosis" at bounding box center [235, 67] width 35 height 6
click at [236, 84] on label "Upper respiratory infection" at bounding box center [242, 81] width 37 height 6
checkbox input "true"
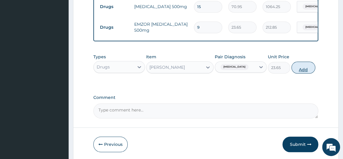
click at [295, 72] on button "Add" at bounding box center [303, 67] width 24 height 12
type input "0"
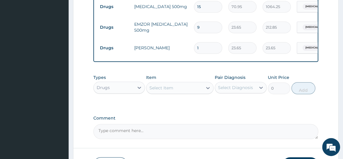
type input "0.00"
type input "5"
type input "118.25"
type input "5"
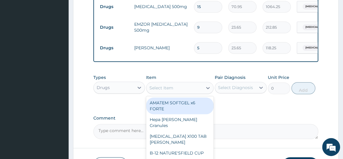
click at [173, 91] on div "Select Item" at bounding box center [174, 88] width 56 height 10
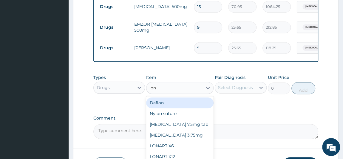
type input "lona"
drag, startPoint x: 173, startPoint y: 108, endPoint x: 203, endPoint y: 98, distance: 31.3
click at [174, 108] on div "LONART X6" at bounding box center [179, 102] width 67 height 11
type input "473"
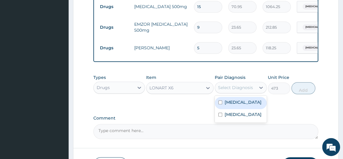
click at [222, 90] on div "Select Diagnosis" at bounding box center [235, 87] width 35 height 6
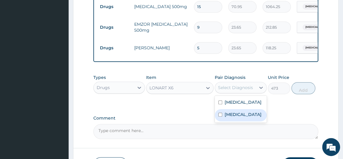
drag, startPoint x: 227, startPoint y: 122, endPoint x: 248, endPoint y: 110, distance: 24.0
click at [227, 117] on label "Malaria" at bounding box center [242, 114] width 37 height 6
checkbox input "true"
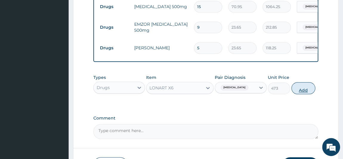
click at [302, 91] on button "Add" at bounding box center [303, 88] width 24 height 12
type input "0"
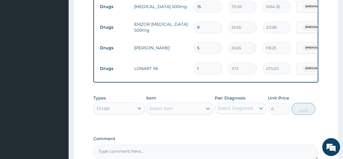
type input "0.00"
type input "6"
type input "2838.00"
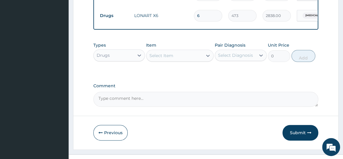
scroll to position [296, 0]
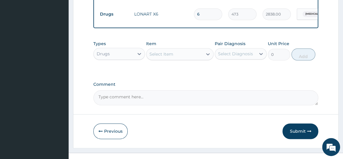
type input "6"
click at [171, 57] on div "Select Item" at bounding box center [161, 54] width 24 height 6
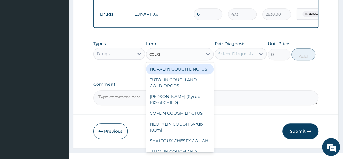
type input "cough"
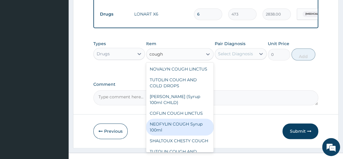
click at [181, 131] on div "NEOFYLIN COUGH Syrup 100ml" at bounding box center [179, 126] width 67 height 17
type input "1419"
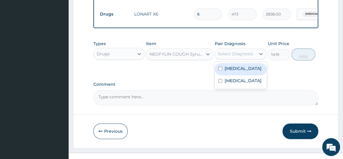
drag, startPoint x: 244, startPoint y: 60, endPoint x: 240, endPoint y: 74, distance: 14.0
click at [244, 58] on div "Select Diagnosis" at bounding box center [235, 54] width 41 height 10
drag, startPoint x: 240, startPoint y: 82, endPoint x: 264, endPoint y: 74, distance: 25.7
click at [240, 75] on div "Upper respiratory infection" at bounding box center [241, 69] width 52 height 12
checkbox input "true"
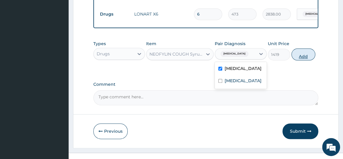
click at [307, 56] on button "Add" at bounding box center [303, 54] width 24 height 12
type input "0"
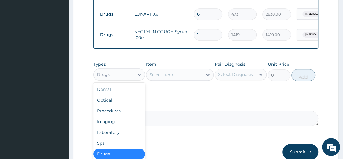
click at [133, 78] on div "Drugs" at bounding box center [114, 74] width 41 height 10
click at [121, 137] on div "Laboratory" at bounding box center [119, 132] width 52 height 11
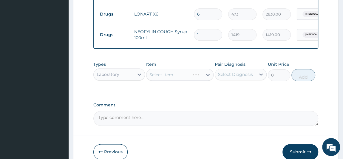
click at [179, 78] on div "Select Item" at bounding box center [179, 75] width 67 height 12
click at [236, 73] on div "Select Diagnosis" at bounding box center [235, 74] width 41 height 10
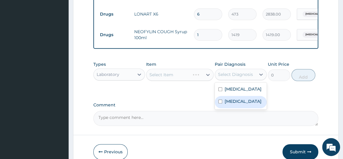
click at [235, 104] on label "Malaria" at bounding box center [242, 101] width 37 height 6
checkbox input "true"
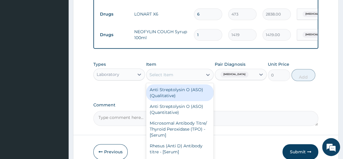
click at [156, 77] on div "Select Item" at bounding box center [161, 75] width 24 height 6
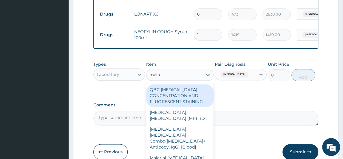
type input "malar"
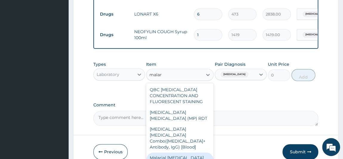
drag, startPoint x: 173, startPoint y: 154, endPoint x: 185, endPoint y: 143, distance: 15.6
click at [174, 154] on div "Malarial Parasite Thick and thin films - [Blood]" at bounding box center [179, 160] width 67 height 17
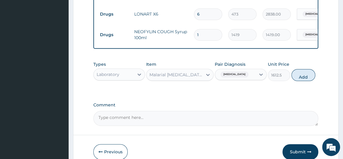
drag, startPoint x: 300, startPoint y: 80, endPoint x: 267, endPoint y: 80, distance: 32.5
click at [297, 80] on button "Add" at bounding box center [303, 75] width 24 height 12
type input "0"
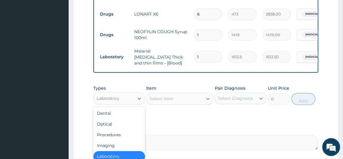
click at [130, 100] on div "Laboratory" at bounding box center [114, 98] width 41 height 10
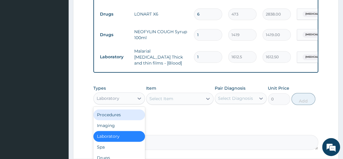
click at [114, 117] on div "Procedures" at bounding box center [119, 114] width 52 height 11
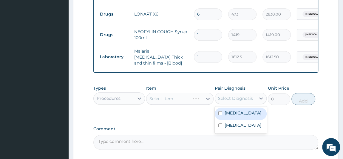
click at [232, 95] on div "Select Diagnosis" at bounding box center [235, 98] width 35 height 6
click at [231, 116] on label "Upper respiratory infection" at bounding box center [242, 113] width 37 height 6
checkbox input "true"
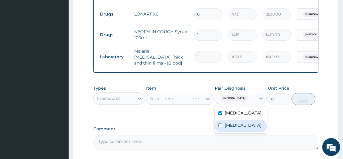
click at [233, 128] on label "Malaria" at bounding box center [242, 125] width 37 height 6
checkbox input "true"
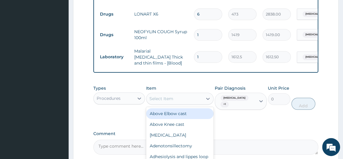
click at [180, 98] on div "Select Item" at bounding box center [174, 99] width 56 height 10
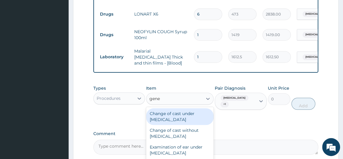
type input "gener"
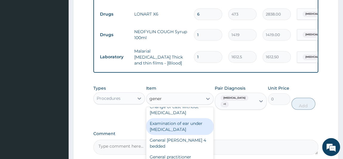
scroll to position [27, 0]
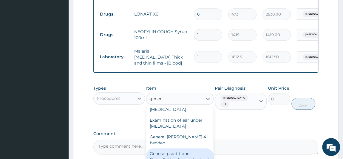
click at [186, 149] on div "General practitioner Consultation first outpatient consultation" at bounding box center [179, 159] width 67 height 23
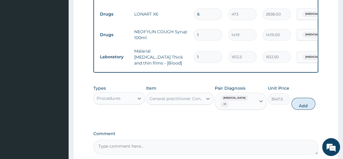
click at [305, 102] on button "Add" at bounding box center [303, 103] width 24 height 12
type input "0"
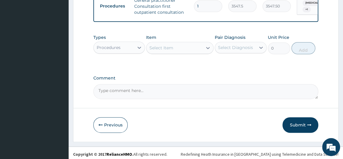
scroll to position [373, 0]
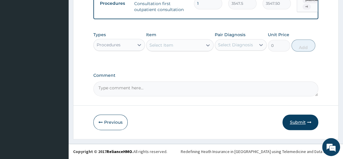
click at [292, 117] on button "Submit" at bounding box center [300, 121] width 36 height 15
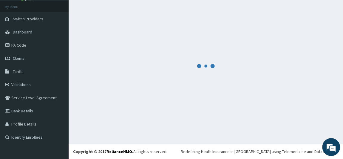
scroll to position [33, 0]
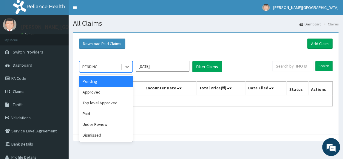
click at [107, 66] on div "PENDING" at bounding box center [99, 67] width 41 height 10
click at [97, 91] on div "Approved" at bounding box center [106, 91] width 54 height 11
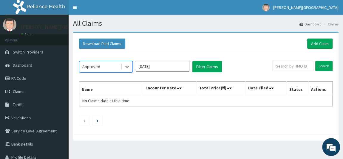
click at [153, 68] on input "[DATE]" at bounding box center [163, 66] width 54 height 11
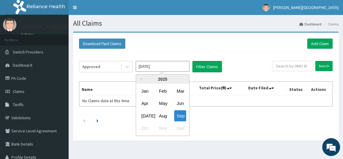
drag, startPoint x: 167, startPoint y: 115, endPoint x: 194, endPoint y: 85, distance: 40.5
click at [167, 114] on div "Aug" at bounding box center [162, 115] width 12 height 11
type input "[DATE]"
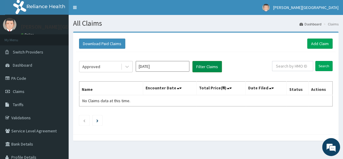
click at [212, 68] on button "Filter Claims" at bounding box center [206, 66] width 29 height 11
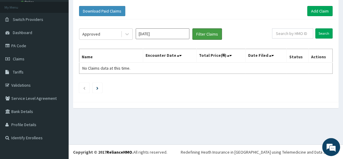
scroll to position [33, 0]
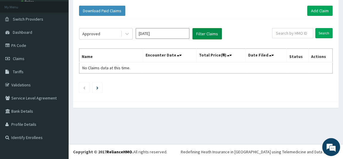
click at [200, 29] on button "Filter Claims" at bounding box center [206, 33] width 29 height 11
click at [204, 30] on button "Filter Claims" at bounding box center [206, 33] width 29 height 11
click at [319, 9] on link "Add Claim" at bounding box center [319, 11] width 25 height 10
click at [319, 7] on link "Add Claim" at bounding box center [319, 11] width 25 height 10
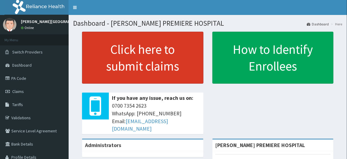
click at [153, 54] on link "Click here to submit claims" at bounding box center [142, 58] width 121 height 52
click at [165, 61] on link "Click here to submit claims" at bounding box center [142, 58] width 121 height 52
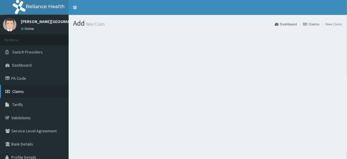
click at [18, 91] on span "Claims" at bounding box center [18, 90] width 12 height 5
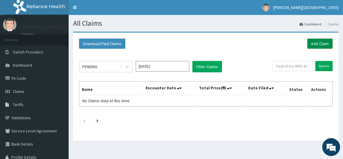
click at [317, 42] on link "Add Claim" at bounding box center [319, 43] width 25 height 10
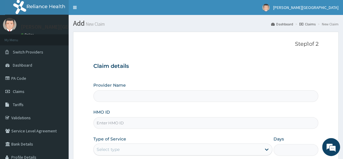
type input "[PERSON_NAME] PREMIERE HOSPITAL"
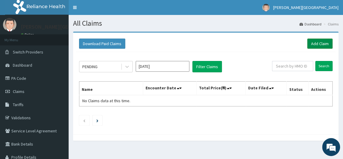
click at [324, 41] on link "Add Claim" at bounding box center [319, 43] width 25 height 10
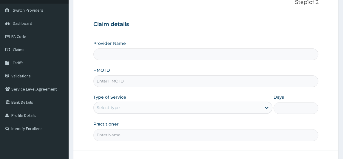
scroll to position [54, 0]
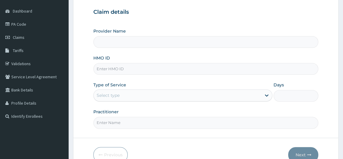
click at [125, 44] on input "Provider Name" at bounding box center [205, 42] width 225 height 12
click at [122, 67] on input "HMO ID" at bounding box center [205, 69] width 225 height 12
type input "[PERSON_NAME] PREMIERE HOSPITAL"
paste input "ANL/10069/E"
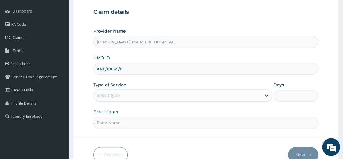
type input "ANL/10069/E"
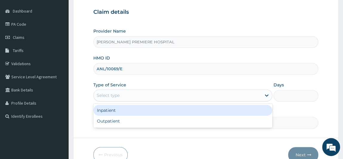
click at [133, 93] on div "Select type" at bounding box center [178, 95] width 168 height 10
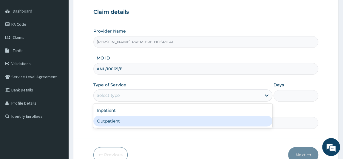
click at [121, 120] on div "Outpatient" at bounding box center [182, 120] width 179 height 11
type input "1"
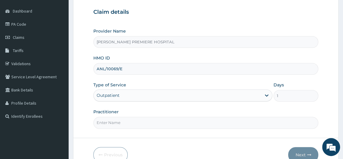
click at [119, 123] on input "Practitioner" at bounding box center [205, 123] width 225 height 12
type input "[PERSON_NAME]"
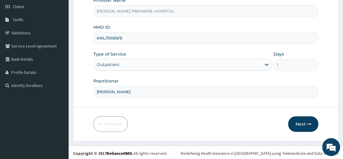
scroll to position [0, 0]
click at [308, 122] on icon "button" at bounding box center [309, 124] width 4 height 4
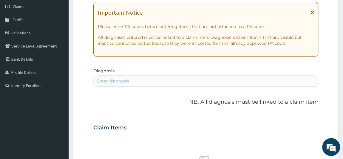
click at [150, 83] on div "Enter diagnosis" at bounding box center [206, 81] width 224 height 10
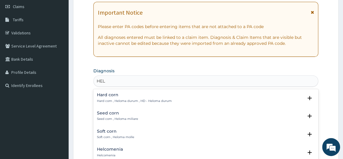
type input "HELM"
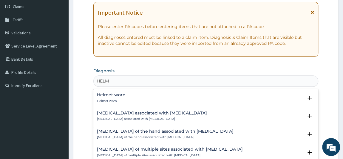
click at [114, 97] on div "Helmet worn Helmet worn" at bounding box center [111, 97] width 29 height 10
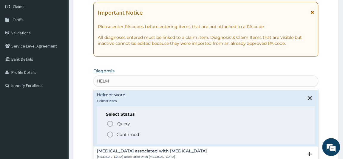
click at [123, 135] on p "Confirmed" at bounding box center [128, 134] width 22 height 6
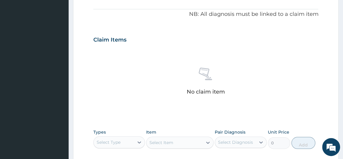
scroll to position [193, 0]
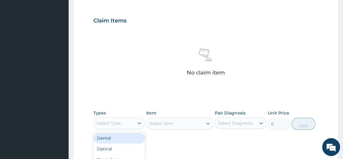
click at [133, 120] on div "Select Type" at bounding box center [114, 123] width 41 height 10
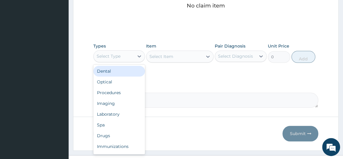
scroll to position [270, 0]
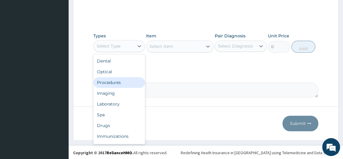
click at [115, 81] on div "Procedures" at bounding box center [119, 82] width 52 height 11
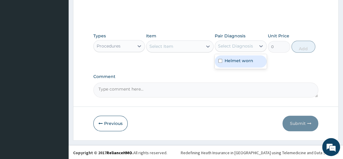
click at [234, 44] on div "Select Diagnosis" at bounding box center [235, 46] width 35 height 6
click at [235, 58] on label "Helmet worn" at bounding box center [238, 61] width 29 height 6
checkbox input "true"
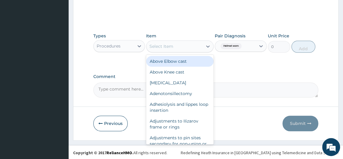
click at [174, 43] on div "Select Item" at bounding box center [174, 46] width 56 height 10
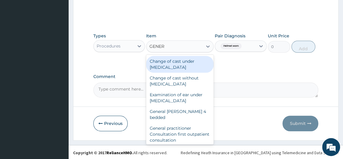
type input "GENERA"
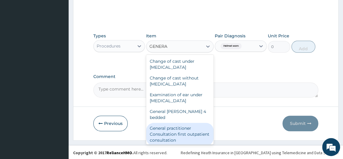
click at [190, 134] on div "General practitioner Consultation first outpatient consultation" at bounding box center [179, 133] width 67 height 23
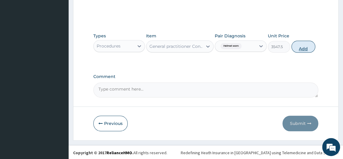
click at [304, 45] on button "Add" at bounding box center [303, 47] width 24 height 12
type input "0"
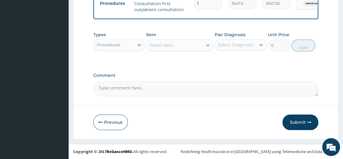
scroll to position [243, 0]
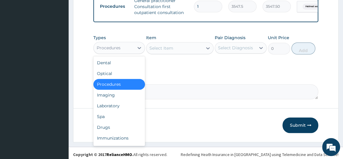
click at [132, 51] on div "Procedures" at bounding box center [114, 48] width 41 height 10
click at [126, 111] on div "Laboratory" at bounding box center [119, 105] width 52 height 11
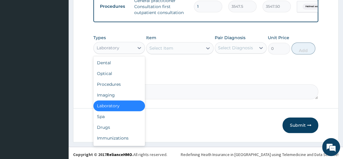
click at [123, 52] on div "Laboratory" at bounding box center [114, 48] width 41 height 10
click at [107, 132] on div "Drugs" at bounding box center [119, 127] width 52 height 11
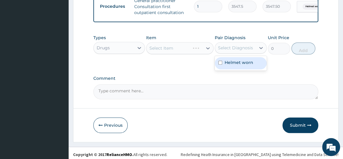
click at [230, 50] on div "Select Diagnosis" at bounding box center [235, 48] width 35 height 6
click at [226, 69] on div "Helmet worn" at bounding box center [241, 63] width 52 height 12
checkbox input "true"
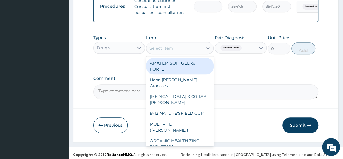
click at [185, 53] on div "Select Item" at bounding box center [174, 48] width 56 height 10
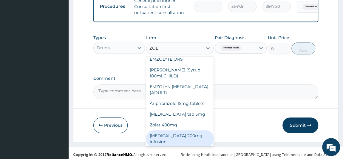
scroll to position [0, 0]
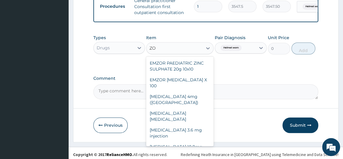
type input "Z"
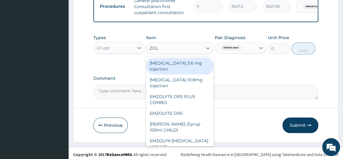
type input "[PERSON_NAME]"
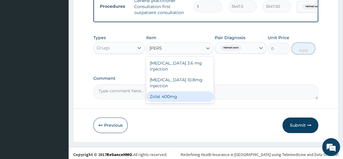
click at [187, 91] on div "Zolat 400mg" at bounding box center [179, 96] width 67 height 11
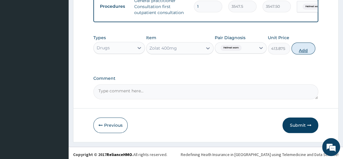
click at [304, 47] on button "Add" at bounding box center [303, 48] width 24 height 12
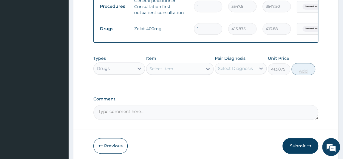
type input "0"
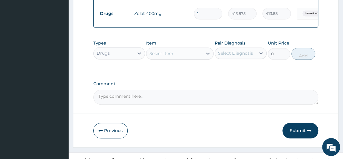
scroll to position [269, 0]
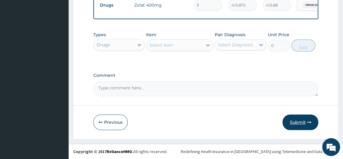
click at [308, 122] on icon "button" at bounding box center [309, 122] width 4 height 4
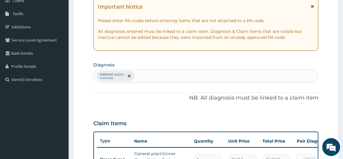
scroll to position [26, 0]
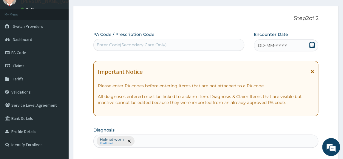
click at [313, 44] on icon at bounding box center [311, 45] width 5 height 6
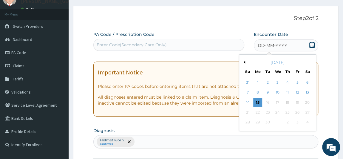
click at [244, 62] on button "Previous Month" at bounding box center [243, 61] width 3 height 3
click at [311, 111] on div "23" at bounding box center [306, 112] width 9 height 9
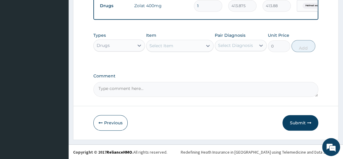
scroll to position [269, 0]
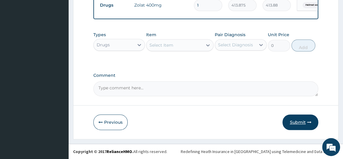
click at [295, 120] on button "Submit" at bounding box center [300, 121] width 36 height 15
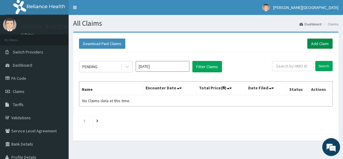
click at [323, 40] on link "Add Claim" at bounding box center [319, 43] width 25 height 10
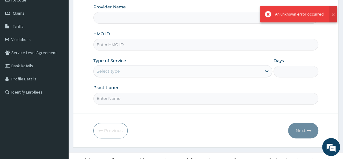
scroll to position [85, 0]
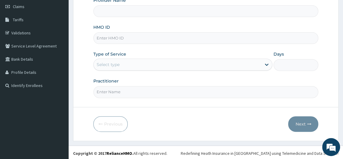
type input "[PERSON_NAME] PREMIERE HOSPITAL"
paste input "ANL/10069/B"
type input "ANL/10069/B"
click at [127, 62] on div "Select type" at bounding box center [178, 65] width 168 height 10
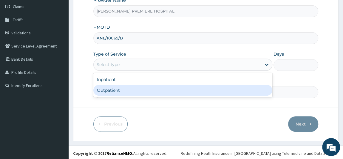
click at [118, 91] on div "Outpatient" at bounding box center [182, 90] width 179 height 11
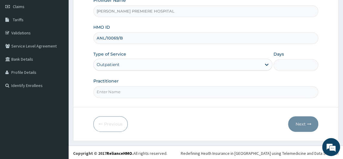
type input "1"
click at [131, 94] on input "Practitioner" at bounding box center [205, 92] width 225 height 12
type input "[PERSON_NAME]"
click at [300, 123] on button "Next" at bounding box center [303, 123] width 30 height 15
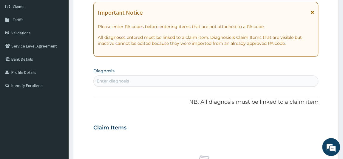
click at [151, 75] on div "Enter diagnosis" at bounding box center [205, 80] width 225 height 11
type input "M"
type input "MYA"
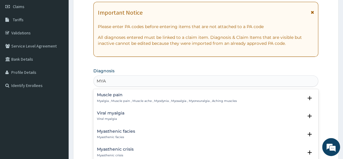
click at [128, 95] on h4 "Muscle pain" at bounding box center [167, 94] width 140 height 4
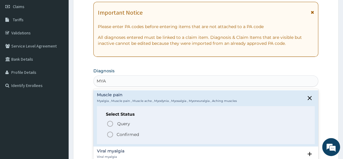
click at [121, 133] on p "Confirmed" at bounding box center [128, 134] width 22 height 6
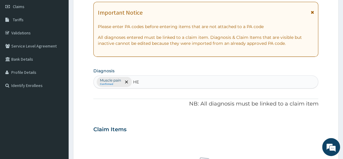
type input "HEL"
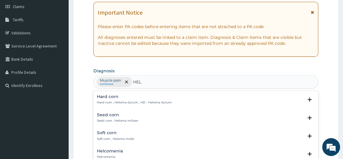
click at [117, 97] on h4 "Hard corn" at bounding box center [134, 96] width 75 height 4
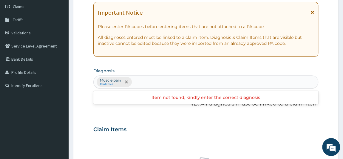
click at [144, 83] on div "Muscle pain Confirmed" at bounding box center [206, 81] width 224 height 13
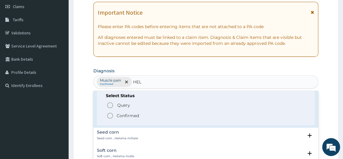
scroll to position [27, 0]
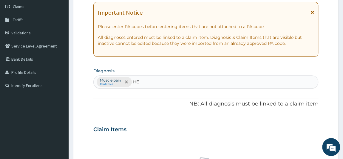
type input "HEL"
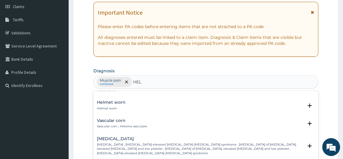
scroll to position [86, 0]
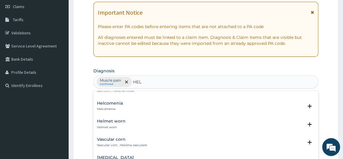
click at [114, 119] on h4 "Helmet worn" at bounding box center [111, 121] width 29 height 4
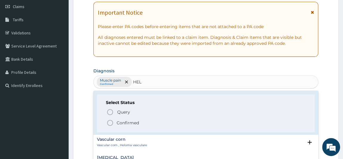
click at [117, 119] on p "Confirmed" at bounding box center [128, 122] width 22 height 6
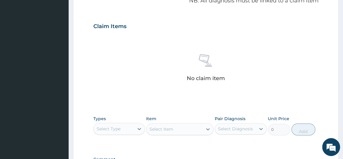
scroll to position [270, 0]
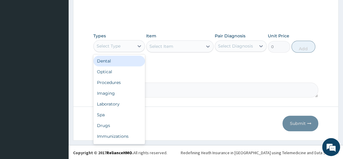
click at [123, 48] on div "Select Type" at bounding box center [114, 46] width 41 height 10
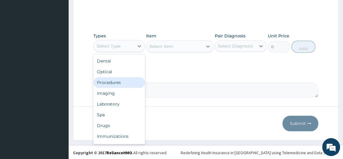
click at [124, 81] on div "Procedures" at bounding box center [119, 82] width 52 height 11
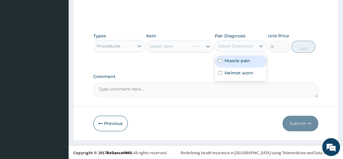
click at [235, 46] on div "Select Diagnosis" at bounding box center [235, 46] width 35 height 6
click at [234, 56] on div "Muscle pain" at bounding box center [241, 61] width 52 height 12
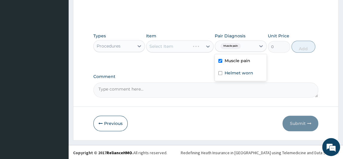
checkbox input "true"
click at [232, 70] on label "Helmet worn" at bounding box center [238, 73] width 29 height 6
checkbox input "true"
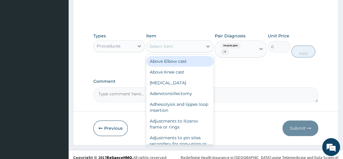
click at [190, 47] on div "Select Item" at bounding box center [174, 46] width 56 height 10
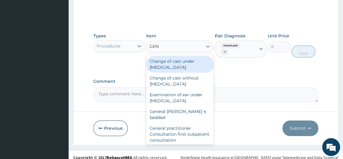
type input "GENE"
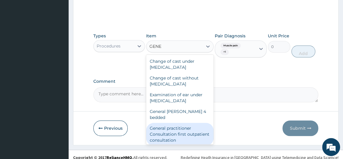
click at [198, 135] on div "General practitioner Consultation first outpatient consultation" at bounding box center [179, 133] width 67 height 23
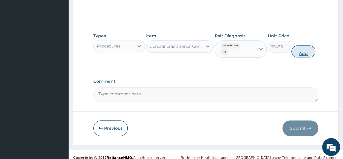
click at [305, 51] on button "Add" at bounding box center [303, 51] width 24 height 12
type input "0"
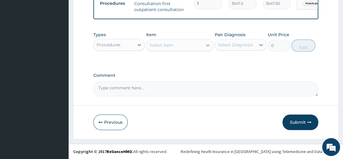
scroll to position [243, 0]
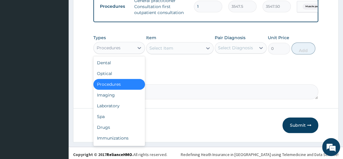
click at [133, 51] on div "Procedures" at bounding box center [114, 48] width 41 height 10
click at [111, 130] on div "Drugs" at bounding box center [119, 127] width 52 height 11
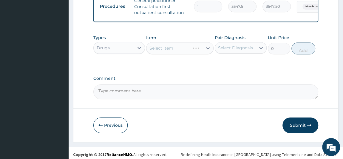
click at [163, 50] on div "Select Item" at bounding box center [179, 48] width 67 height 12
click at [163, 49] on div "Select Item" at bounding box center [179, 48] width 67 height 12
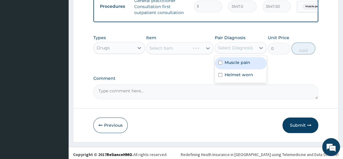
click at [227, 51] on div "Select Diagnosis" at bounding box center [235, 48] width 35 height 6
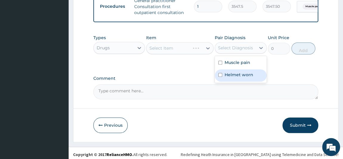
click at [232, 77] on label "Helmet worn" at bounding box center [238, 75] width 29 height 6
checkbox input "true"
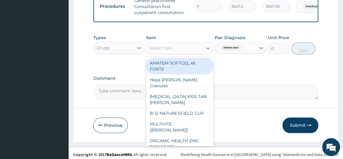
click at [177, 51] on div "Select Item" at bounding box center [174, 48] width 56 height 10
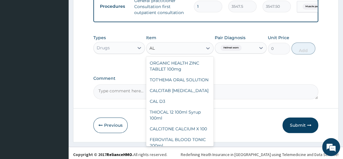
type input "A"
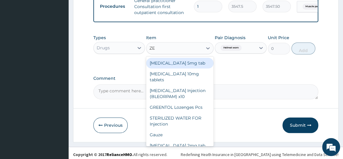
type input "Z"
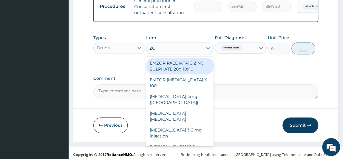
type input "ZOL"
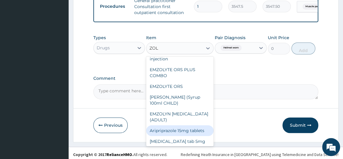
scroll to position [54, 0]
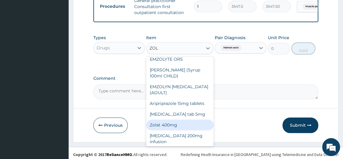
click at [190, 119] on div "Zolat 400mg" at bounding box center [179, 124] width 67 height 11
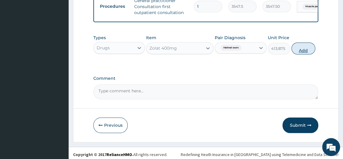
click at [296, 53] on button "Add" at bounding box center [303, 48] width 24 height 12
type input "0"
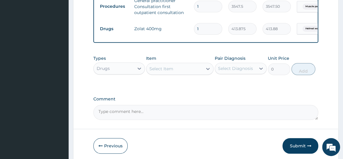
click at [180, 72] on div "Select Item" at bounding box center [174, 69] width 56 height 10
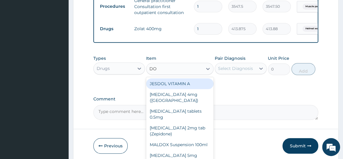
type input "D"
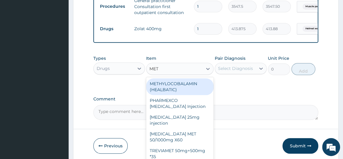
type input "METH"
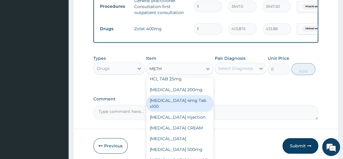
scroll to position [156, 0]
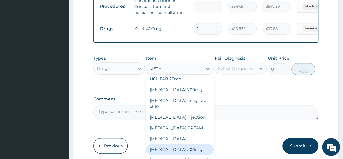
click at [196, 148] on div "[MEDICAL_DATA] 500mg" at bounding box center [179, 149] width 67 height 11
type input "165.55"
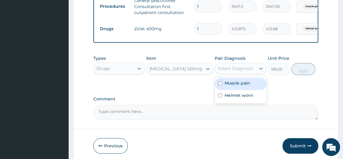
click at [232, 71] on div "Select Diagnosis" at bounding box center [235, 68] width 35 height 6
click at [225, 90] on div "Muscle pain" at bounding box center [241, 83] width 52 height 12
checkbox input "true"
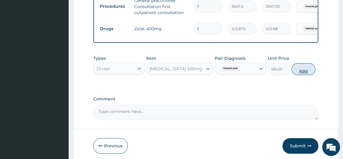
click at [298, 70] on button "Add" at bounding box center [303, 69] width 24 height 12
type input "0"
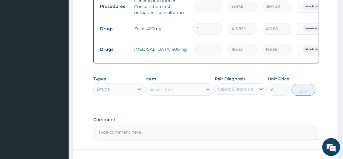
type input "10"
type input "1655.50"
type input "10"
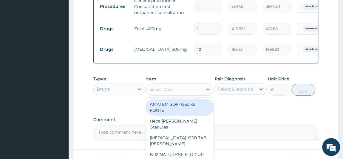
click at [178, 93] on div "Select Item" at bounding box center [174, 89] width 56 height 10
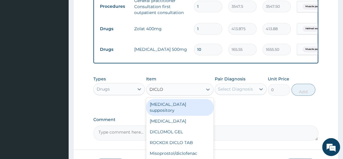
type input "DICLOF"
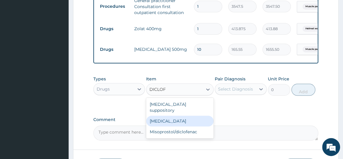
click at [181, 120] on div "[MEDICAL_DATA]" at bounding box center [179, 120] width 67 height 11
type input "591.25"
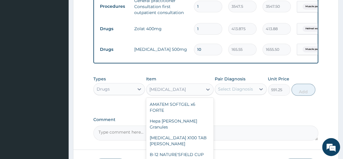
click at [190, 94] on div "[MEDICAL_DATA]" at bounding box center [174, 89] width 56 height 10
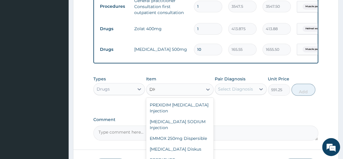
scroll to position [0, 0]
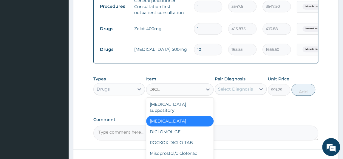
type input "DICLO"
click at [181, 140] on div "ROCKOX DICLO TAB" at bounding box center [179, 142] width 67 height 11
type input "82.775"
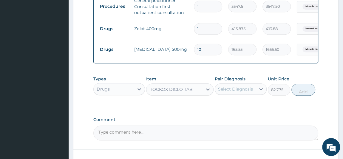
click at [239, 92] on div "Select Diagnosis" at bounding box center [235, 89] width 35 height 6
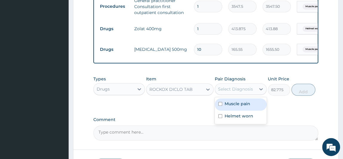
click at [237, 110] on div "Muscle pain" at bounding box center [241, 104] width 52 height 12
checkbox input "true"
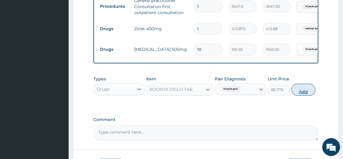
click at [299, 92] on button "Add" at bounding box center [303, 89] width 24 height 12
type input "0"
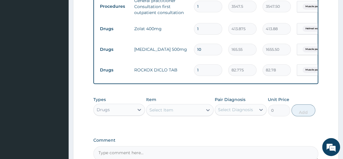
type input "10"
type input "827.75"
type input "10"
click at [203, 25] on input "1" at bounding box center [208, 29] width 28 height 12
type input "0.00"
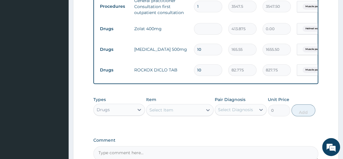
type input "2"
type input "827.75"
type input "2"
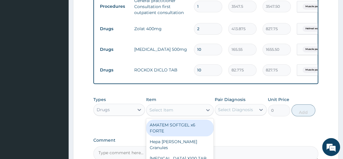
click at [194, 114] on div "Select Item" at bounding box center [174, 110] width 56 height 10
type input "G"
type input "DICLO"
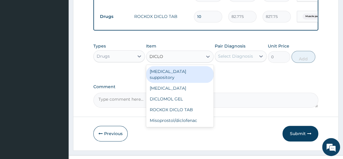
scroll to position [297, 0]
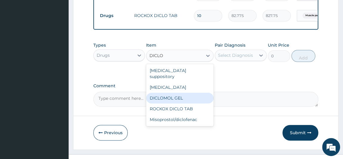
click at [195, 98] on div "DICLOMOL GEL" at bounding box center [179, 97] width 67 height 11
type input "827.75"
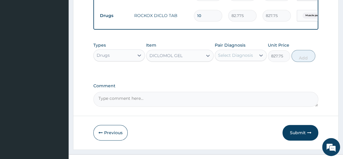
click at [198, 58] on div "DICLOMOL GEL" at bounding box center [174, 56] width 56 height 10
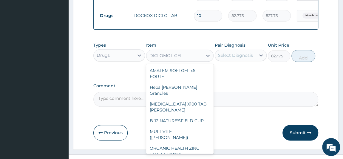
scroll to position [9893, 0]
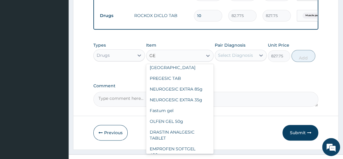
type input "GEL"
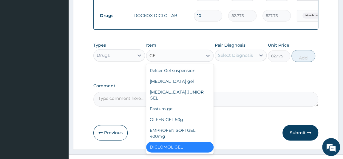
scroll to position [53, 0]
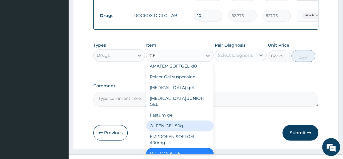
click at [186, 125] on div "OLFEN GEL 50g" at bounding box center [179, 125] width 67 height 11
type input "2672.45"
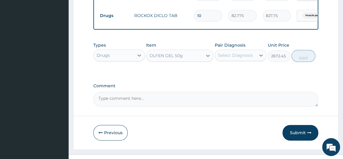
click at [223, 55] on div "Select Diagnosis" at bounding box center [235, 55] width 41 height 10
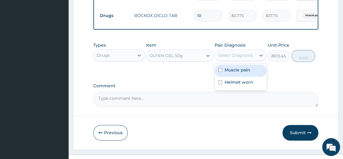
click at [229, 73] on label "Muscle pain" at bounding box center [237, 70] width 26 height 6
checkbox input "true"
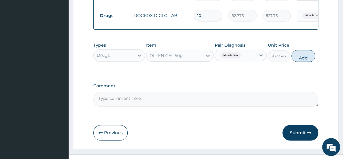
click at [306, 57] on button "Add" at bounding box center [303, 56] width 24 height 12
type input "0"
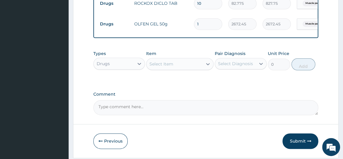
scroll to position [325, 0]
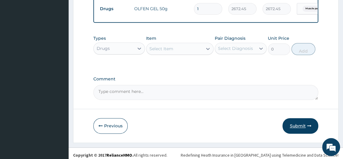
click at [308, 126] on button "Submit" at bounding box center [300, 125] width 36 height 15
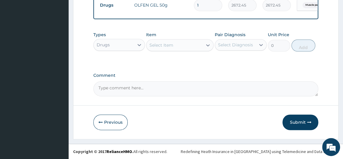
scroll to position [332, 0]
click at [307, 121] on icon "button" at bounding box center [309, 122] width 4 height 4
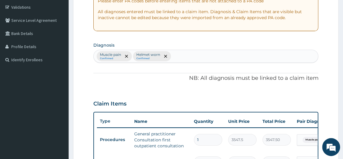
scroll to position [34, 0]
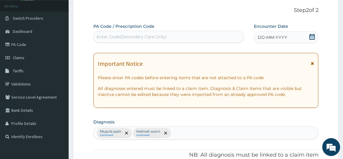
click at [313, 38] on icon at bounding box center [311, 37] width 5 height 6
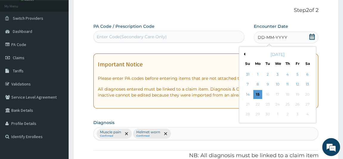
click at [244, 53] on button "Previous Month" at bounding box center [243, 53] width 3 height 3
click at [304, 101] on div "23" at bounding box center [306, 104] width 9 height 9
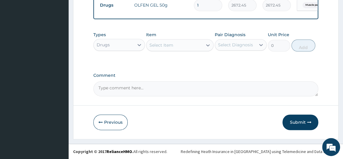
scroll to position [332, 0]
click at [306, 122] on button "Submit" at bounding box center [300, 121] width 36 height 15
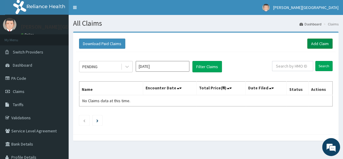
click at [319, 44] on link "Add Claim" at bounding box center [319, 43] width 25 height 10
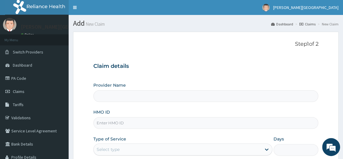
type input "[PERSON_NAME] PREMIERE HOSPITAL"
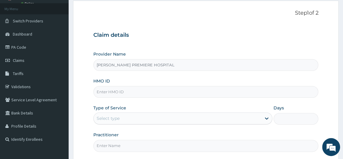
scroll to position [81, 0]
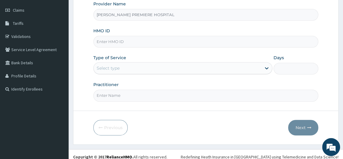
click at [120, 32] on div "HMO ID" at bounding box center [205, 38] width 225 height 20
click at [117, 39] on input "HMO ID" at bounding box center [205, 42] width 225 height 12
paste input "ANL/10069/f"
type input "ANL/10069/f"
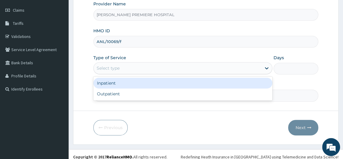
click at [112, 66] on div "Select type" at bounding box center [108, 68] width 23 height 6
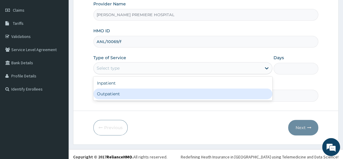
click at [105, 91] on div "Outpatient" at bounding box center [182, 93] width 179 height 11
type input "1"
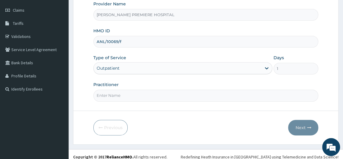
click at [112, 95] on input "Practitioner" at bounding box center [205, 95] width 225 height 12
type input "[PERSON_NAME]"
click at [308, 122] on button "Next" at bounding box center [303, 126] width 30 height 15
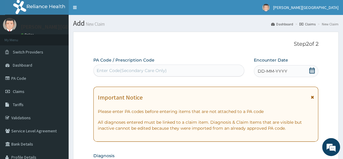
click at [312, 68] on icon at bounding box center [311, 70] width 5 height 6
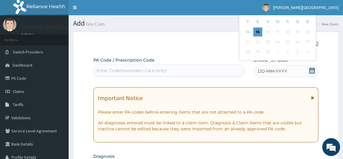
click at [311, 72] on icon at bounding box center [312, 70] width 6 height 6
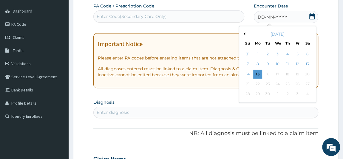
scroll to position [81, 0]
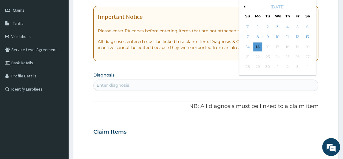
click at [244, 5] on button "Previous Month" at bounding box center [243, 6] width 3 height 3
click at [305, 56] on div "23" at bounding box center [306, 56] width 9 height 9
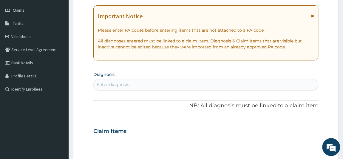
click at [257, 87] on div "Enter diagnosis" at bounding box center [206, 85] width 224 height 10
type input "[MEDICAL_DATA]"
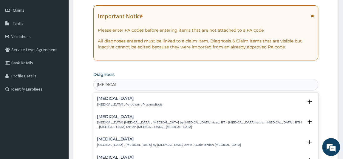
click at [137, 107] on div "[MEDICAL_DATA] [MEDICAL_DATA] , Paludism , Plasmodiosis Select Status Query Que…" at bounding box center [206, 102] width 218 height 13
click at [134, 102] on p "[MEDICAL_DATA] , Paludism , Plasmodiosis" at bounding box center [130, 104] width 66 height 4
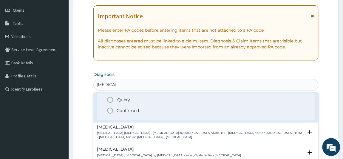
scroll to position [0, 0]
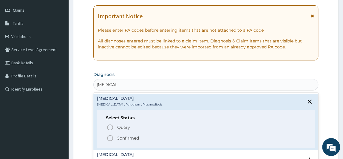
click at [121, 135] on p "Confirmed" at bounding box center [128, 138] width 22 height 6
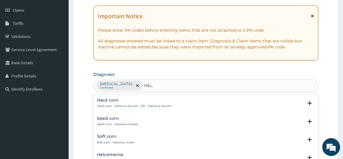
type input "HELM"
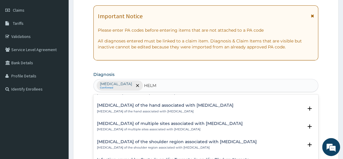
scroll to position [17, 0]
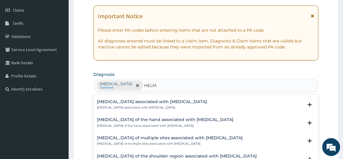
click at [161, 104] on div "[MEDICAL_DATA] associated with [MEDICAL_DATA] [MEDICAL_DATA] associated with [M…" at bounding box center [152, 104] width 110 height 10
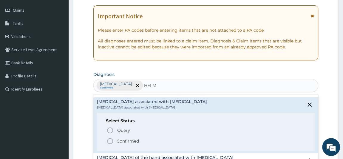
click at [121, 138] on p "Confirmed" at bounding box center [128, 141] width 22 height 6
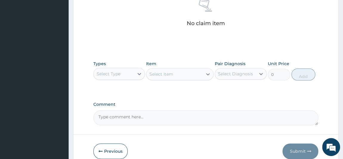
scroll to position [244, 0]
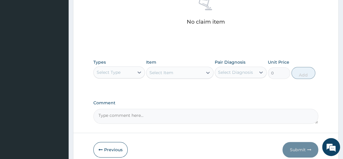
click at [128, 71] on div "Select Type" at bounding box center [114, 72] width 41 height 10
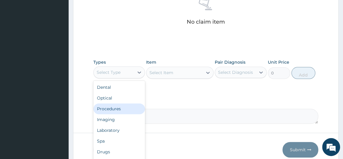
click at [123, 108] on div "Procedures" at bounding box center [119, 108] width 52 height 11
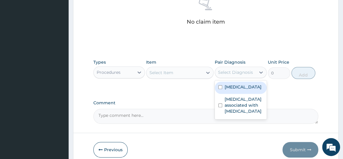
click at [236, 70] on div "Select Diagnosis" at bounding box center [235, 72] width 35 height 6
click at [239, 87] on label "[MEDICAL_DATA]" at bounding box center [242, 87] width 37 height 6
checkbox input "true"
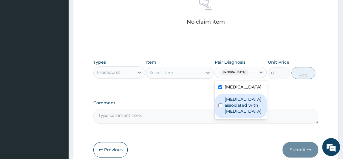
click at [238, 100] on label "[MEDICAL_DATA] associated with [MEDICAL_DATA]" at bounding box center [243, 105] width 38 height 18
checkbox input "true"
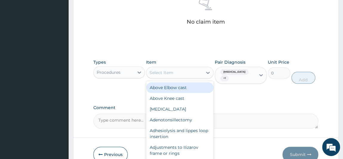
click at [183, 71] on div "Select Item" at bounding box center [174, 73] width 56 height 10
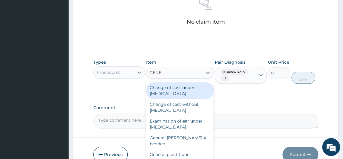
type input "GENER"
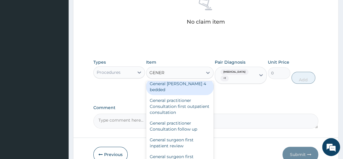
scroll to position [54, 0]
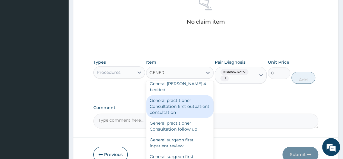
click at [192, 102] on div "General practitioner Consultation first outpatient consultation" at bounding box center [179, 106] width 67 height 23
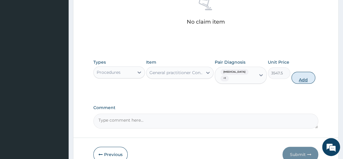
click at [301, 72] on button "Add" at bounding box center [303, 78] width 24 height 12
type input "0"
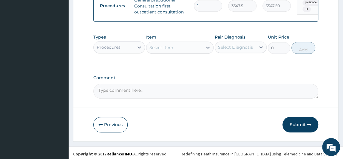
scroll to position [243, 0]
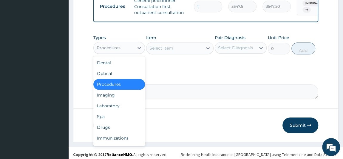
click at [123, 46] on div "Procedures" at bounding box center [114, 48] width 41 height 10
click at [124, 107] on div "Laboratory" at bounding box center [119, 105] width 52 height 11
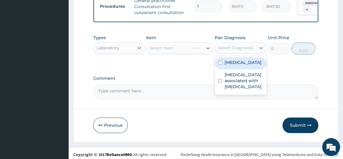
click at [230, 51] on div "Select Diagnosis" at bounding box center [235, 48] width 35 height 6
click at [229, 63] on label "[MEDICAL_DATA]" at bounding box center [242, 62] width 37 height 6
checkbox input "true"
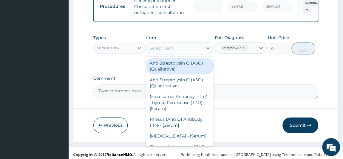
click at [183, 49] on div "Select Item" at bounding box center [174, 48] width 56 height 10
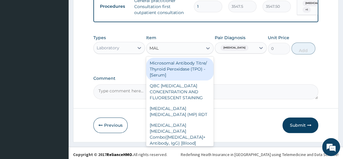
type input "MALA"
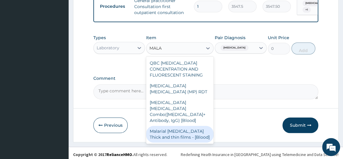
click at [191, 132] on div "Malarial [MEDICAL_DATA] Thick and thin films - [Blood]" at bounding box center [179, 133] width 67 height 17
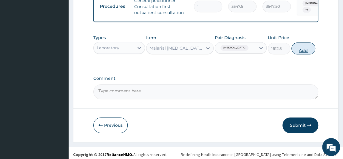
click at [305, 51] on button "Add" at bounding box center [303, 48] width 24 height 12
type input "0"
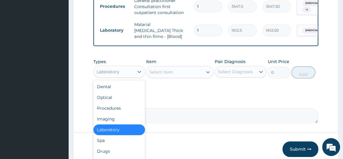
click at [132, 70] on div "Laboratory" at bounding box center [114, 72] width 41 height 10
click at [114, 150] on div "Drugs" at bounding box center [119, 150] width 52 height 11
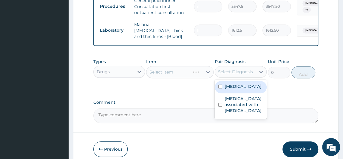
click at [237, 69] on div "Select Diagnosis" at bounding box center [235, 72] width 35 height 6
click at [233, 89] on label "[MEDICAL_DATA]" at bounding box center [242, 86] width 37 height 6
checkbox input "true"
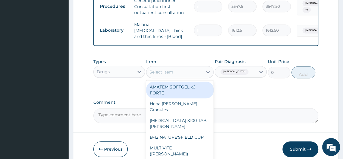
click at [192, 73] on div "Select Item" at bounding box center [174, 72] width 56 height 10
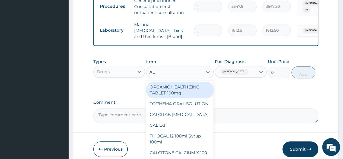
type input "A"
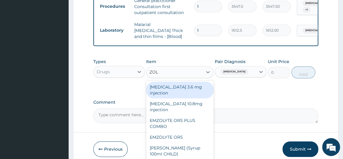
type input "[PERSON_NAME]"
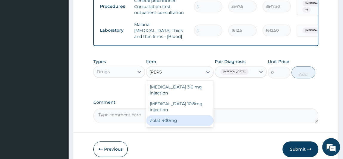
click at [182, 115] on div "Zolat 400mg" at bounding box center [179, 120] width 67 height 11
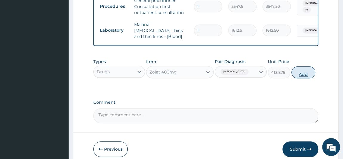
click at [308, 75] on button "Add" at bounding box center [303, 72] width 24 height 12
type input "0"
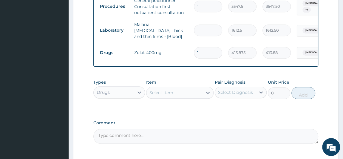
click at [210, 49] on input "1" at bounding box center [208, 53] width 28 height 12
type input "0.00"
type input "3"
type input "1241.63"
type input "0.00"
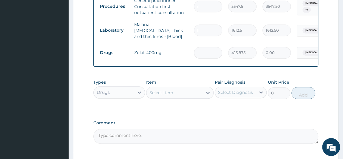
type input "2"
type input "827.75"
type input "2"
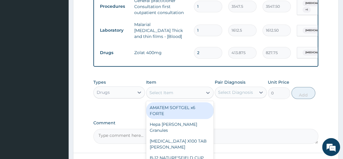
click at [167, 92] on div "Select Item" at bounding box center [161, 92] width 24 height 6
type input "PARACE"
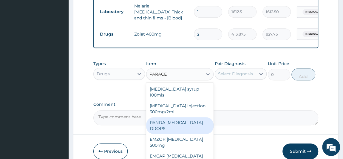
scroll to position [270, 0]
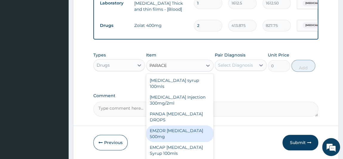
click at [167, 133] on div "EMZOR [MEDICAL_DATA] 500mg" at bounding box center [179, 133] width 67 height 17
type input "23.65"
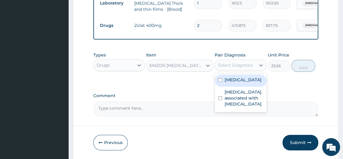
click at [238, 67] on div "Select Diagnosis" at bounding box center [235, 65] width 35 height 6
click at [234, 82] on label "[MEDICAL_DATA]" at bounding box center [242, 80] width 37 height 6
checkbox input "true"
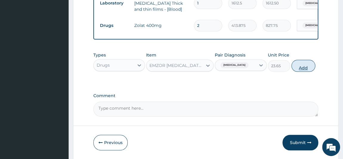
click at [309, 68] on button "Add" at bounding box center [303, 66] width 24 height 12
type input "0"
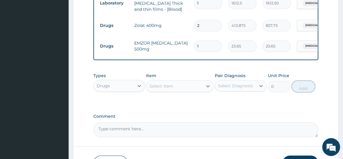
type input "18"
type input "425.70"
type input "18"
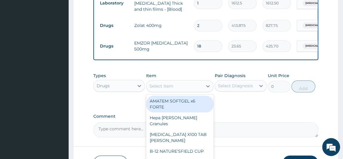
click at [177, 86] on div "Select Item" at bounding box center [174, 86] width 56 height 10
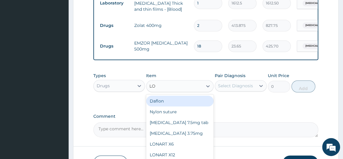
type input "LON"
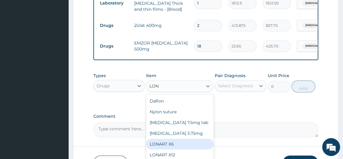
click at [175, 145] on div "LONART X6" at bounding box center [179, 143] width 67 height 11
type input "473"
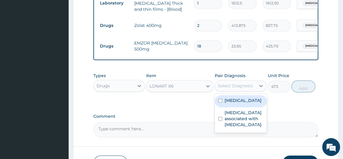
click at [235, 84] on div "Select Diagnosis" at bounding box center [235, 86] width 35 height 6
click at [230, 100] on label "[MEDICAL_DATA]" at bounding box center [242, 100] width 37 height 6
checkbox input "true"
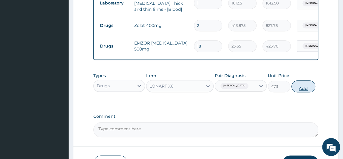
click at [305, 88] on button "Add" at bounding box center [303, 86] width 24 height 12
type input "0"
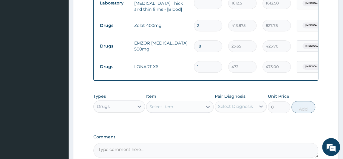
type input "0.00"
type input "6"
type input "2838.00"
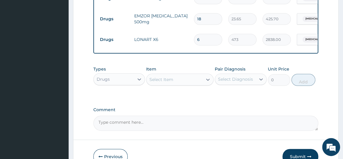
type input "6"
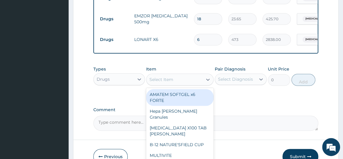
click at [193, 79] on div "Select Item" at bounding box center [174, 79] width 56 height 10
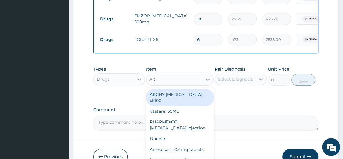
type input "ART"
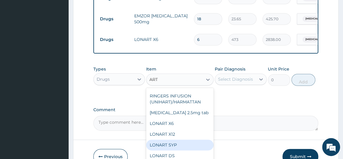
scroll to position [54, 0]
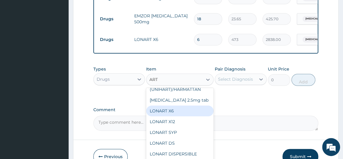
click at [196, 112] on div "LONART X6" at bounding box center [179, 110] width 67 height 11
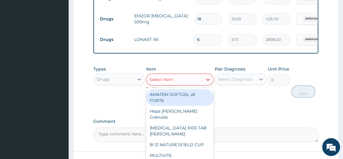
click at [193, 79] on div "Select Item" at bounding box center [174, 79] width 56 height 10
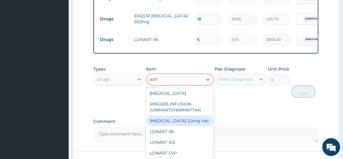
scroll to position [0, 0]
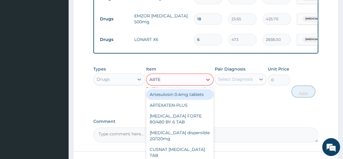
type input "[PERSON_NAME]"
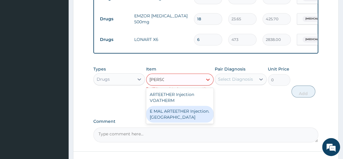
click at [192, 113] on div "E MAL ARTEETHER Injection. [GEOGRAPHIC_DATA]" at bounding box center [179, 113] width 67 height 17
type input "1773.75"
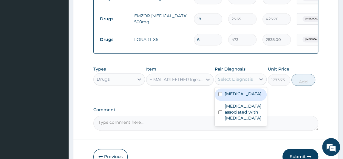
click at [246, 81] on div "Select Diagnosis" at bounding box center [235, 79] width 35 height 6
click at [240, 99] on div "[MEDICAL_DATA]" at bounding box center [241, 94] width 52 height 12
checkbox input "true"
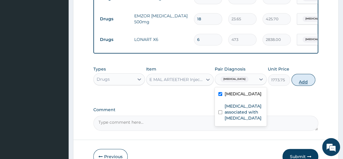
click at [307, 84] on button "Add" at bounding box center [303, 80] width 24 height 12
type input "0"
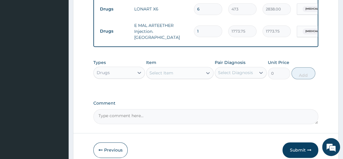
scroll to position [352, 0]
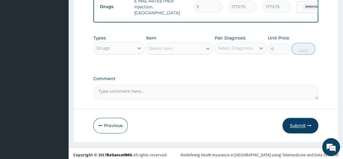
click at [304, 123] on button "Submit" at bounding box center [300, 124] width 36 height 15
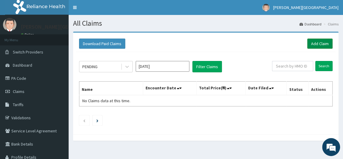
click at [321, 45] on link "Add Claim" at bounding box center [319, 43] width 25 height 10
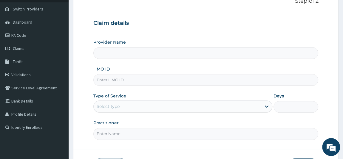
scroll to position [85, 0]
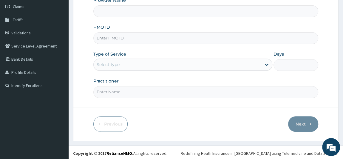
click at [119, 38] on input "HMO ID" at bounding box center [205, 38] width 225 height 12
type input "[PERSON_NAME] PREMIERE HOSPITAL"
paste input "ELN/10425/A"
type input "ELN/10425/A"
click at [131, 63] on div "Select type" at bounding box center [178, 65] width 168 height 10
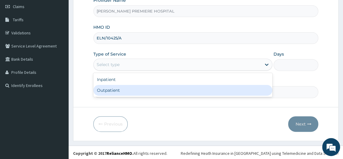
click at [121, 88] on div "Outpatient" at bounding box center [182, 90] width 179 height 11
type input "1"
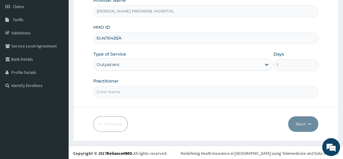
click at [118, 87] on input "Practitioner" at bounding box center [205, 92] width 225 height 12
type input "[PERSON_NAME]"
click at [308, 122] on icon "button" at bounding box center [309, 124] width 4 height 4
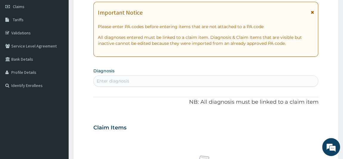
click at [174, 82] on div "Enter diagnosis" at bounding box center [206, 81] width 224 height 10
type input "[MEDICAL_DATA]"
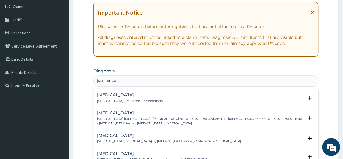
click at [129, 92] on h4 "[MEDICAL_DATA]" at bounding box center [130, 94] width 66 height 4
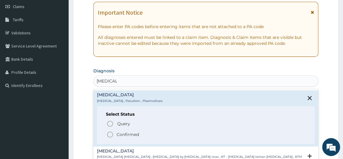
click at [123, 132] on p "Confirmed" at bounding box center [128, 134] width 22 height 6
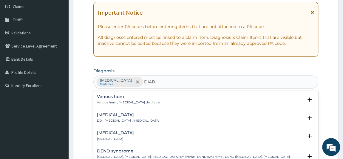
type input "DIABE"
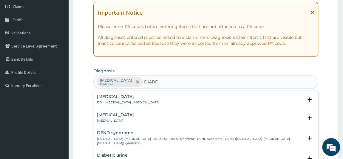
click at [126, 101] on p "DD - Diabetic diet , Diabetic diet" at bounding box center [128, 102] width 63 height 4
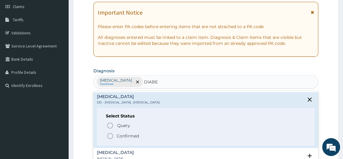
click at [130, 134] on p "Confirmed" at bounding box center [128, 136] width 22 height 6
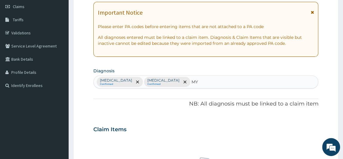
type input "MYA"
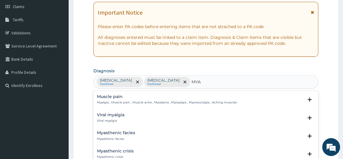
click at [120, 100] on p "Myalgia , Muscle pain , Muscle ache , Myodynia , Myosalgia , Myoneuralgia , Ach…" at bounding box center [167, 102] width 140 height 4
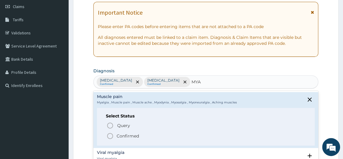
drag, startPoint x: 122, startPoint y: 134, endPoint x: 123, endPoint y: 129, distance: 4.6
click at [122, 133] on p "Confirmed" at bounding box center [128, 136] width 22 height 6
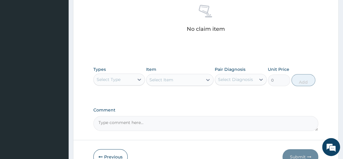
scroll to position [247, 0]
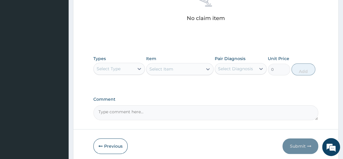
click at [123, 71] on div "Select Type" at bounding box center [114, 69] width 41 height 10
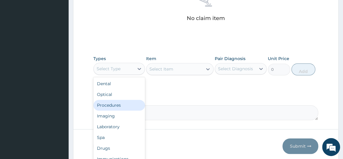
click at [117, 106] on div "Procedures" at bounding box center [119, 105] width 52 height 11
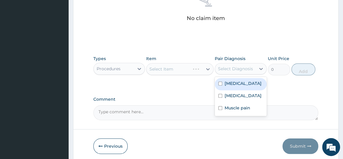
click at [225, 68] on div "Select Diagnosis" at bounding box center [235, 69] width 35 height 6
click at [226, 80] on label "Malaria" at bounding box center [242, 83] width 37 height 6
checkbox input "true"
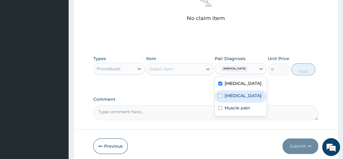
click at [239, 91] on div "Diabetic diet" at bounding box center [241, 96] width 52 height 12
checkbox input "true"
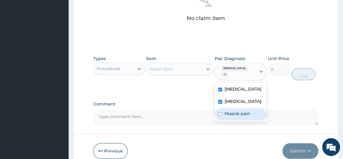
click at [225, 110] on label "Muscle pain" at bounding box center [237, 113] width 26 height 6
checkbox input "true"
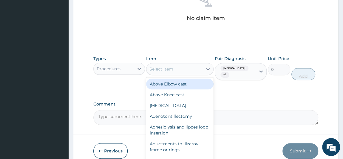
click at [182, 67] on div "Select Item" at bounding box center [174, 69] width 56 height 10
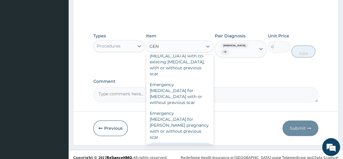
scroll to position [27, 0]
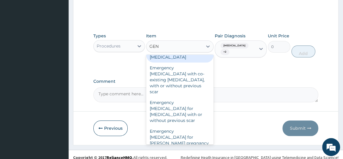
type input "GENE"
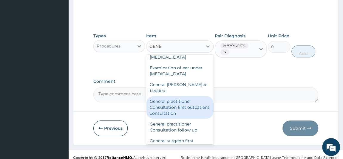
click at [177, 96] on div "General practitioner Consultation first outpatient consultation" at bounding box center [179, 107] width 67 height 23
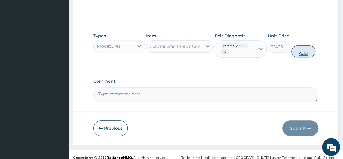
click at [298, 46] on button "Add" at bounding box center [303, 51] width 24 height 12
type input "0"
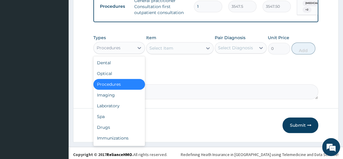
click at [119, 50] on div "Procedures" at bounding box center [109, 48] width 24 height 6
click at [109, 107] on div "Laboratory" at bounding box center [119, 105] width 52 height 11
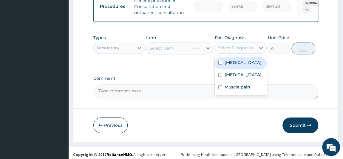
click at [229, 50] on div "Select Diagnosis" at bounding box center [235, 48] width 35 height 6
click at [224, 62] on label "Malaria" at bounding box center [242, 62] width 37 height 6
checkbox input "true"
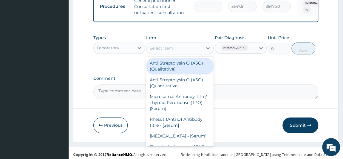
click at [176, 51] on div "Select Item" at bounding box center [174, 48] width 56 height 10
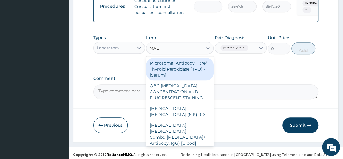
type input "MALA"
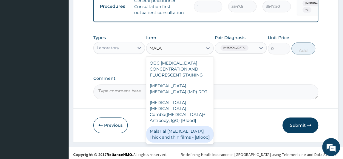
drag, startPoint x: 174, startPoint y: 133, endPoint x: 178, endPoint y: 130, distance: 5.5
click at [174, 133] on div "Malarial Parasite Thick and thin films - [Blood]" at bounding box center [179, 133] width 67 height 17
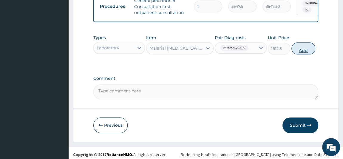
click at [310, 50] on button "Add" at bounding box center [303, 48] width 24 height 12
type input "0"
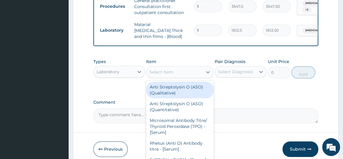
click at [173, 73] on div "Select Item" at bounding box center [174, 72] width 56 height 10
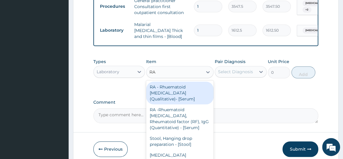
type input "RAN"
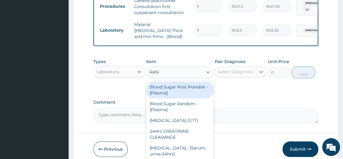
click at [185, 95] on div "Blood Sugar Post Prandial - [Plasma]" at bounding box center [179, 89] width 67 height 17
type input "1290"
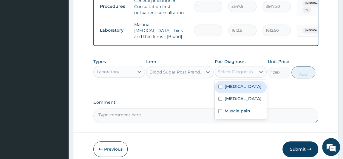
click at [236, 73] on div "Select Diagnosis" at bounding box center [235, 72] width 35 height 6
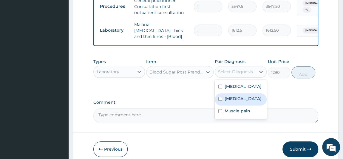
drag, startPoint x: 231, startPoint y: 101, endPoint x: 235, endPoint y: 97, distance: 5.3
click at [231, 100] on label "Diabetic diet" at bounding box center [242, 98] width 37 height 6
checkbox input "true"
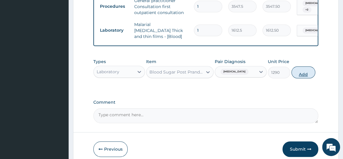
click at [305, 70] on button "Add" at bounding box center [303, 72] width 24 height 12
type input "0"
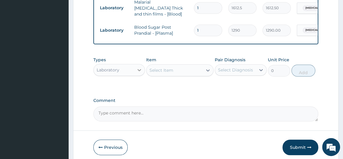
scroll to position [290, 0]
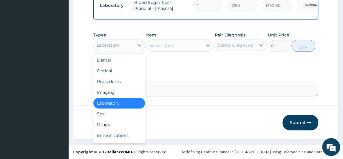
click at [117, 44] on div "Laboratory" at bounding box center [108, 45] width 23 height 6
drag, startPoint x: 108, startPoint y: 124, endPoint x: 108, endPoint y: 111, distance: 13.1
click at [108, 123] on div "Drugs" at bounding box center [119, 124] width 52 height 11
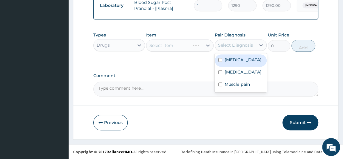
click at [239, 47] on div "Select Diagnosis" at bounding box center [235, 45] width 35 height 6
click at [230, 59] on label "Malaria" at bounding box center [242, 60] width 37 height 6
checkbox input "true"
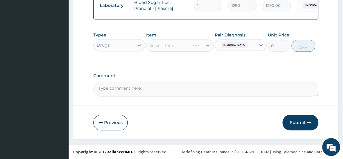
click at [190, 58] on div "Types Drugs Item Select Item Pair Diagnosis Malaria Unit Price 0 Add" at bounding box center [205, 46] width 225 height 35
click at [188, 47] on div "Select Item" at bounding box center [179, 45] width 67 height 12
click at [195, 46] on div "Select Item" at bounding box center [179, 45] width 67 height 12
click at [198, 44] on div "Select Item" at bounding box center [179, 45] width 67 height 12
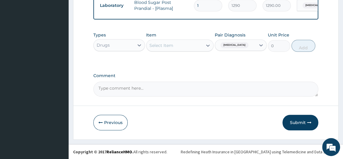
click at [181, 47] on div "Select Item" at bounding box center [174, 46] width 56 height 10
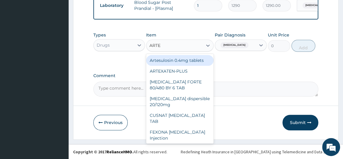
type input "ARTEE"
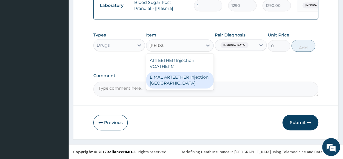
click at [180, 88] on div "E MAL ARTEETHER Injection. [GEOGRAPHIC_DATA]" at bounding box center [179, 80] width 67 height 17
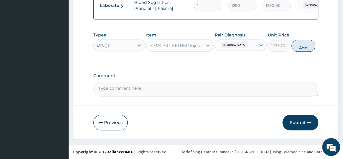
click at [304, 45] on button "Add" at bounding box center [303, 46] width 24 height 12
type input "0"
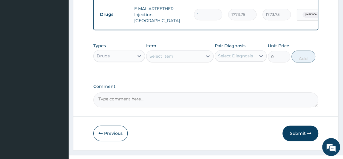
scroll to position [311, 0]
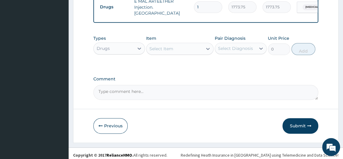
click at [184, 45] on div "Select Item" at bounding box center [174, 49] width 56 height 10
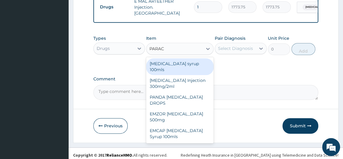
type input "PARACE"
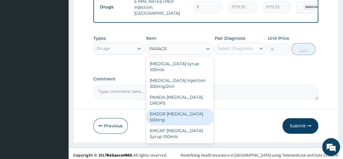
click at [187, 108] on div "EMZOR [MEDICAL_DATA] 500mg" at bounding box center [179, 116] width 67 height 17
type input "23.65"
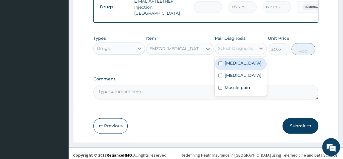
click at [239, 45] on div "Select Diagnosis" at bounding box center [235, 48] width 35 height 6
click at [236, 62] on label "Malaria" at bounding box center [242, 63] width 37 height 6
checkbox input "true"
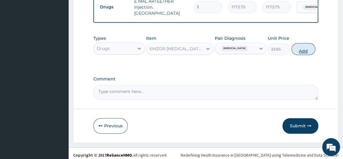
click at [307, 47] on button "Add" at bounding box center [303, 49] width 24 height 12
type input "0"
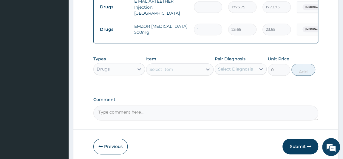
type input "18"
type input "425.70"
type input "18"
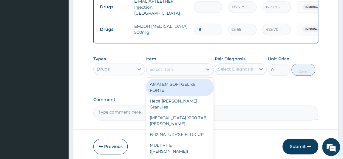
click at [186, 65] on div "Select Item" at bounding box center [174, 69] width 56 height 10
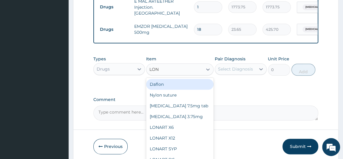
type input "LONA"
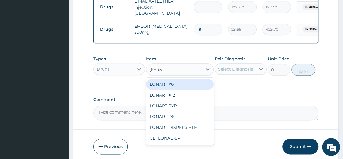
click at [190, 82] on div "LONART X6" at bounding box center [179, 84] width 67 height 11
type input "473"
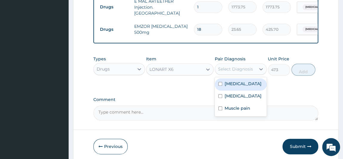
click at [228, 66] on div "Select Diagnosis" at bounding box center [235, 69] width 35 height 6
click at [257, 81] on div "Malaria" at bounding box center [241, 84] width 52 height 12
checkbox input "true"
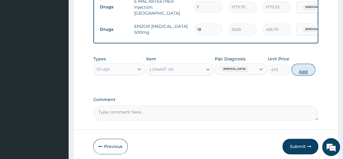
click at [304, 65] on button "Add" at bounding box center [303, 69] width 24 height 12
type input "0"
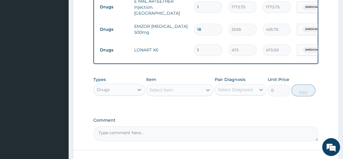
type input "0.00"
type input "6"
type input "2838.00"
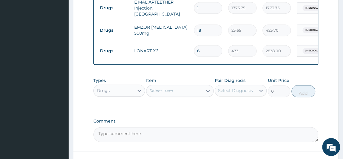
scroll to position [338, 0]
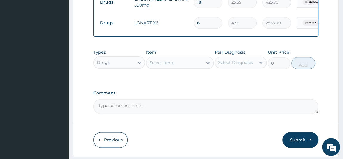
type input "6"
click at [198, 63] on div "Select Item" at bounding box center [174, 63] width 56 height 10
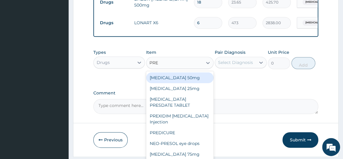
type input "PREG"
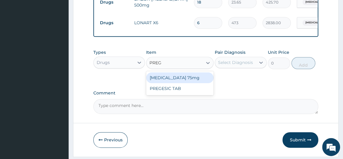
click at [190, 74] on div "[MEDICAL_DATA] 75mg" at bounding box center [179, 77] width 67 height 11
type input "295.625"
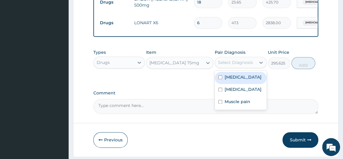
click at [250, 60] on div "Select Diagnosis" at bounding box center [235, 62] width 35 height 6
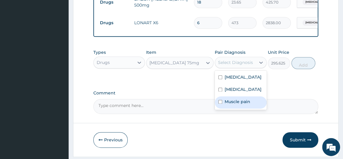
drag, startPoint x: 233, startPoint y: 96, endPoint x: 244, endPoint y: 87, distance: 14.6
click at [234, 98] on label "Muscle pain" at bounding box center [237, 101] width 26 height 6
checkbox input "true"
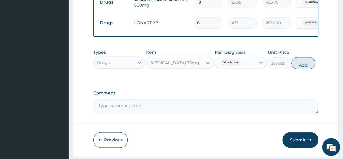
click at [303, 59] on button "Add" at bounding box center [303, 63] width 24 height 12
type input "0"
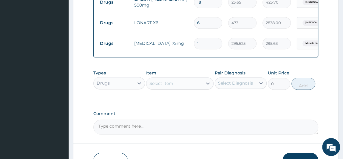
type input "0.00"
type input "2"
type input "591.25"
type input "28"
type input "8277.50"
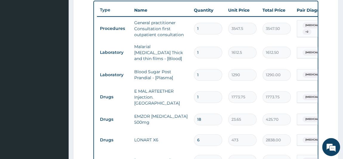
scroll to position [229, 0]
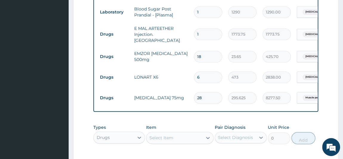
type input "29"
type input "8573.13"
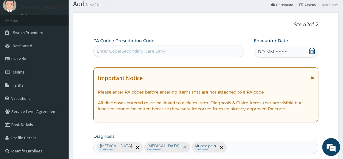
scroll to position [0, 0]
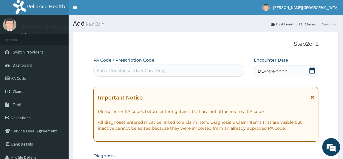
type input "29"
click at [312, 71] on icon at bounding box center [312, 70] width 6 height 6
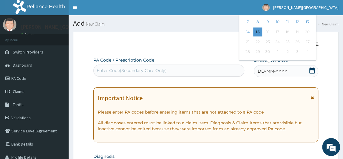
click at [310, 73] on icon at bounding box center [311, 70] width 5 height 6
click at [311, 69] on icon at bounding box center [311, 70] width 5 height 6
click at [274, 76] on div "DD-MM-YYYY" at bounding box center [286, 71] width 65 height 12
click at [313, 69] on icon at bounding box center [311, 70] width 5 height 6
click at [257, 27] on div "14 15 16 17 18 19 20" at bounding box center [277, 32] width 69 height 10
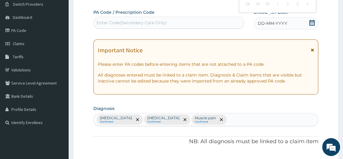
scroll to position [81, 0]
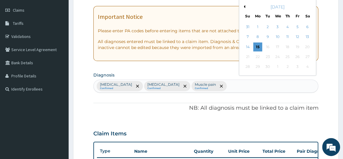
click at [242, 7] on button "Previous Month" at bounding box center [243, 6] width 3 height 3
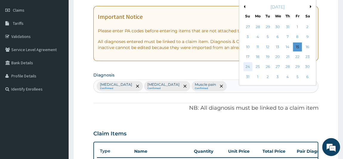
click at [248, 65] on div "24" at bounding box center [247, 66] width 9 height 9
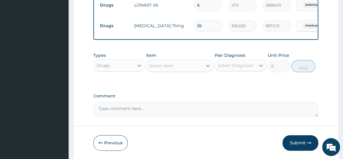
scroll to position [373, 0]
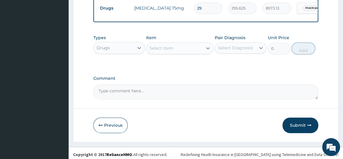
drag, startPoint x: 303, startPoint y: 120, endPoint x: 304, endPoint y: 114, distance: 6.7
click at [303, 120] on button "Submit" at bounding box center [300, 124] width 36 height 15
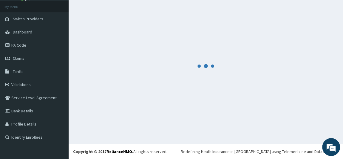
scroll to position [33, 0]
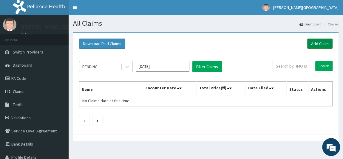
click at [320, 43] on link "Add Claim" at bounding box center [319, 43] width 25 height 10
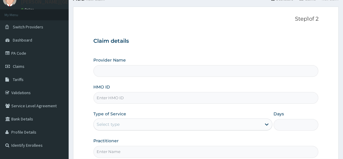
scroll to position [81, 0]
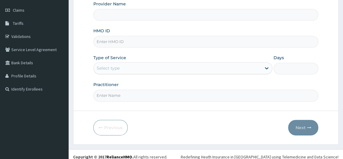
click at [129, 40] on input "HMO ID" at bounding box center [205, 42] width 225 height 12
paste input "GTC/10341/C"
type input "GTC/10341/C"
type input "[PERSON_NAME] PREMIERE HOSPITAL"
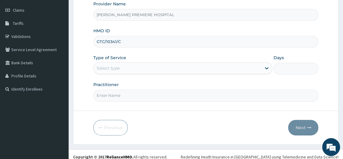
scroll to position [0, 0]
type input "GTC/10341/C"
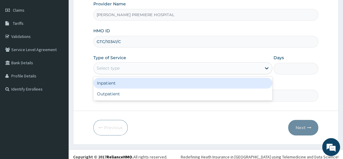
click at [136, 66] on div "Select type" at bounding box center [178, 68] width 168 height 10
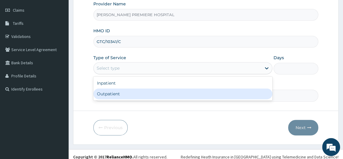
click at [119, 95] on div "Outpatient" at bounding box center [182, 93] width 179 height 11
type input "1"
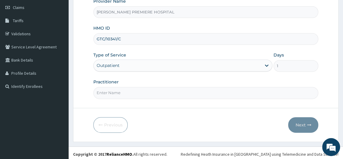
scroll to position [85, 0]
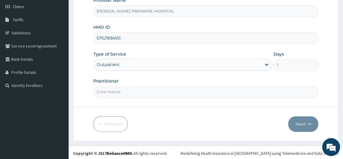
click at [140, 88] on input "Practitioner" at bounding box center [205, 92] width 225 height 12
type input "[PERSON_NAME]"
click at [306, 121] on button "Next" at bounding box center [303, 123] width 30 height 15
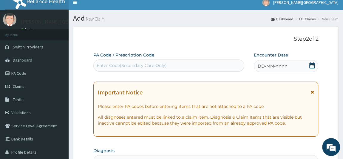
scroll to position [4, 0]
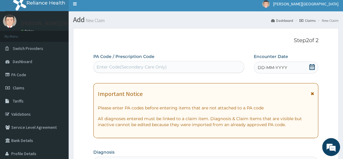
click at [313, 67] on icon at bounding box center [312, 67] width 6 height 6
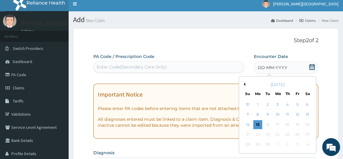
click at [243, 84] on button "Previous Month" at bounding box center [243, 84] width 3 height 3
click at [249, 143] on div "24" at bounding box center [247, 144] width 9 height 9
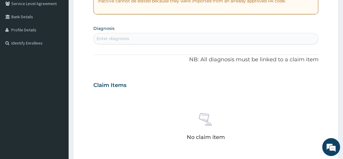
scroll to position [139, 0]
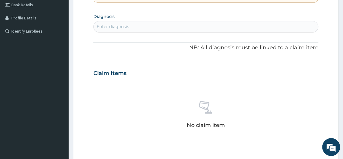
click at [200, 26] on div "Enter diagnosis" at bounding box center [206, 27] width 224 height 10
type input "CONJ"
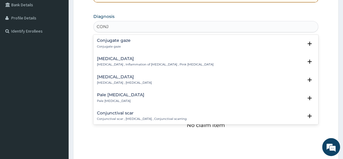
click at [144, 62] on p "[MEDICAL_DATA] , Inflammation of [MEDICAL_DATA] , Pink [MEDICAL_DATA]" at bounding box center [155, 64] width 117 height 4
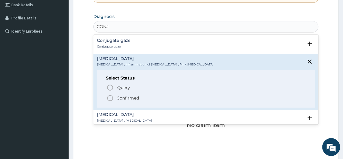
click at [138, 96] on p "Confirmed" at bounding box center [128, 98] width 22 height 6
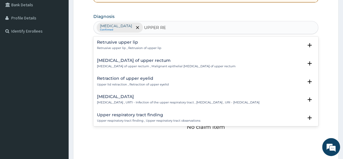
type input "UPPER RES"
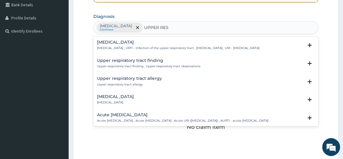
click at [144, 46] on p "[MEDICAL_DATA] , URTI - Infection of the upper respiratory tract , [MEDICAL_DAT…" at bounding box center [178, 48] width 162 height 4
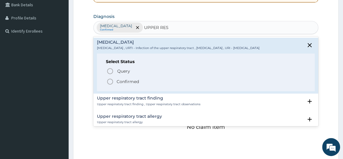
click at [127, 84] on p "Confirmed" at bounding box center [128, 81] width 22 height 6
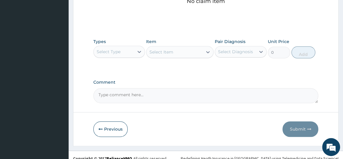
scroll to position [270, 0]
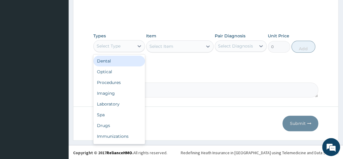
click at [105, 44] on div "Select Type" at bounding box center [109, 46] width 24 height 6
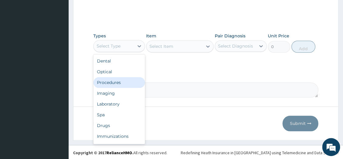
click at [110, 83] on div "Procedures" at bounding box center [119, 82] width 52 height 11
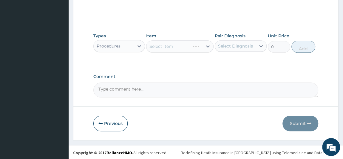
click at [190, 47] on div "Select Item" at bounding box center [179, 46] width 67 height 12
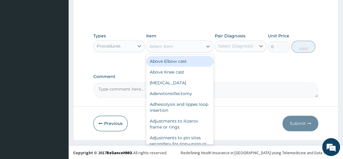
click at [177, 45] on div "Select Item" at bounding box center [174, 46] width 56 height 10
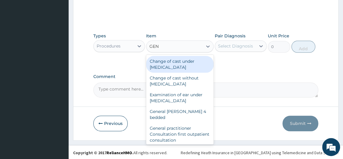
type input "GENE"
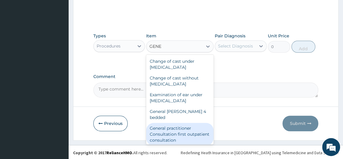
click at [166, 128] on div "General practitioner Consultation first outpatient consultation" at bounding box center [179, 133] width 67 height 23
type input "3547.5"
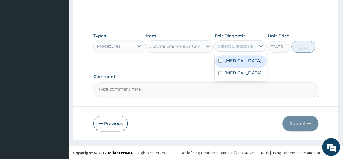
click at [234, 44] on div "Select Diagnosis" at bounding box center [235, 46] width 35 height 6
click at [245, 62] on label "[MEDICAL_DATA]" at bounding box center [242, 61] width 37 height 6
checkbox input "true"
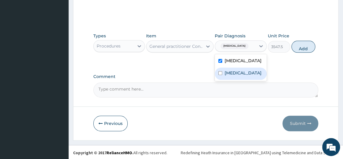
drag, startPoint x: 243, startPoint y: 75, endPoint x: 256, endPoint y: 66, distance: 16.0
click at [243, 75] on label "[MEDICAL_DATA]" at bounding box center [242, 73] width 37 height 6
checkbox input "true"
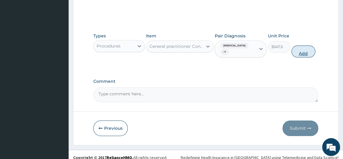
click at [300, 50] on button "Add" at bounding box center [303, 51] width 24 height 12
type input "0"
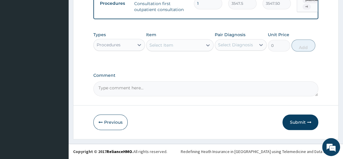
scroll to position [243, 0]
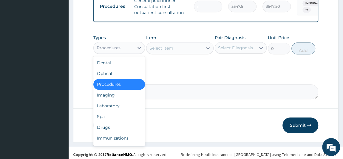
click at [127, 52] on div "Procedures" at bounding box center [114, 48] width 41 height 10
drag, startPoint x: 121, startPoint y: 108, endPoint x: 125, endPoint y: 97, distance: 11.8
click at [121, 107] on div "Laboratory" at bounding box center [119, 105] width 52 height 11
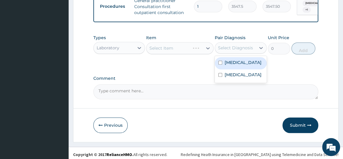
click at [255, 49] on div "Select Diagnosis" at bounding box center [235, 48] width 41 height 10
click at [238, 65] on label "[MEDICAL_DATA]" at bounding box center [242, 62] width 37 height 6
checkbox input "true"
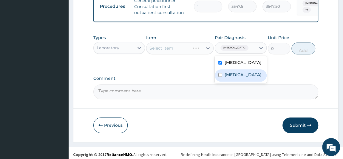
click at [236, 77] on label "[MEDICAL_DATA]" at bounding box center [242, 75] width 37 height 6
checkbox input "true"
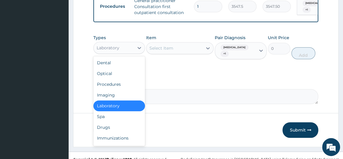
click at [131, 52] on div "Laboratory" at bounding box center [114, 48] width 41 height 10
drag, startPoint x: 110, startPoint y: 129, endPoint x: 133, endPoint y: 111, distance: 29.9
click at [110, 128] on div "Drugs" at bounding box center [119, 127] width 52 height 11
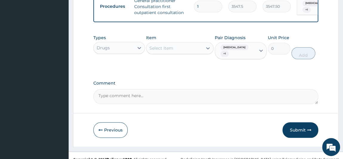
click at [190, 52] on div "Select Item" at bounding box center [174, 48] width 56 height 10
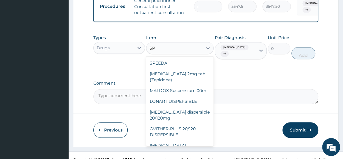
type input "S"
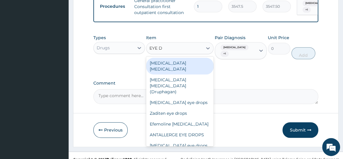
type input "EYE DR"
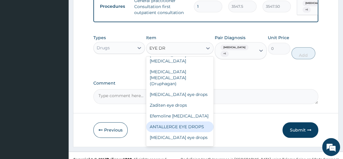
scroll to position [0, 0]
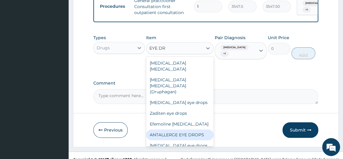
click at [193, 129] on div "ANTALLERGE EYE DROPS" at bounding box center [179, 134] width 67 height 11
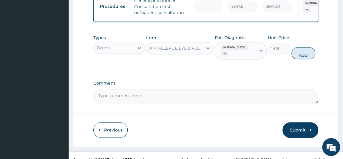
drag, startPoint x: 307, startPoint y: 57, endPoint x: 302, endPoint y: 57, distance: 5.1
click at [306, 57] on button "Add" at bounding box center [303, 53] width 24 height 12
type input "0"
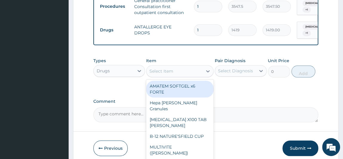
click at [172, 72] on div "Select Item" at bounding box center [161, 71] width 24 height 6
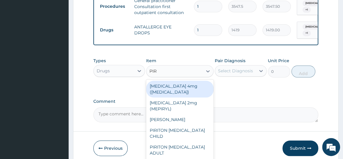
type input "PIRI"
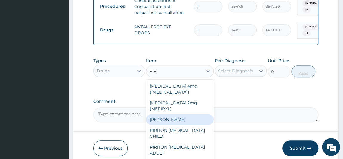
click at [183, 122] on div "[PERSON_NAME]" at bounding box center [179, 119] width 67 height 11
type input "23.65"
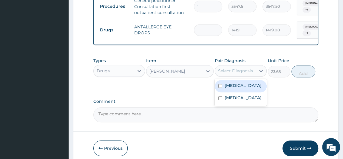
click at [239, 72] on div "Select Diagnosis" at bounding box center [235, 71] width 35 height 6
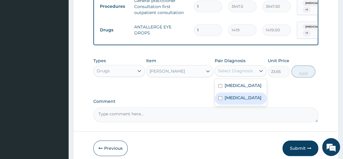
click at [237, 100] on label "[MEDICAL_DATA]" at bounding box center [242, 97] width 37 height 6
checkbox input "true"
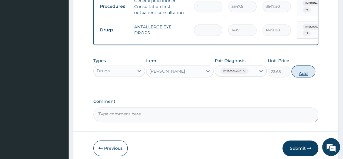
click at [306, 69] on button "Add" at bounding box center [303, 71] width 24 height 12
type input "0"
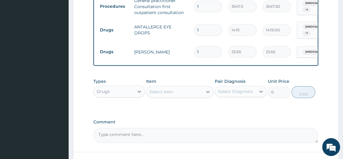
type input "10"
type input "236.50"
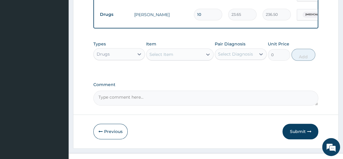
scroll to position [290, 0]
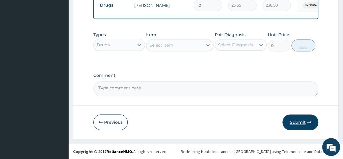
type input "10"
click at [296, 125] on button "Submit" at bounding box center [300, 121] width 36 height 15
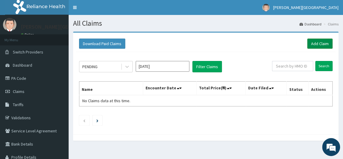
click at [316, 44] on link "Add Claim" at bounding box center [319, 43] width 25 height 10
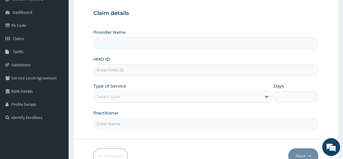
scroll to position [54, 0]
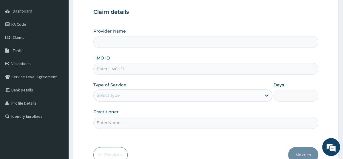
click at [119, 69] on input "HMO ID" at bounding box center [205, 69] width 225 height 12
type input "[PERSON_NAME] PREMIERE HOSPITAL"
paste input "GBZ/10364/A"
type input "GBZ/10364/A"
click at [122, 92] on div "Select type" at bounding box center [178, 95] width 168 height 10
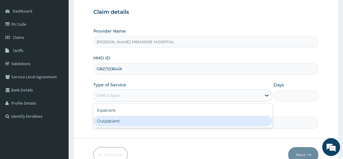
click at [113, 121] on div "Outpatient" at bounding box center [182, 120] width 179 height 11
type input "1"
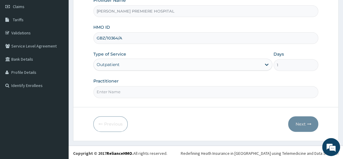
scroll to position [85, 0]
click at [114, 91] on input "Practitioner" at bounding box center [205, 92] width 225 height 12
type input "[PERSON_NAME]"
click at [300, 123] on button "Next" at bounding box center [303, 123] width 30 height 15
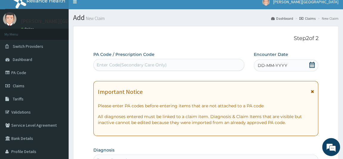
scroll to position [4, 0]
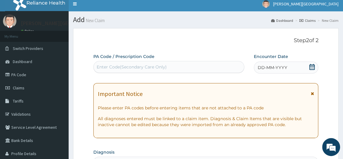
click at [308, 67] on div "DD-MM-YYYY" at bounding box center [286, 67] width 65 height 12
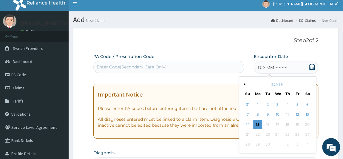
click at [243, 83] on button "Previous Month" at bounding box center [243, 84] width 3 height 3
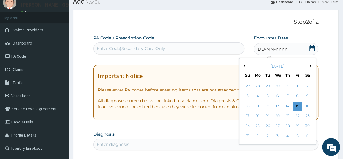
scroll to position [31, 0]
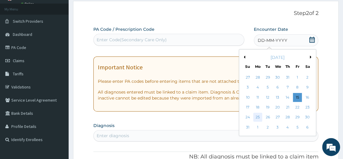
click at [260, 118] on div "25" at bounding box center [257, 117] width 9 height 9
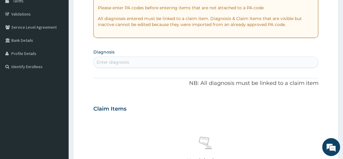
scroll to position [112, 0]
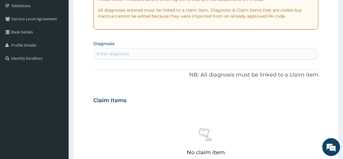
click at [190, 57] on div "Enter diagnosis" at bounding box center [206, 54] width 224 height 10
type input "[MEDICAL_DATA]"
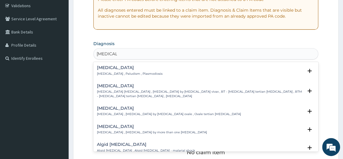
click at [120, 68] on h4 "[MEDICAL_DATA]" at bounding box center [130, 67] width 66 height 4
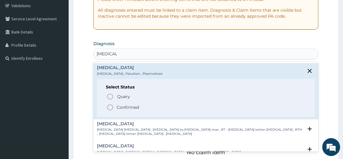
click at [123, 105] on p "Confirmed" at bounding box center [128, 107] width 22 height 6
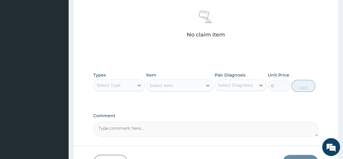
scroll to position [247, 0]
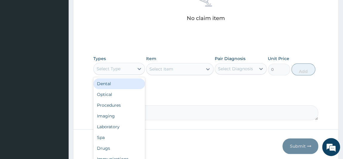
click at [118, 71] on div "Select Type" at bounding box center [114, 69] width 41 height 10
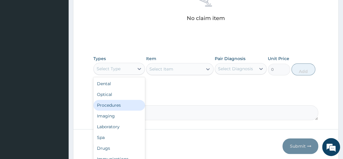
click at [112, 106] on div "Procedures" at bounding box center [119, 105] width 52 height 11
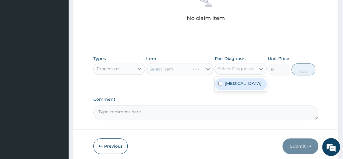
click at [242, 68] on div "Select Diagnosis" at bounding box center [235, 69] width 35 height 6
click at [233, 80] on div "[MEDICAL_DATA]" at bounding box center [241, 84] width 52 height 12
checkbox input "true"
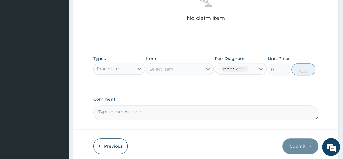
click at [185, 97] on label "Comment" at bounding box center [205, 99] width 225 height 5
click at [185, 105] on textarea "Comment" at bounding box center [205, 112] width 225 height 15
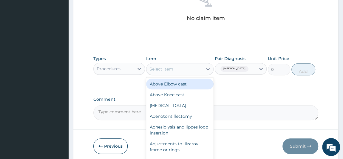
click at [183, 68] on div "Select Item" at bounding box center [174, 69] width 56 height 10
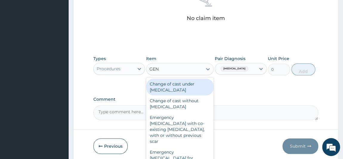
type input "GENE"
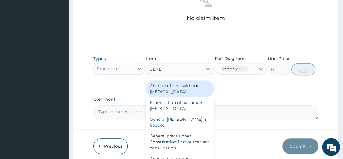
scroll to position [27, 0]
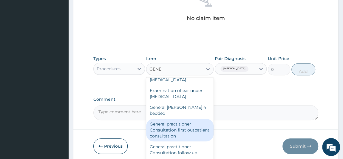
click at [176, 126] on div "General practitioner Consultation first outpatient consultation" at bounding box center [179, 129] width 67 height 23
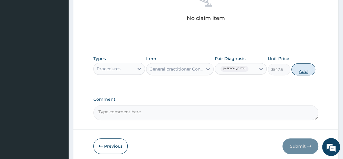
click at [305, 68] on button "Add" at bounding box center [303, 69] width 24 height 12
type input "0"
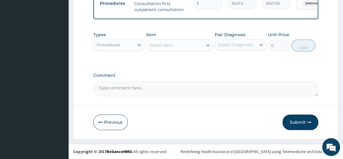
scroll to position [243, 0]
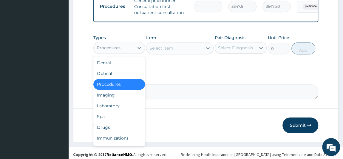
click at [122, 50] on div "Procedures" at bounding box center [114, 48] width 41 height 10
click at [112, 108] on div "Laboratory" at bounding box center [119, 105] width 52 height 11
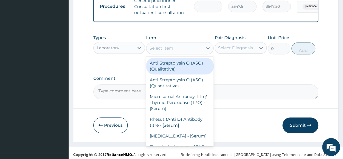
click at [190, 50] on div "Select Item" at bounding box center [174, 48] width 56 height 10
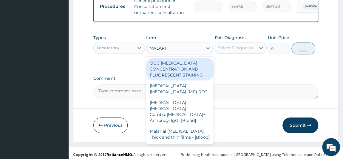
type input "MALARIA"
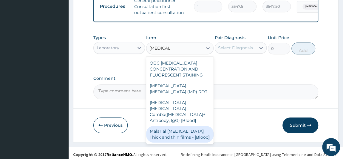
click at [191, 134] on div "Malarial Parasite Thick and thin films - [Blood]" at bounding box center [179, 133] width 67 height 17
type input "1612.5"
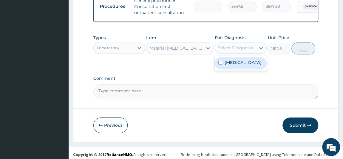
click at [239, 51] on div "Select Diagnosis" at bounding box center [235, 48] width 35 height 6
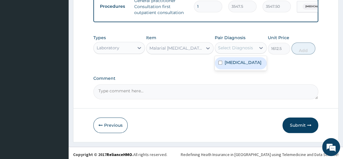
click at [232, 50] on div "Select Diagnosis" at bounding box center [235, 48] width 35 height 6
click at [229, 65] on label "Malaria" at bounding box center [242, 62] width 37 height 6
checkbox input "true"
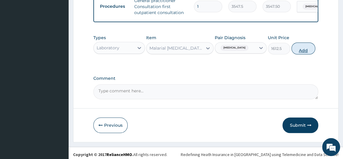
click at [308, 51] on button "Add" at bounding box center [303, 48] width 24 height 12
type input "0"
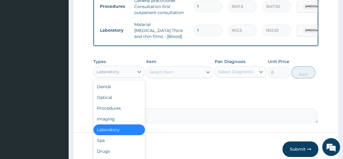
click at [116, 72] on div "Laboratory" at bounding box center [108, 72] width 23 height 6
drag, startPoint x: 105, startPoint y: 150, endPoint x: 108, endPoint y: 145, distance: 6.3
click at [105, 149] on div "Drugs" at bounding box center [119, 150] width 52 height 11
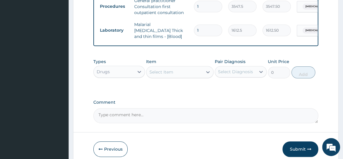
click at [191, 72] on div "Select Item" at bounding box center [174, 72] width 56 height 10
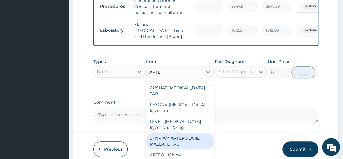
scroll to position [89, 0]
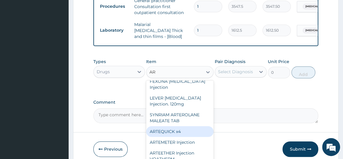
type input "A"
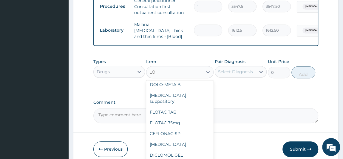
scroll to position [81, 0]
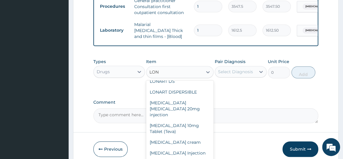
type input "LONA"
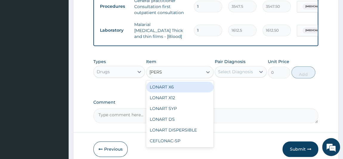
click at [194, 85] on div "LONART X6" at bounding box center [179, 86] width 67 height 11
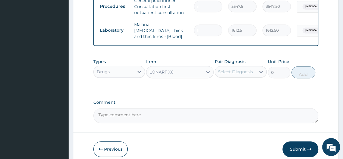
type input "473"
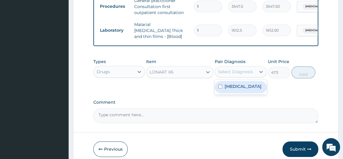
click at [236, 72] on div "Select Diagnosis" at bounding box center [235, 72] width 35 height 6
click at [235, 87] on label "Malaria" at bounding box center [242, 86] width 37 height 6
checkbox input "true"
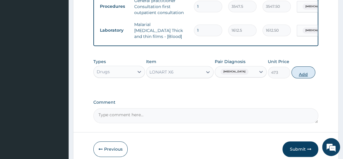
click at [304, 71] on button "Add" at bounding box center [303, 72] width 24 height 12
type input "0"
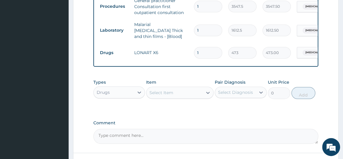
type input "0.00"
type input "6"
type input "2838.00"
type input "6"
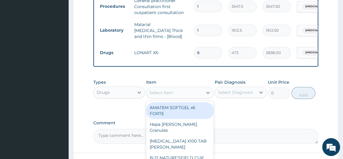
click at [178, 90] on div "Select Item" at bounding box center [174, 93] width 56 height 10
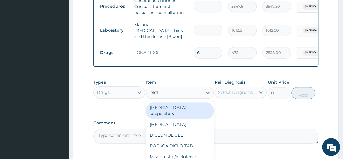
type input "DICLO"
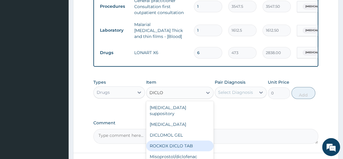
click at [184, 140] on div "ROCKOX DICLO TAB" at bounding box center [179, 145] width 67 height 11
type input "82.775"
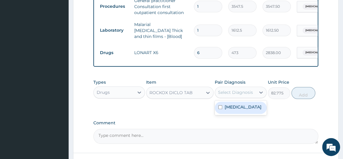
click at [240, 94] on div "Select Diagnosis" at bounding box center [235, 92] width 35 height 6
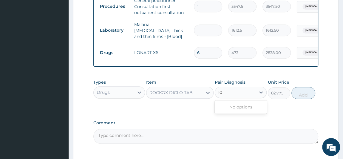
type input "10"
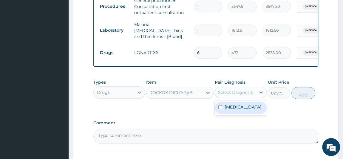
click at [252, 93] on div "Select Diagnosis" at bounding box center [235, 92] width 35 height 6
click at [236, 110] on label "Malaria" at bounding box center [242, 107] width 37 height 6
checkbox input "true"
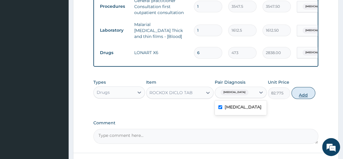
click at [301, 93] on button "Add" at bounding box center [303, 93] width 24 height 12
type input "0"
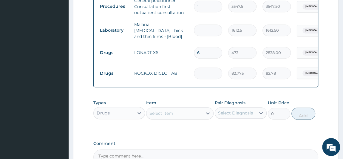
type input "10"
type input "827.75"
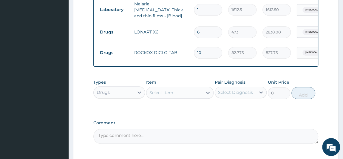
scroll to position [297, 0]
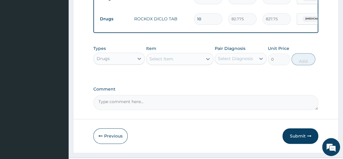
type input "10"
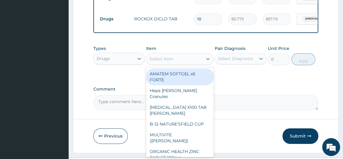
click at [177, 61] on div "Select Item" at bounding box center [174, 59] width 56 height 10
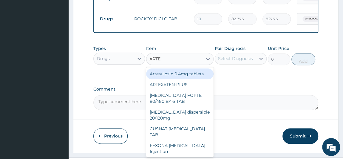
type input "ARTEM"
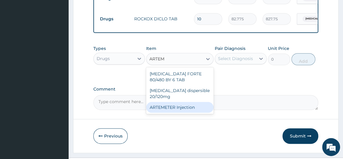
drag, startPoint x: 185, startPoint y: 108, endPoint x: 221, endPoint y: 83, distance: 43.8
click at [189, 105] on div "ARTEMETER Injection" at bounding box center [179, 107] width 67 height 11
type input "946"
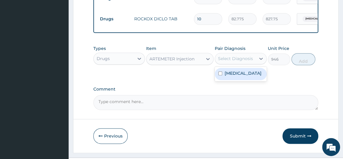
click at [231, 62] on div "Select Diagnosis" at bounding box center [235, 59] width 41 height 10
click at [232, 73] on label "Malaria" at bounding box center [242, 73] width 37 height 6
checkbox input "true"
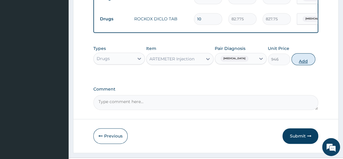
click at [308, 58] on button "Add" at bounding box center [303, 59] width 24 height 12
type input "0"
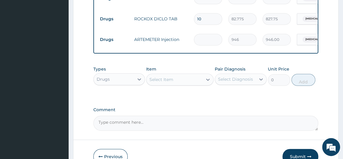
type input "0.00"
type input "2"
type input "1892.00"
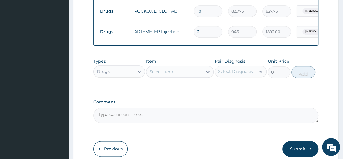
scroll to position [332, 0]
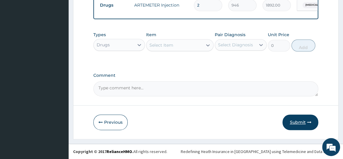
type input "2"
click at [305, 121] on button "Submit" at bounding box center [300, 121] width 36 height 15
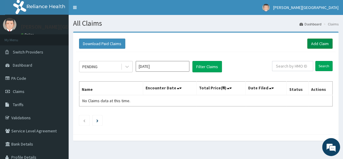
click at [320, 43] on link "Add Claim" at bounding box center [319, 43] width 25 height 10
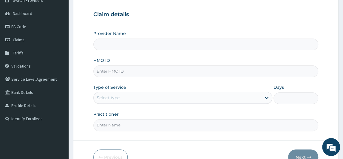
scroll to position [54, 0]
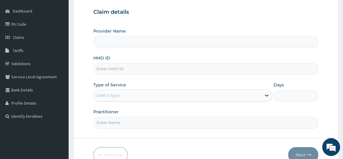
click at [120, 72] on input "HMO ID" at bounding box center [205, 69] width 225 height 12
type input "[PERSON_NAME] PREMIERE HOSPITAL"
paste input "CRH/10005/f"
type input "CRH/10005/f"
click at [108, 92] on div "Select type" at bounding box center [108, 95] width 23 height 6
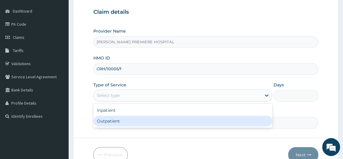
click at [114, 121] on div "Outpatient" at bounding box center [182, 120] width 179 height 11
type input "1"
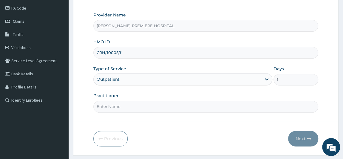
scroll to position [81, 0]
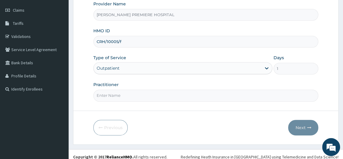
click at [112, 96] on input "Practitioner" at bounding box center [205, 95] width 225 height 12
type input "[PERSON_NAME]"
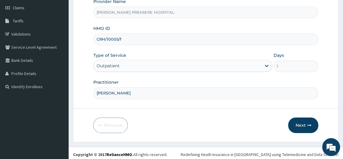
scroll to position [85, 0]
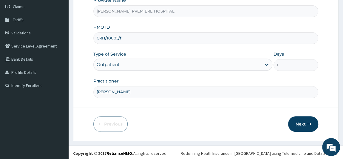
click at [305, 122] on button "Next" at bounding box center [303, 123] width 30 height 15
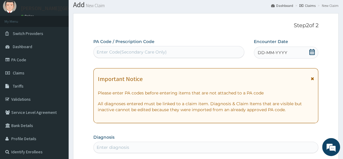
scroll to position [31, 0]
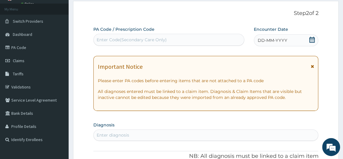
click at [312, 39] on icon at bounding box center [311, 40] width 5 height 6
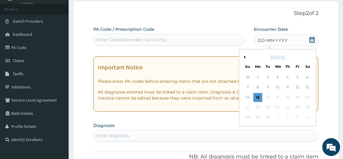
click at [243, 56] on button "Previous Month" at bounding box center [243, 56] width 3 height 3
click at [267, 117] on div "26" at bounding box center [267, 117] width 9 height 9
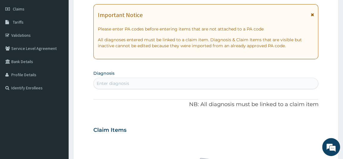
scroll to position [112, 0]
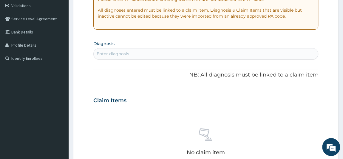
click at [229, 56] on div "Enter diagnosis" at bounding box center [206, 54] width 224 height 10
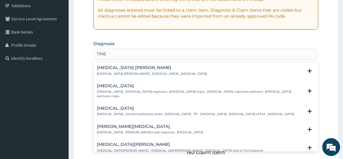
type input "[MEDICAL_DATA]"
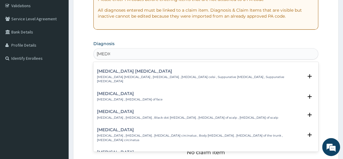
scroll to position [135, 0]
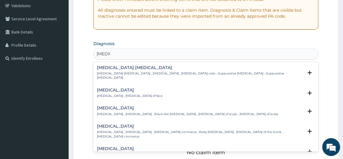
click at [125, 105] on div "[MEDICAL_DATA] [MEDICAL_DATA] , [MEDICAL_DATA] , Black dot [MEDICAL_DATA] , [ME…" at bounding box center [187, 110] width 181 height 10
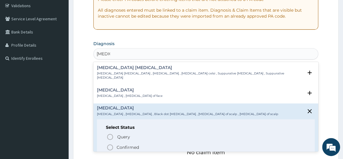
drag, startPoint x: 125, startPoint y: 137, endPoint x: 126, endPoint y: 133, distance: 4.2
click at [125, 144] on p "Confirmed" at bounding box center [128, 147] width 22 height 6
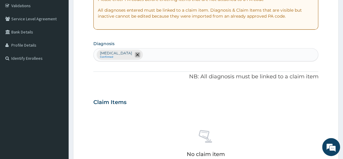
click at [136, 55] on icon "remove selection option" at bounding box center [137, 54] width 3 height 3
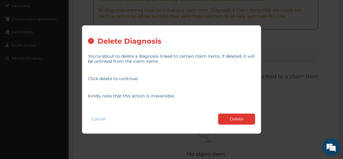
click at [237, 118] on button "Delete" at bounding box center [236, 118] width 37 height 11
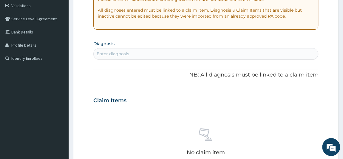
click at [134, 52] on div "Enter diagnosis" at bounding box center [206, 54] width 224 height 10
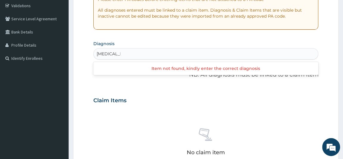
type input "[MEDICAL_DATA] CO"
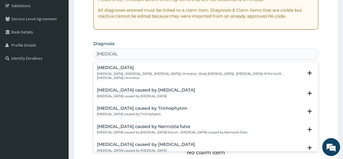
click at [124, 68] on h4 "[MEDICAL_DATA]" at bounding box center [200, 67] width 206 height 4
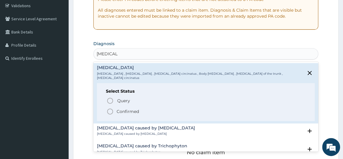
click at [122, 108] on p "Confirmed" at bounding box center [128, 111] width 22 height 6
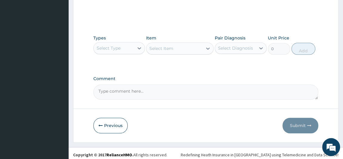
scroll to position [270, 0]
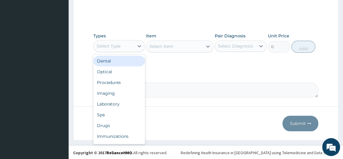
click at [122, 40] on div "Select Type" at bounding box center [119, 46] width 52 height 12
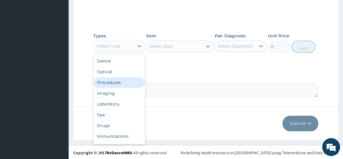
click at [114, 83] on div "Procedures" at bounding box center [119, 82] width 52 height 11
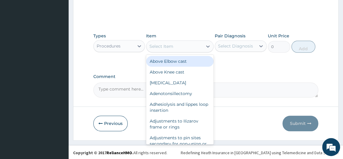
click at [175, 47] on div "Select Item" at bounding box center [174, 46] width 56 height 10
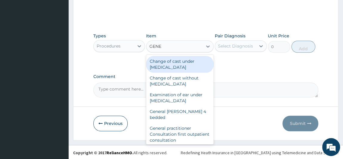
type input "GENER"
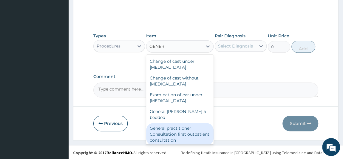
drag, startPoint x: 167, startPoint y: 124, endPoint x: 175, endPoint y: 108, distance: 17.5
click at [167, 122] on div "General practitioner Consultation first outpatient consultation" at bounding box center [179, 133] width 67 height 23
type input "3547.5"
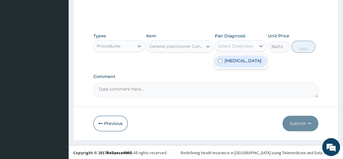
click at [235, 46] on div "Select Diagnosis" at bounding box center [235, 46] width 35 height 6
click at [235, 63] on div "[MEDICAL_DATA]" at bounding box center [241, 61] width 52 height 12
checkbox input "true"
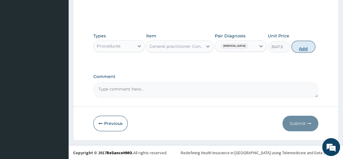
click at [303, 49] on button "Add" at bounding box center [303, 47] width 24 height 12
type input "0"
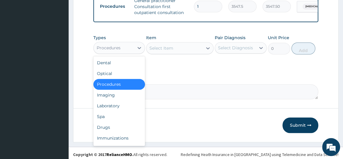
click at [124, 48] on div "Procedures" at bounding box center [114, 48] width 41 height 10
drag, startPoint x: 98, startPoint y: 126, endPoint x: 103, endPoint y: 120, distance: 7.0
click at [98, 125] on div "Drugs" at bounding box center [119, 127] width 52 height 11
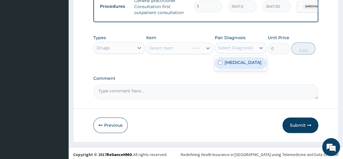
drag, startPoint x: 243, startPoint y: 51, endPoint x: 237, endPoint y: 66, distance: 15.9
click at [243, 51] on div "Select Diagnosis" at bounding box center [235, 48] width 35 height 6
click at [237, 65] on label "[MEDICAL_DATA]" at bounding box center [242, 62] width 37 height 6
checkbox input "true"
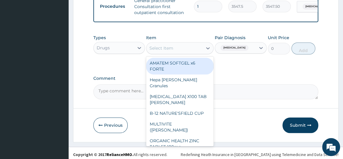
click at [178, 49] on div "Select Item" at bounding box center [174, 48] width 56 height 10
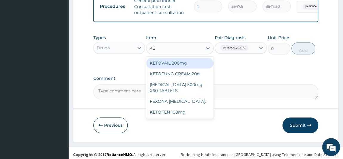
type input "KET"
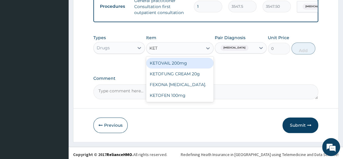
click at [173, 68] on div "KETOVAIL 200mg" at bounding box center [179, 63] width 67 height 11
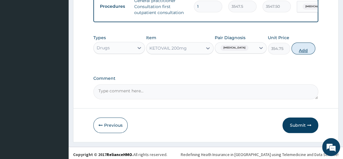
click at [305, 53] on button "Add" at bounding box center [303, 48] width 24 height 12
type input "0"
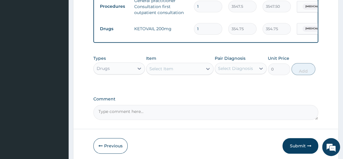
type input "10"
type input "3547.50"
type input "10"
click at [187, 71] on div "Select Item" at bounding box center [174, 69] width 56 height 10
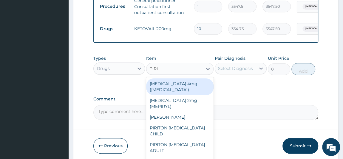
type input "PIRIT"
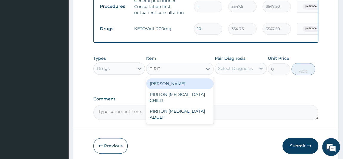
drag, startPoint x: 186, startPoint y: 86, endPoint x: 221, endPoint y: 74, distance: 36.9
click at [188, 86] on div "[PERSON_NAME]" at bounding box center [179, 83] width 67 height 11
type input "23.65"
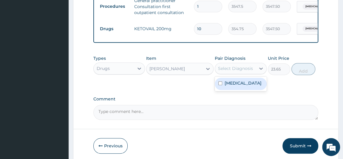
click at [247, 69] on div "Select Diagnosis" at bounding box center [235, 68] width 35 height 6
click at [233, 84] on label "[MEDICAL_DATA]" at bounding box center [242, 83] width 37 height 6
checkbox input "true"
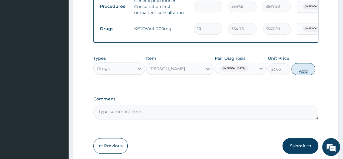
click at [302, 70] on button "Add" at bounding box center [303, 69] width 24 height 12
type input "0"
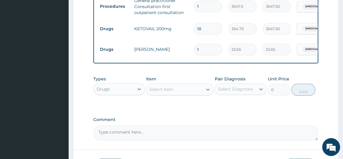
type input "10"
type input "236.50"
type input "11"
type input "260.15"
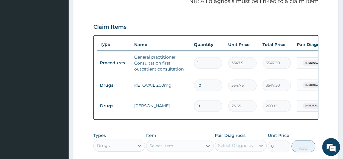
scroll to position [189, 0]
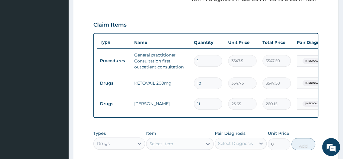
type input "1"
type input "23.65"
type input "10"
type input "236.50"
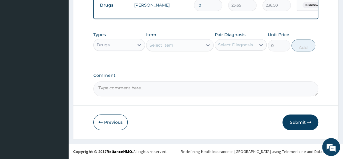
scroll to position [290, 0]
type input "10"
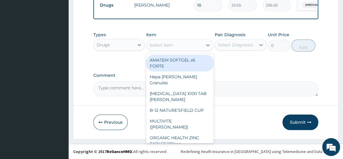
click at [175, 46] on div "Select Item" at bounding box center [174, 45] width 56 height 10
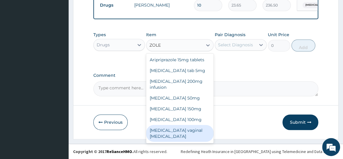
scroll to position [0, 0]
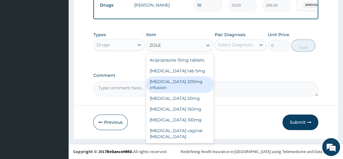
type input "ZOLE"
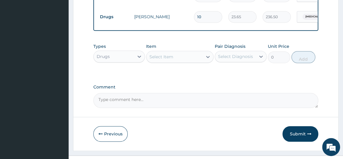
scroll to position [290, 0]
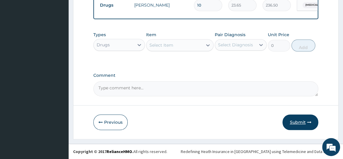
click at [296, 121] on button "Submit" at bounding box center [300, 121] width 36 height 15
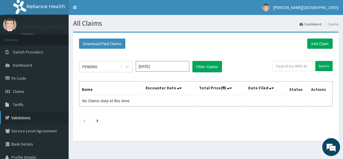
click at [27, 117] on link "Validations" at bounding box center [34, 117] width 69 height 13
